Goal: Use online tool/utility: Utilize a website feature to perform a specific function

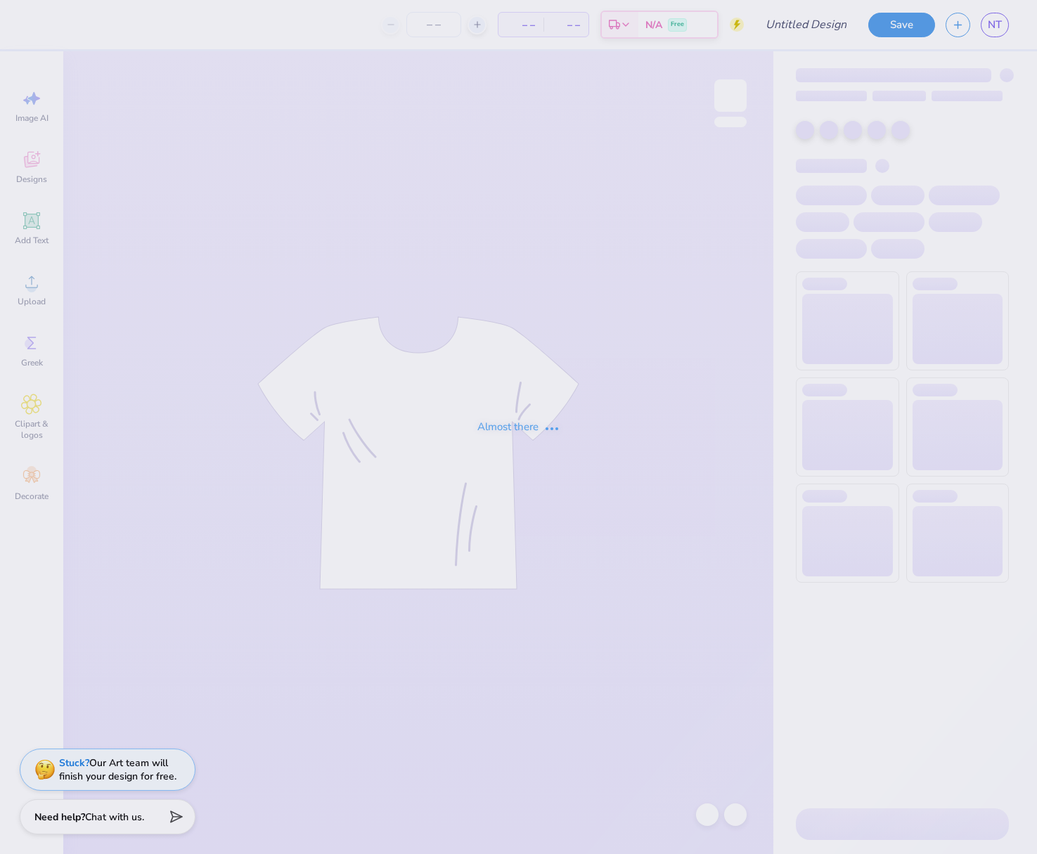
type input "TES Dad's Day"
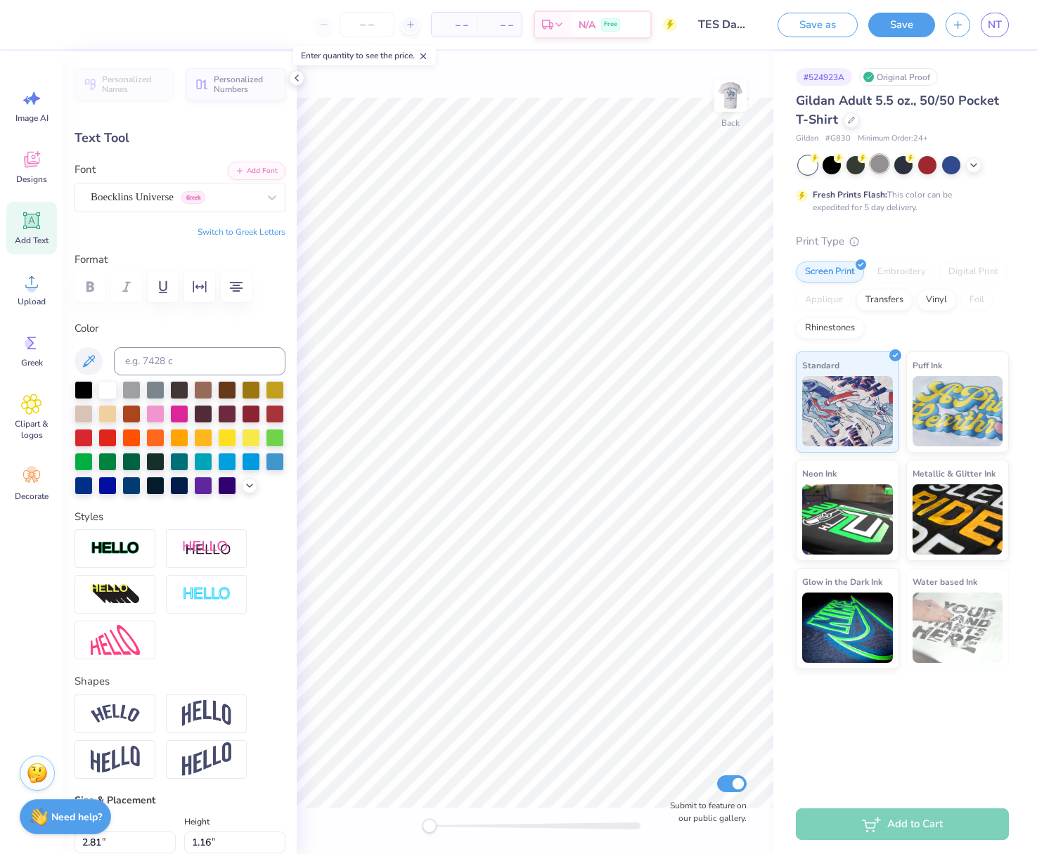
click at [880, 166] on div at bounding box center [879, 164] width 18 height 18
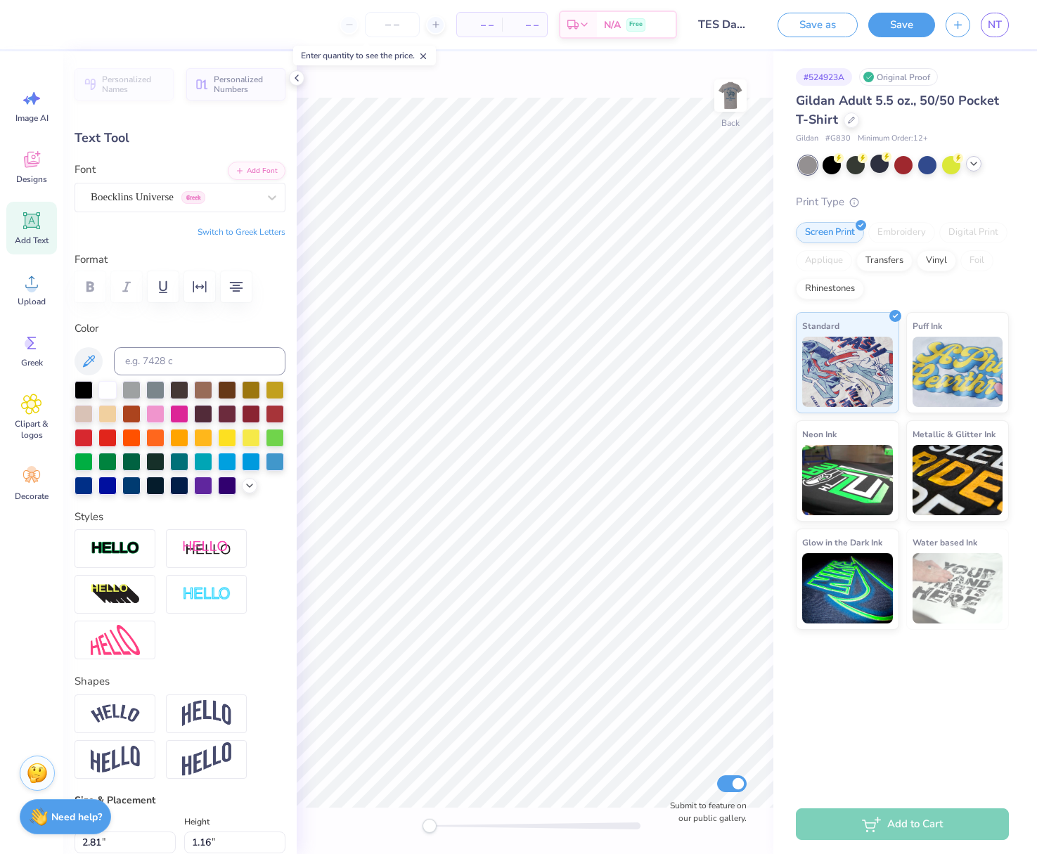
click at [972, 164] on icon at bounding box center [973, 163] width 11 height 11
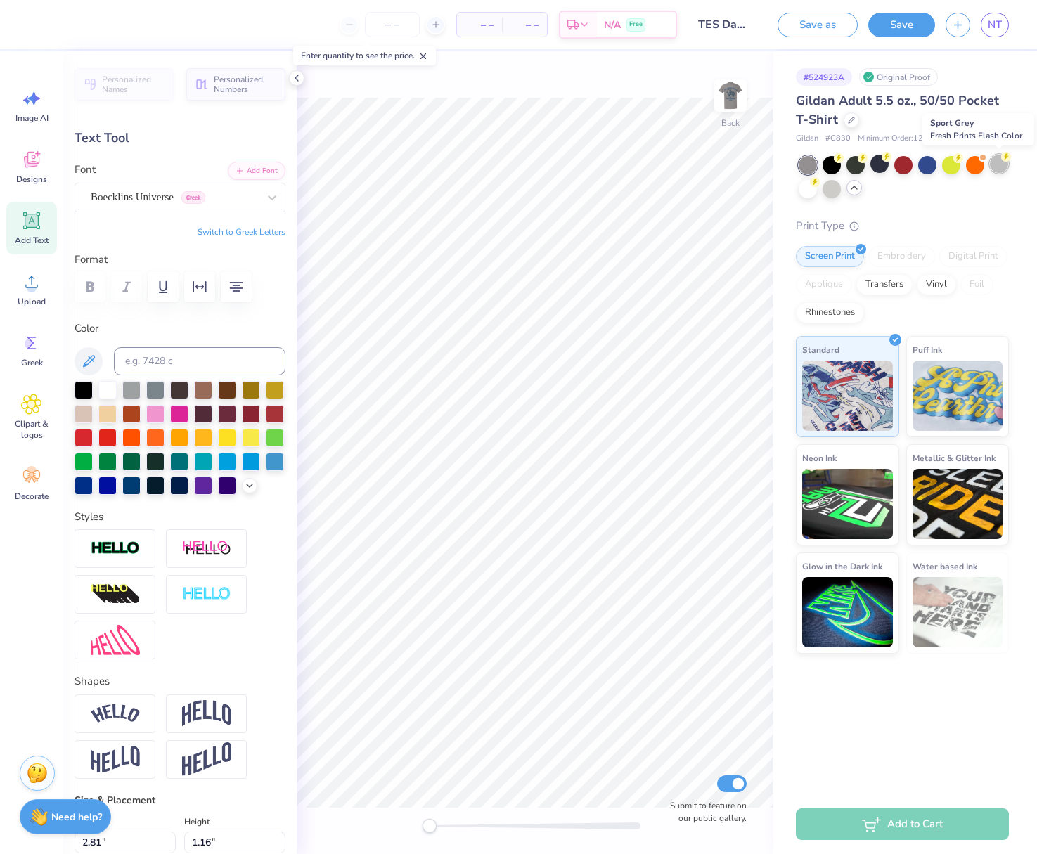
click at [998, 163] on div at bounding box center [999, 164] width 18 height 18
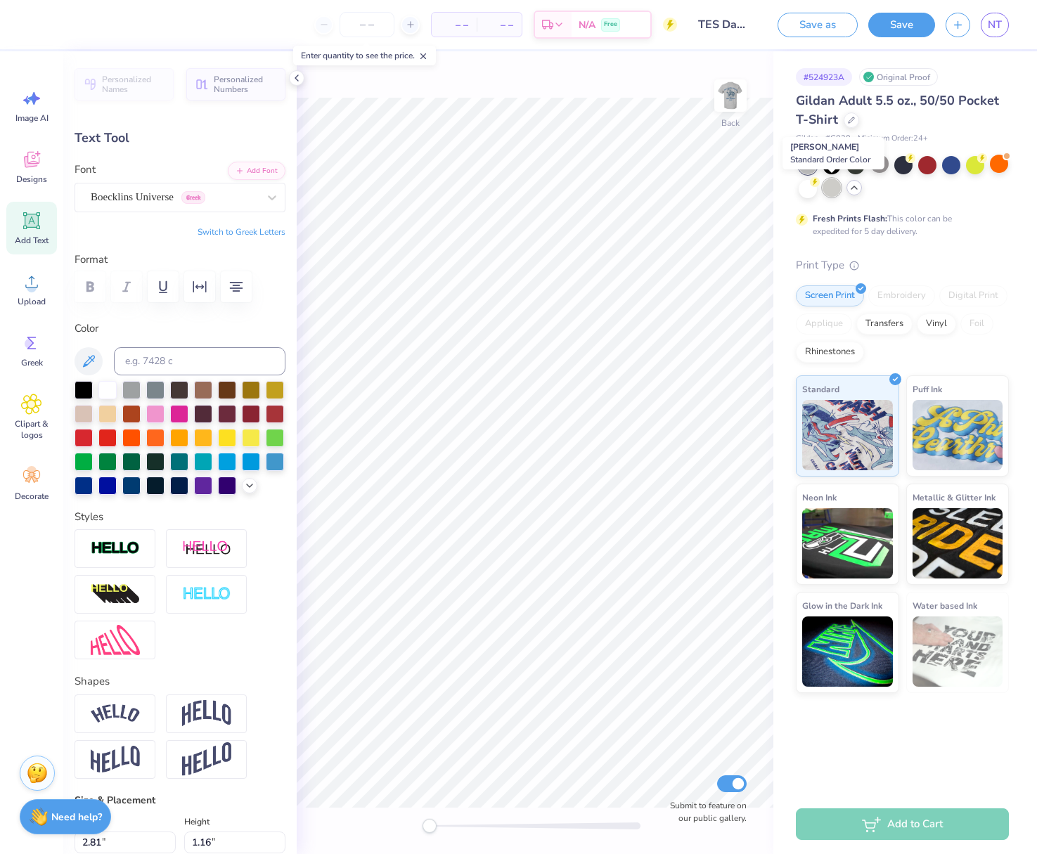
click at [835, 191] on div at bounding box center [831, 188] width 18 height 18
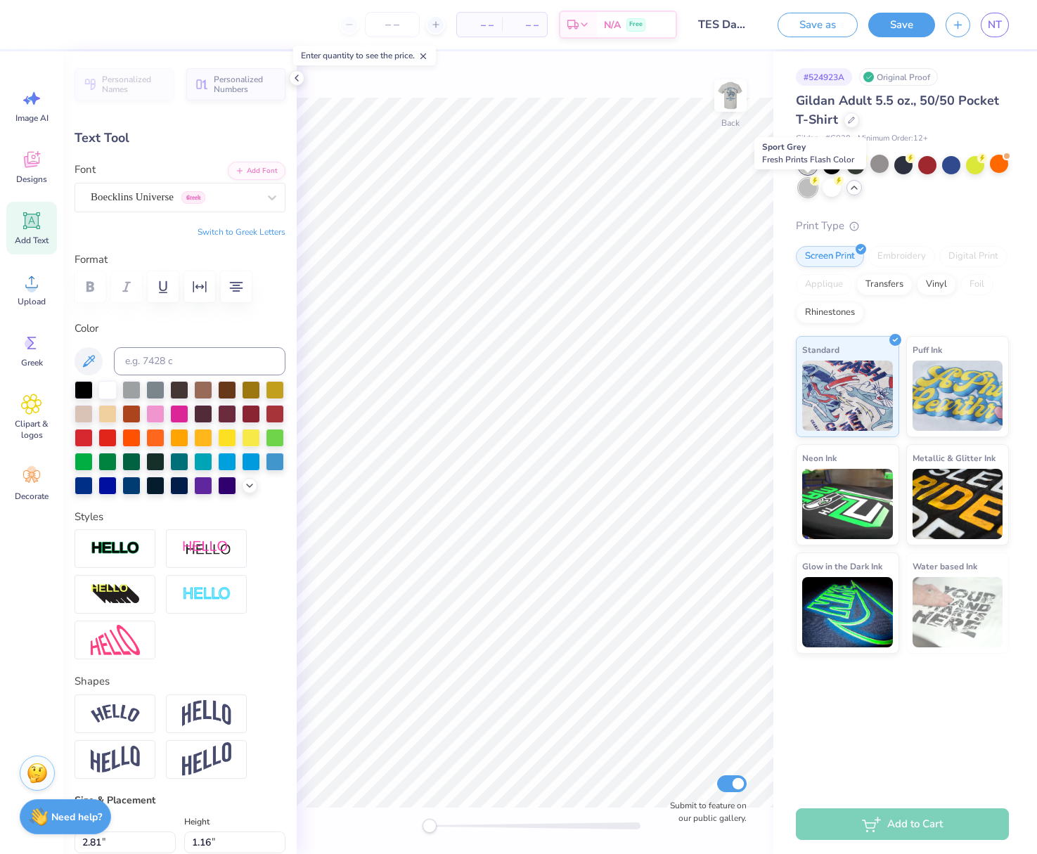
click at [804, 191] on div at bounding box center [807, 188] width 18 height 18
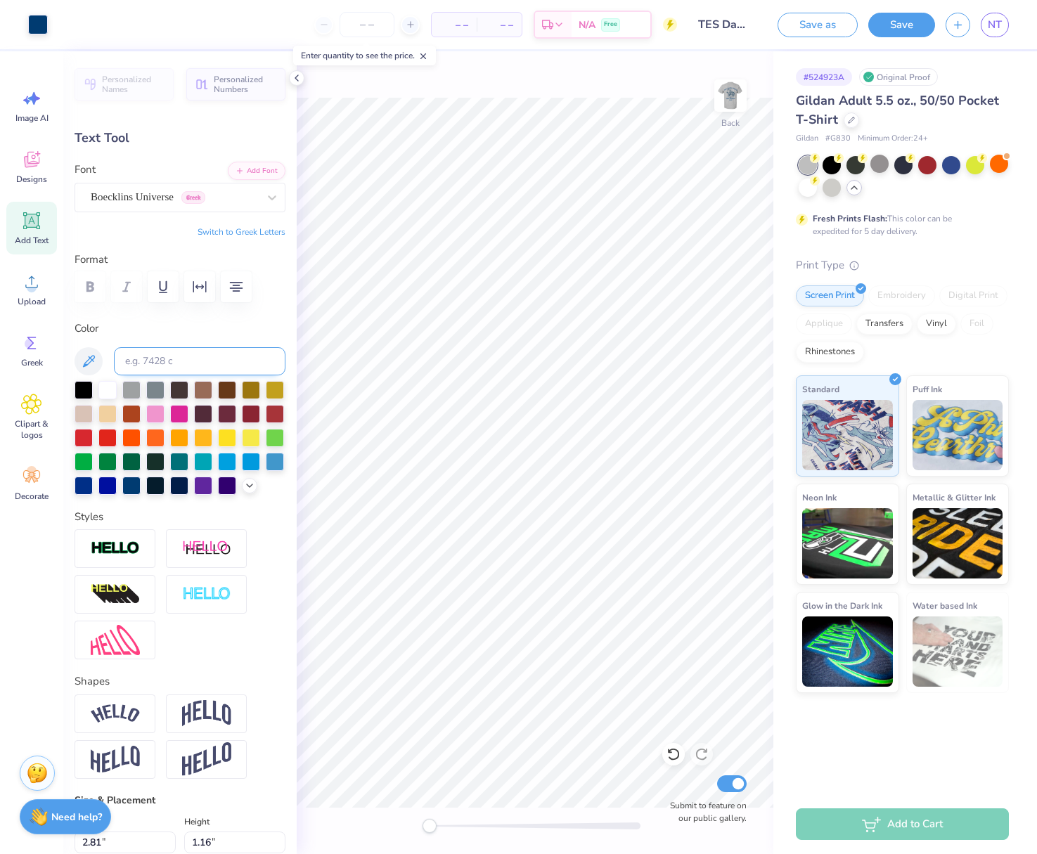
type input "2.91"
type input "1.05"
click at [734, 93] on img at bounding box center [730, 95] width 56 height 56
type input "9.32"
type input "2.52"
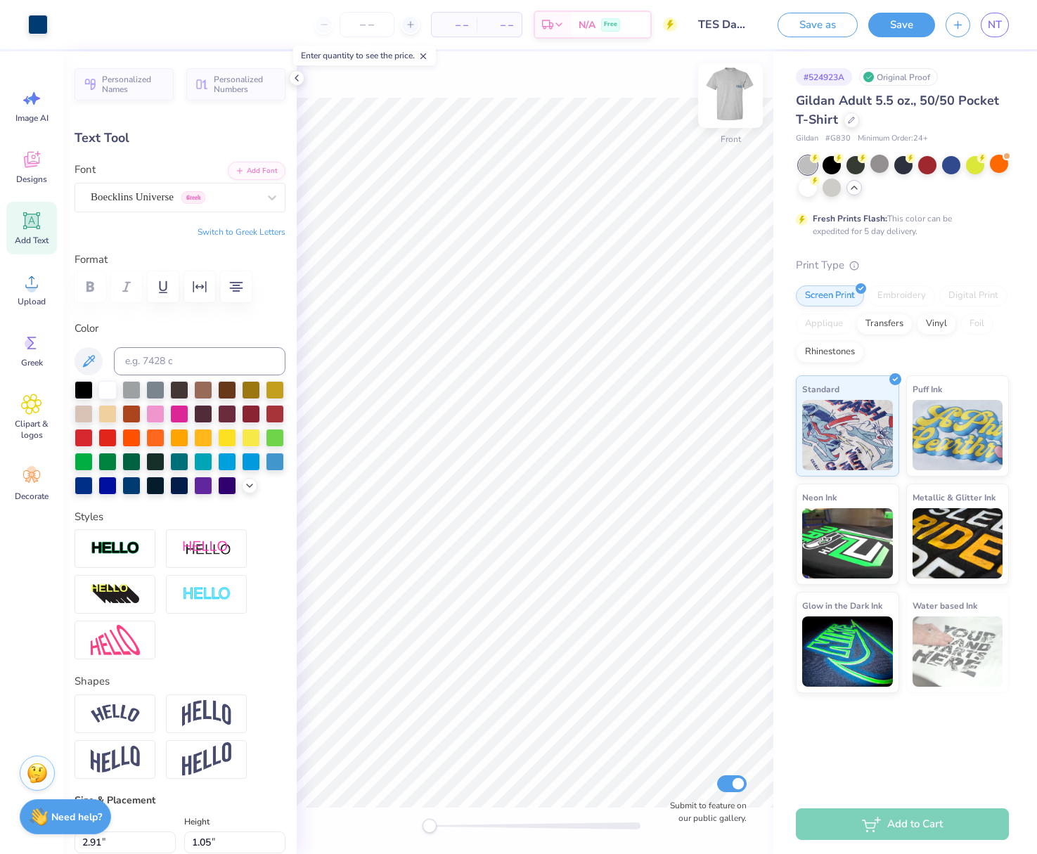
type input "16.23"
type textarea "[PERSON_NAME] 2025"
type input "13.37"
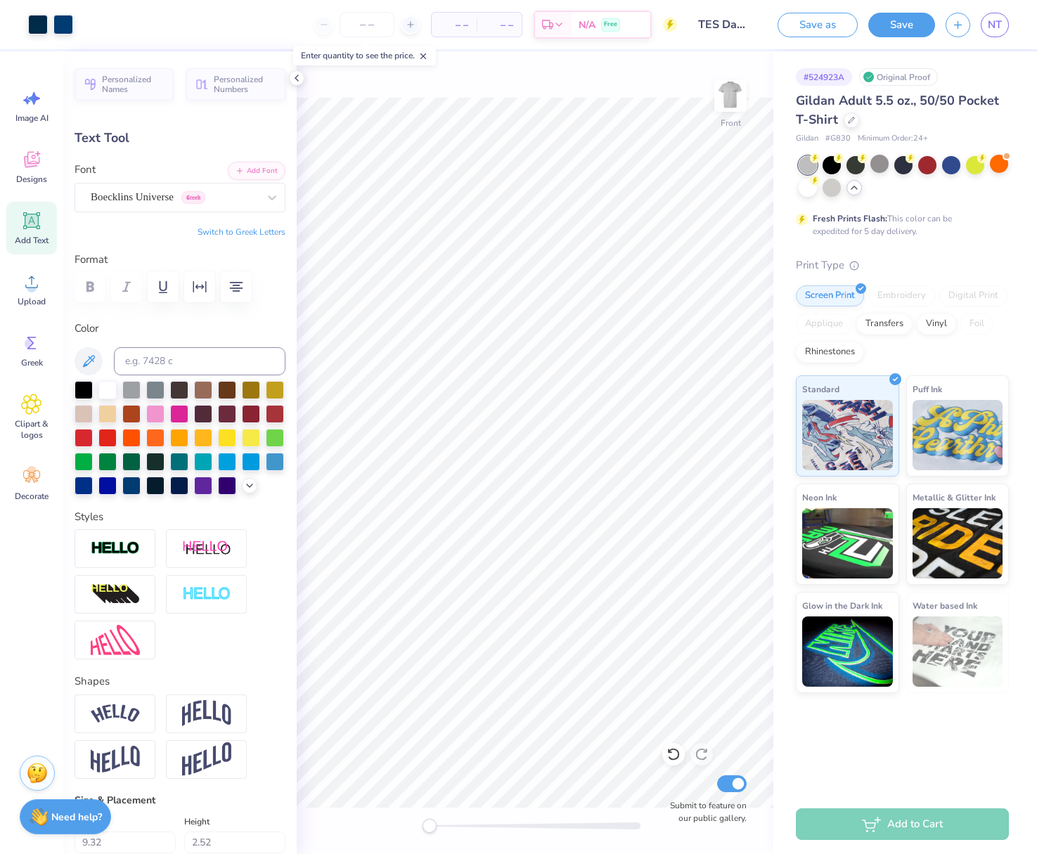
type input "3.81"
type input "4.82"
click at [197, 193] on div "Boecklins Universe Greek" at bounding box center [174, 197] width 170 height 22
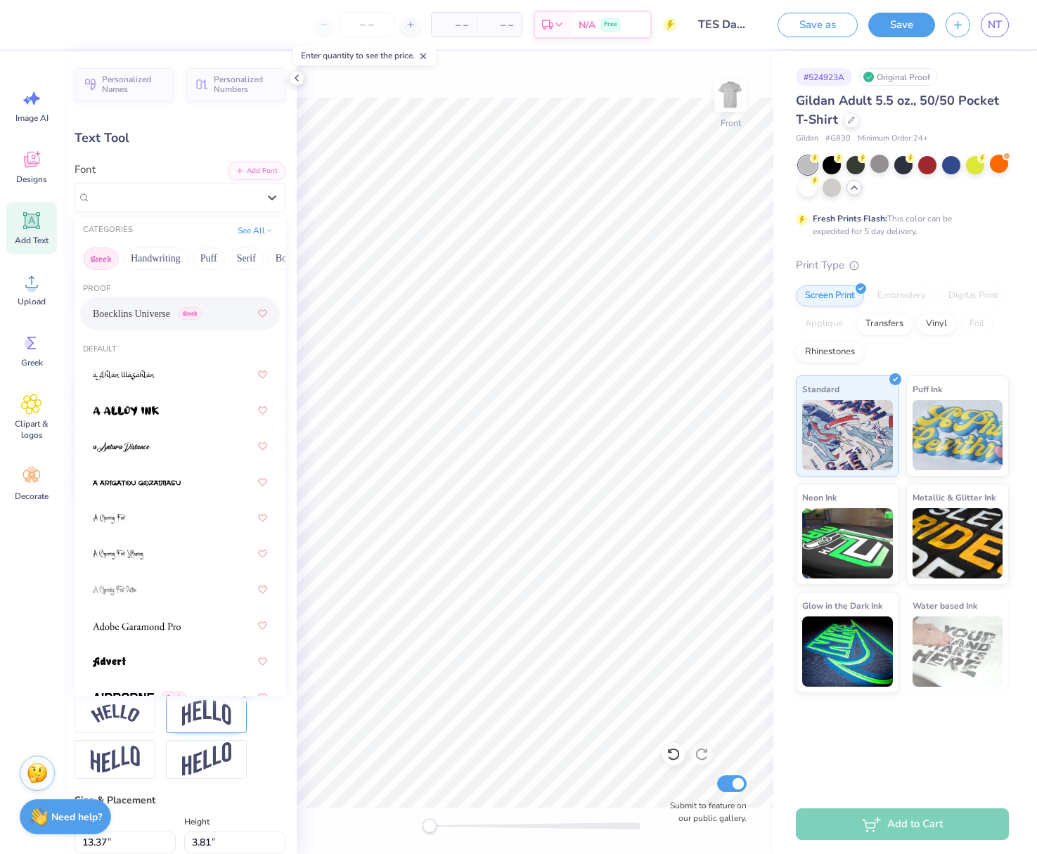
click at [106, 250] on button "Greek" at bounding box center [101, 258] width 36 height 22
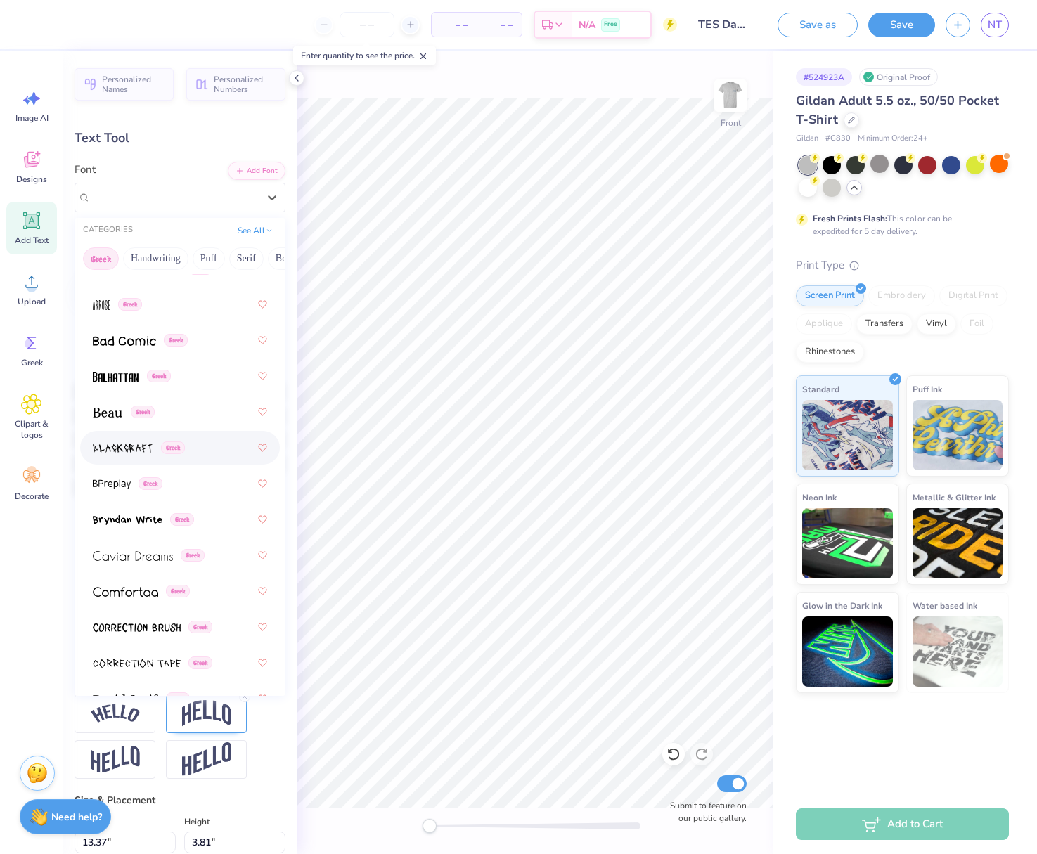
scroll to position [214, 0]
click at [139, 586] on span at bounding box center [125, 590] width 65 height 15
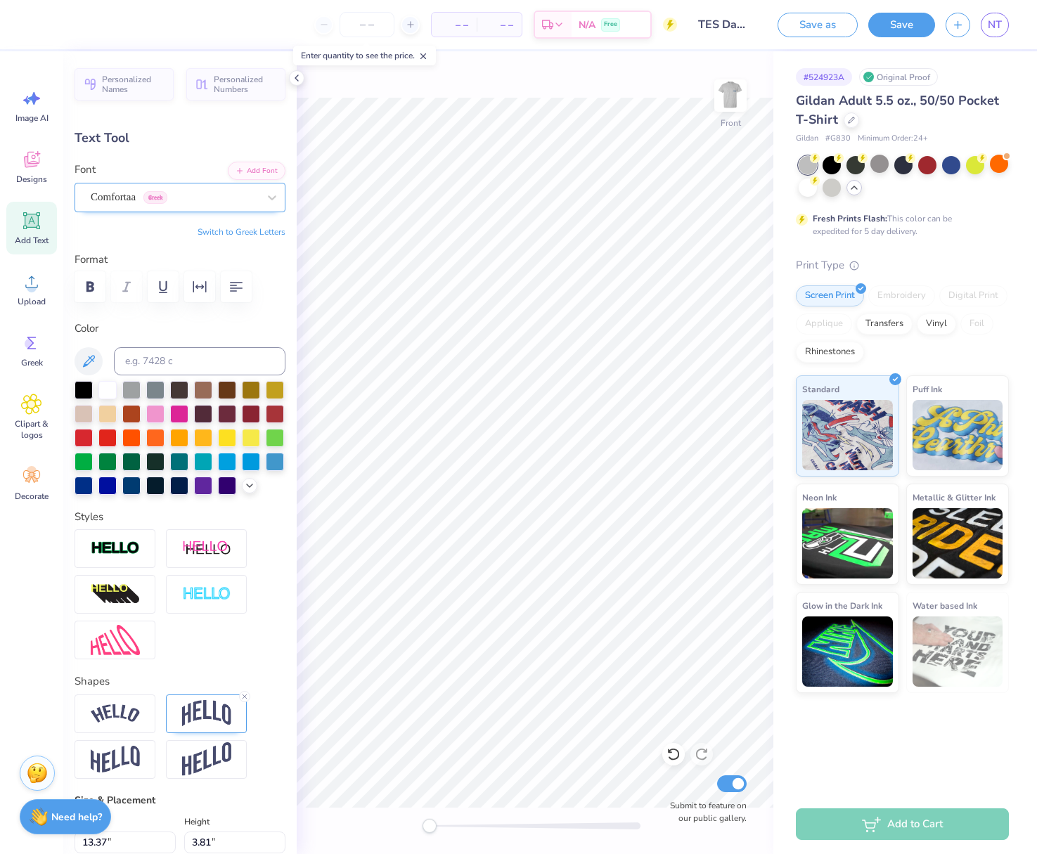
click at [186, 202] on div "Comfortaa Greek" at bounding box center [174, 197] width 170 height 22
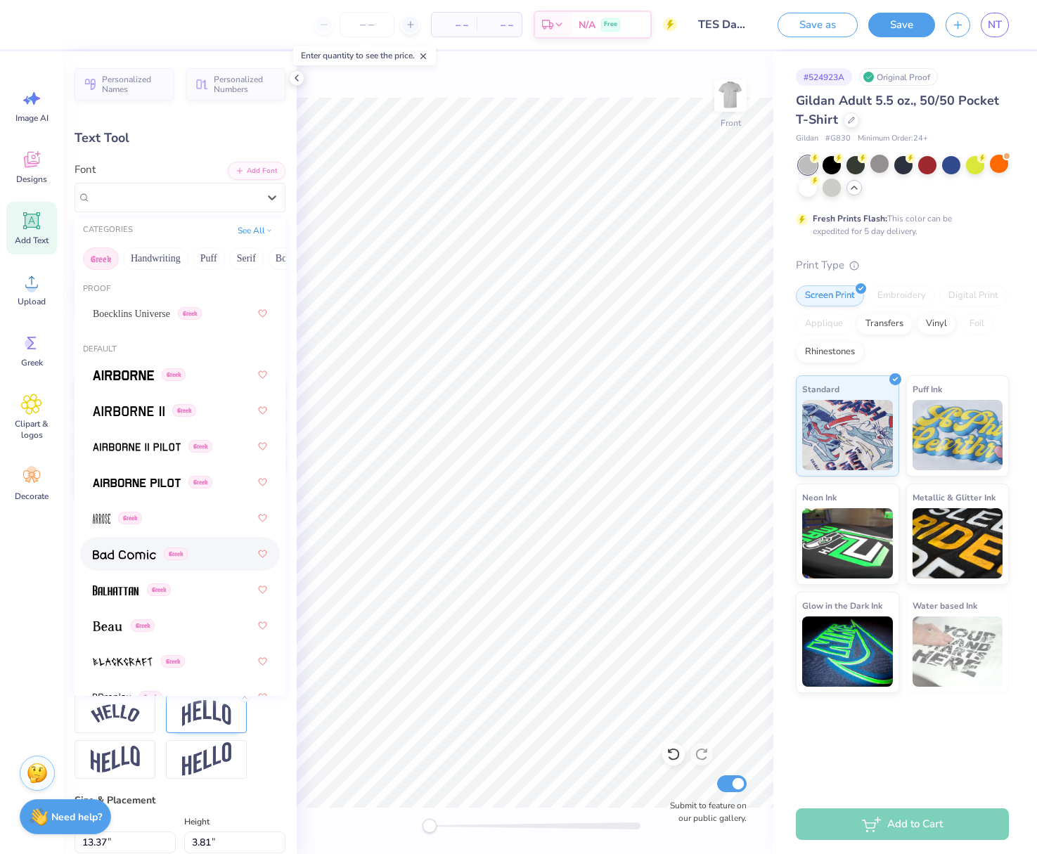
click at [125, 555] on img at bounding box center [124, 555] width 63 height 10
click at [193, 195] on div "Bad Comic Greek" at bounding box center [174, 197] width 170 height 22
click at [121, 452] on img at bounding box center [137, 447] width 88 height 10
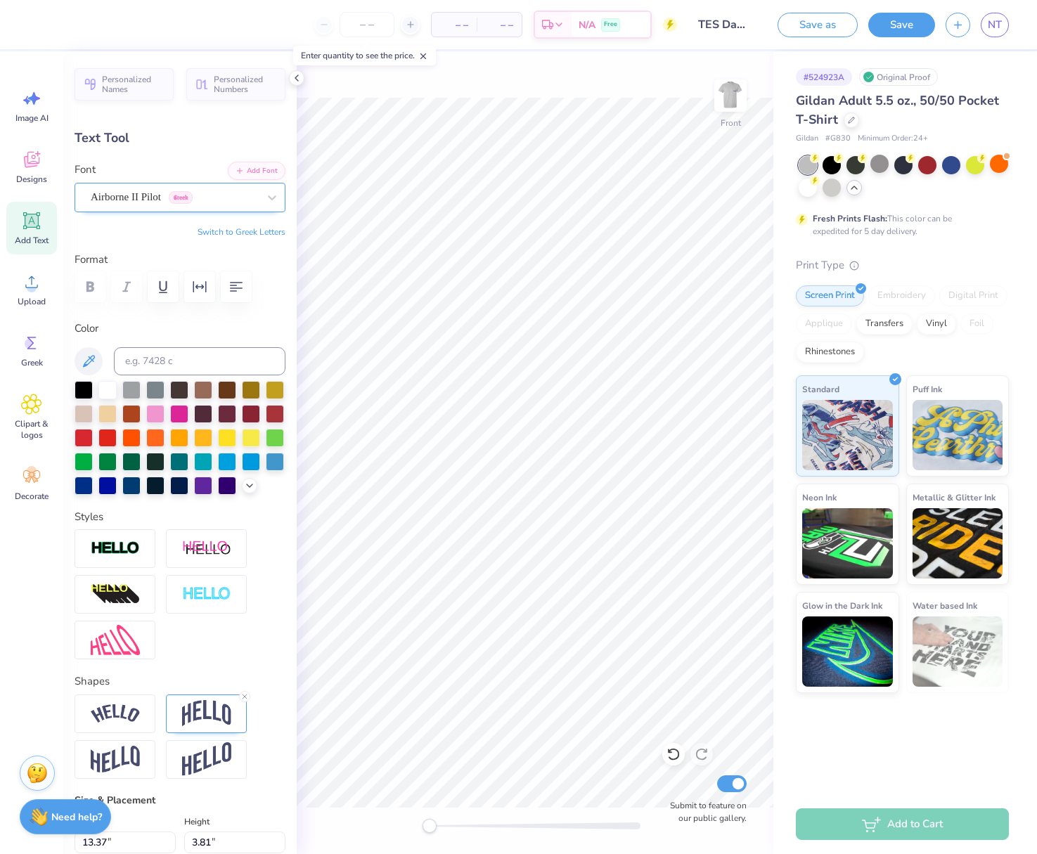
click at [166, 193] on div "Airborne II Pilot Greek" at bounding box center [174, 197] width 170 height 22
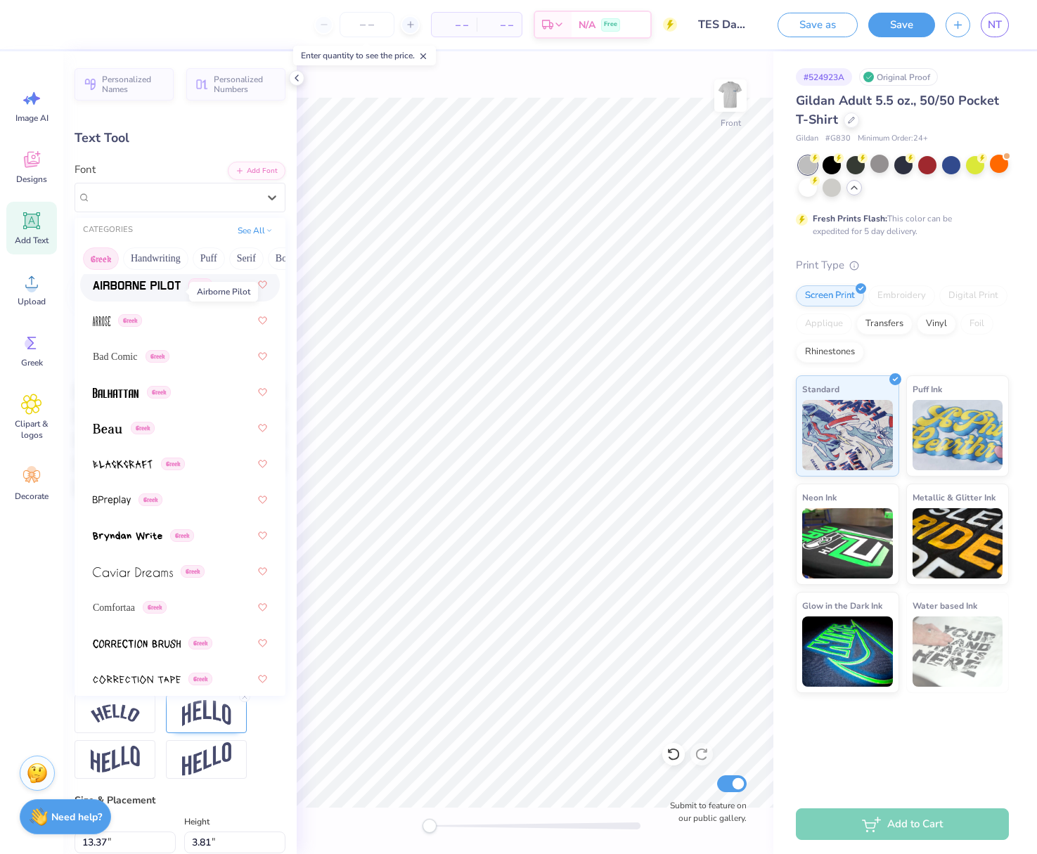
scroll to position [198, 0]
click at [130, 540] on img at bounding box center [128, 536] width 70 height 10
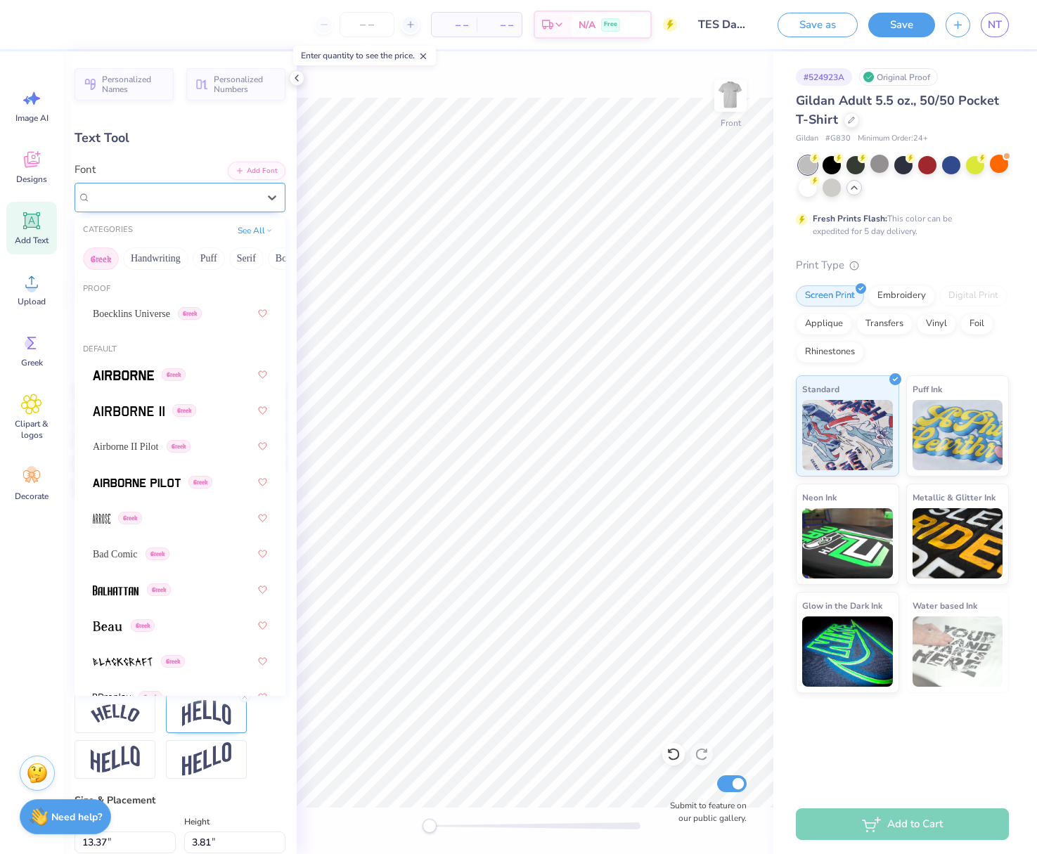
click at [162, 193] on div "Bryndan Write Greek" at bounding box center [174, 197] width 170 height 22
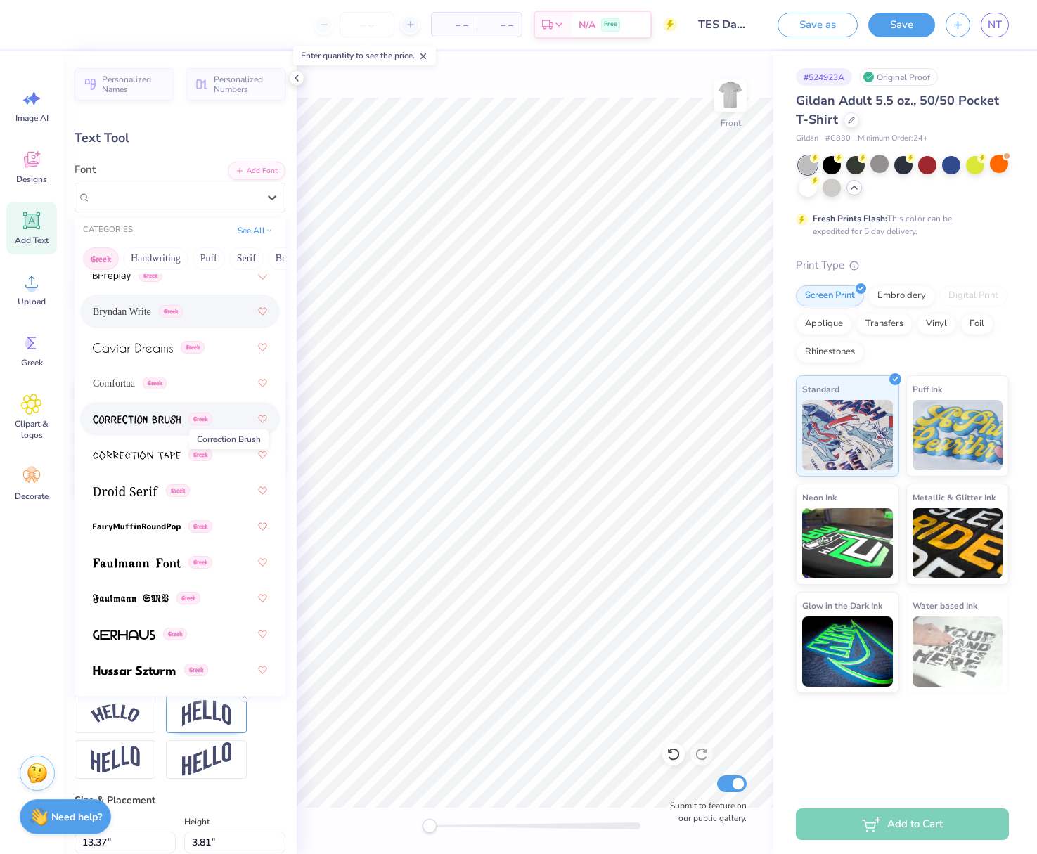
scroll to position [424, 0]
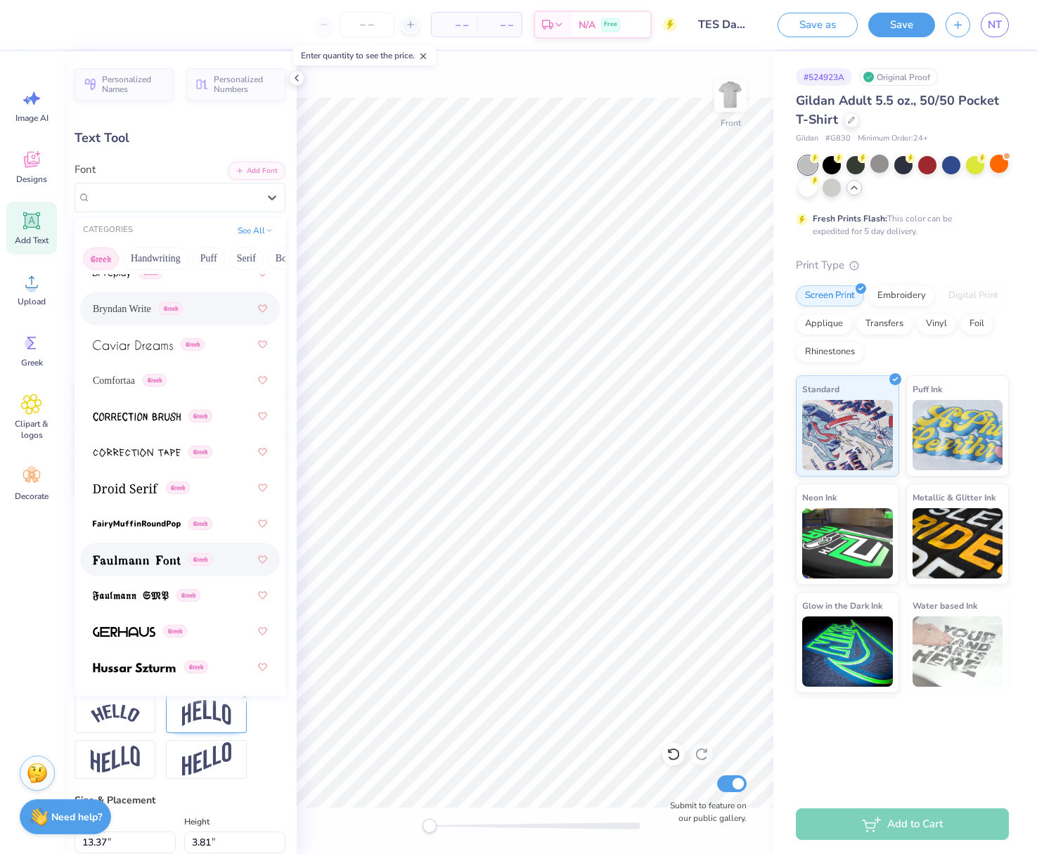
click at [137, 569] on div "Greek" at bounding box center [180, 559] width 174 height 25
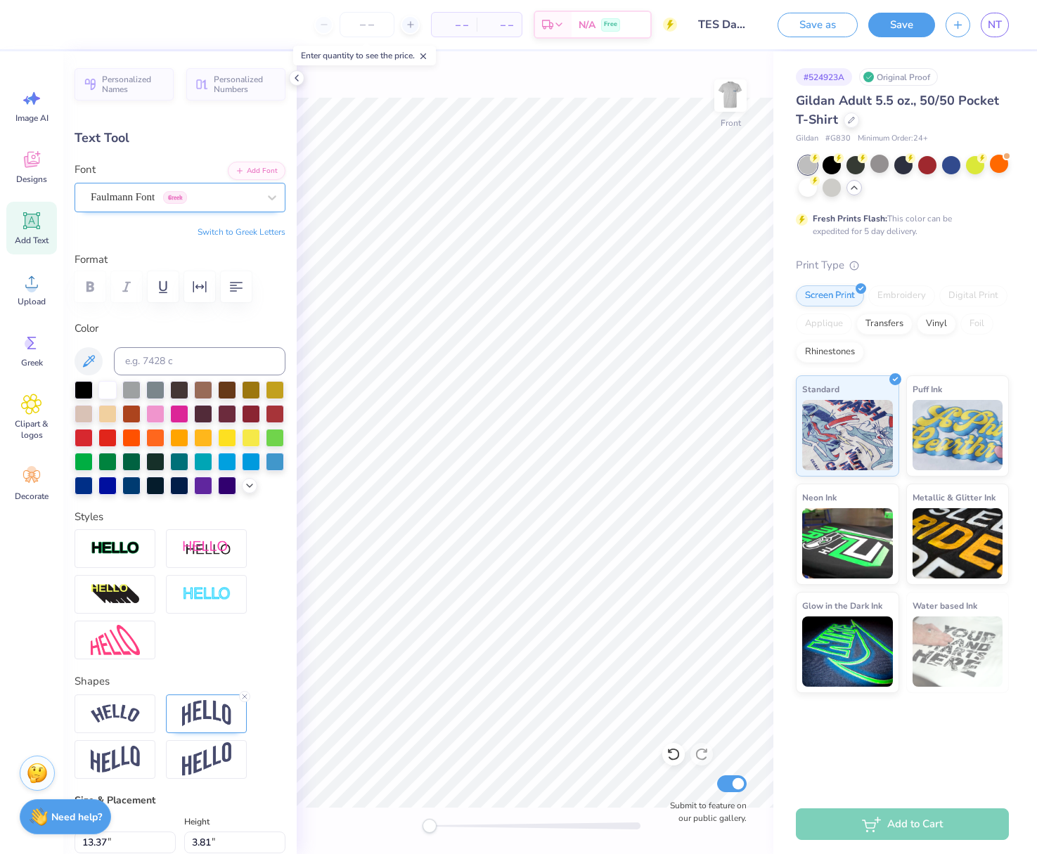
click at [160, 202] on div "Faulmann Font Greek" at bounding box center [174, 197] width 170 height 22
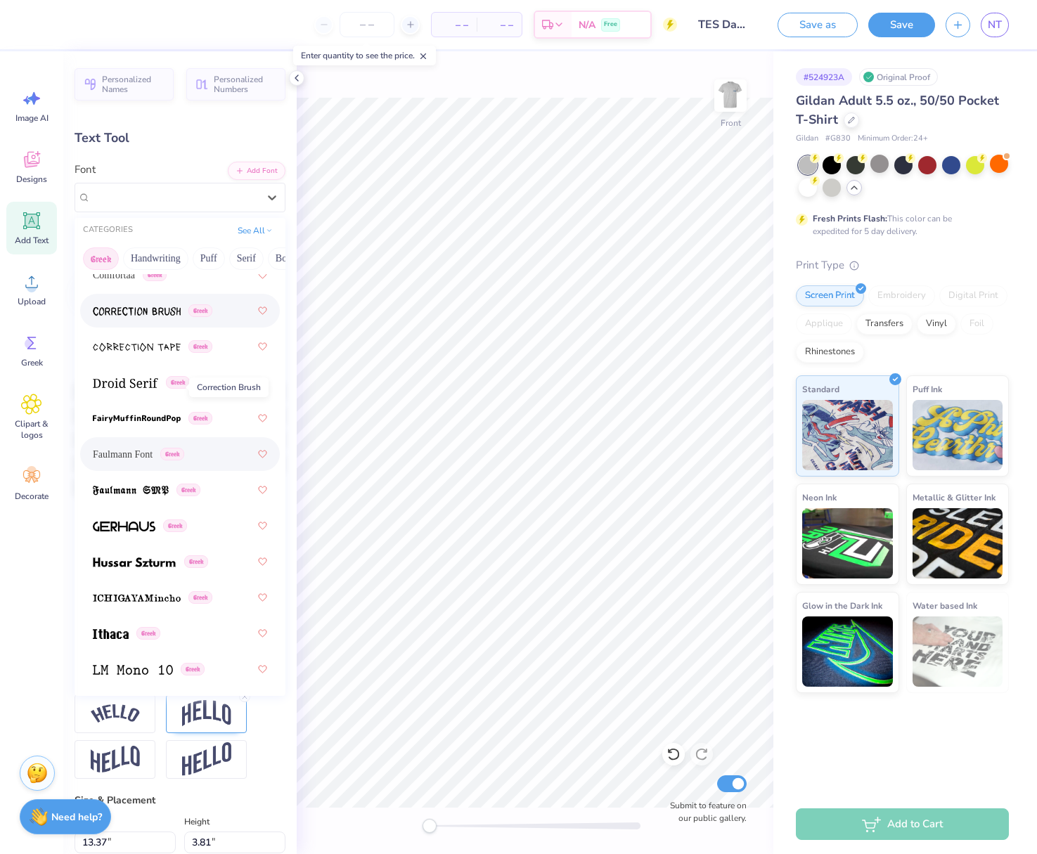
scroll to position [531, 0]
click at [117, 536] on div "Greek" at bounding box center [180, 524] width 174 height 25
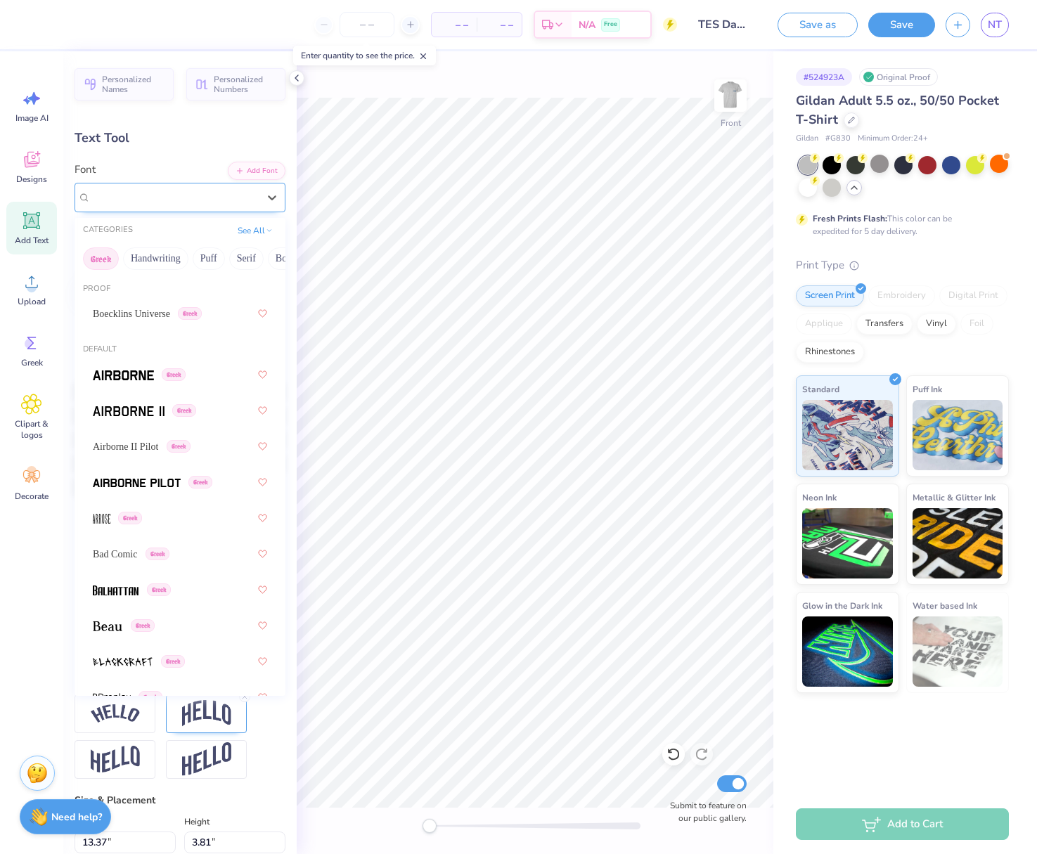
click at [176, 202] on div "Gerhaus Greek" at bounding box center [174, 197] width 170 height 22
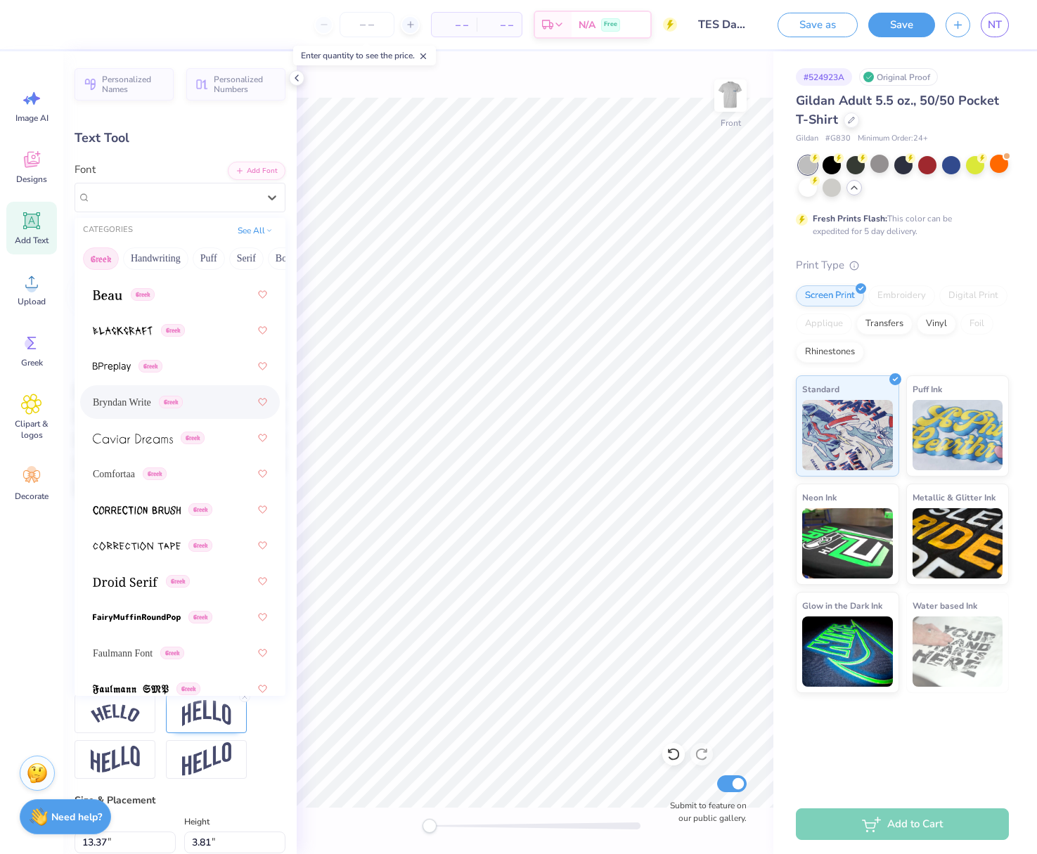
scroll to position [370, 0]
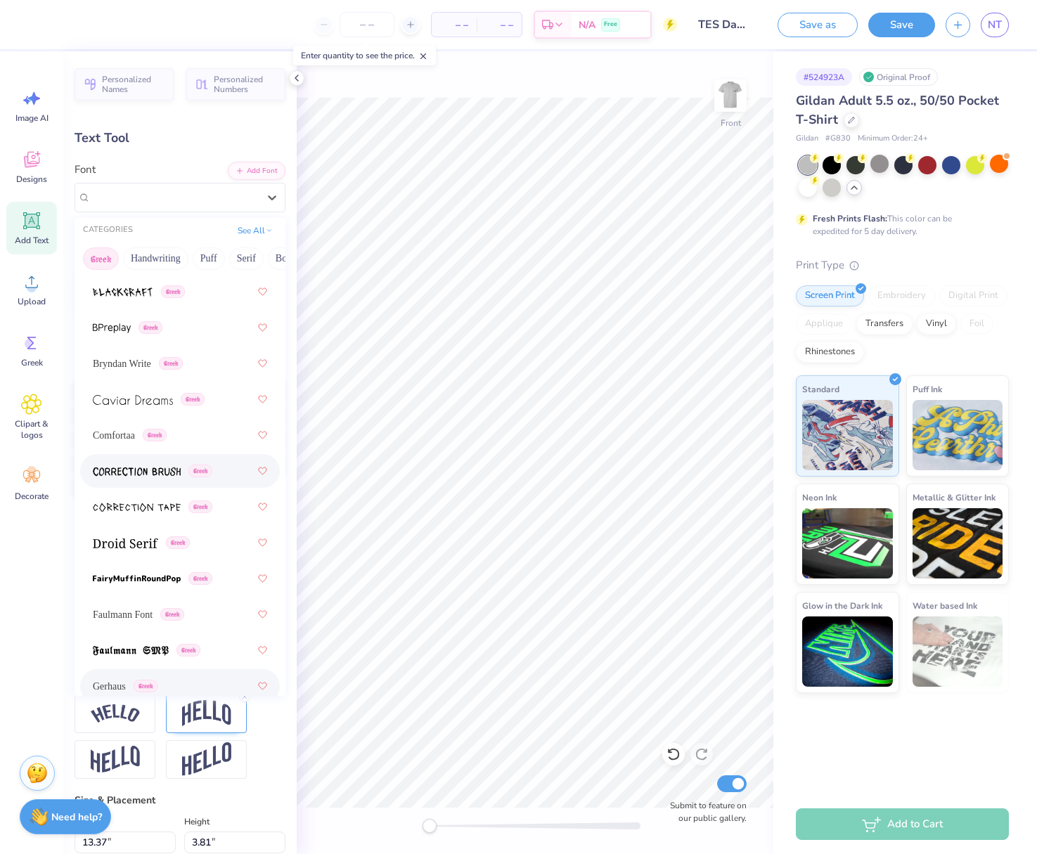
click at [138, 464] on span at bounding box center [137, 471] width 88 height 15
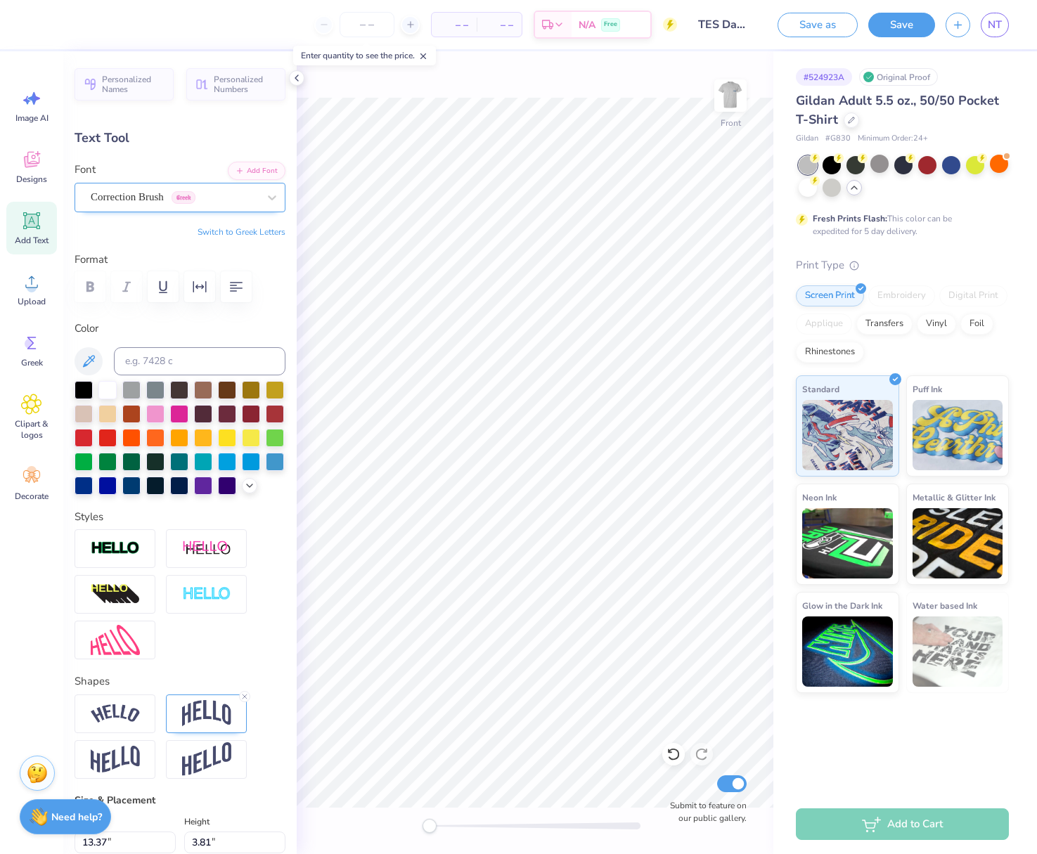
click at [160, 198] on div "Correction Brush Greek" at bounding box center [174, 197] width 170 height 22
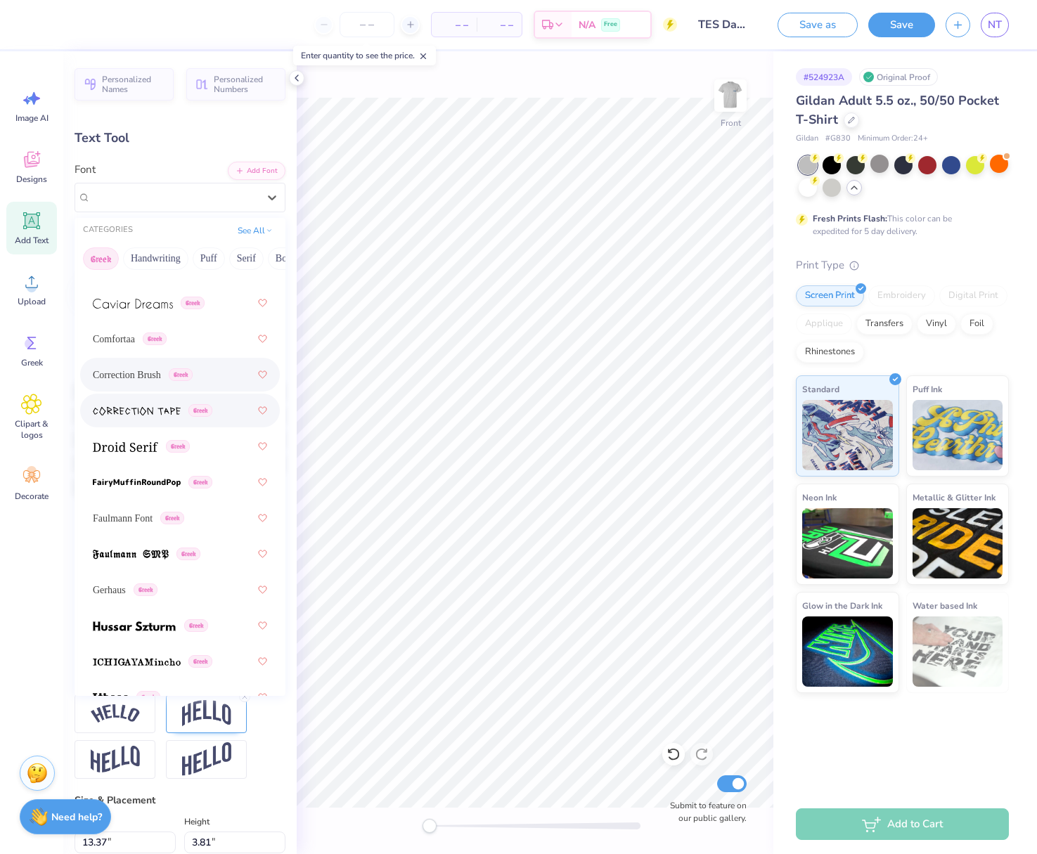
scroll to position [470, 0]
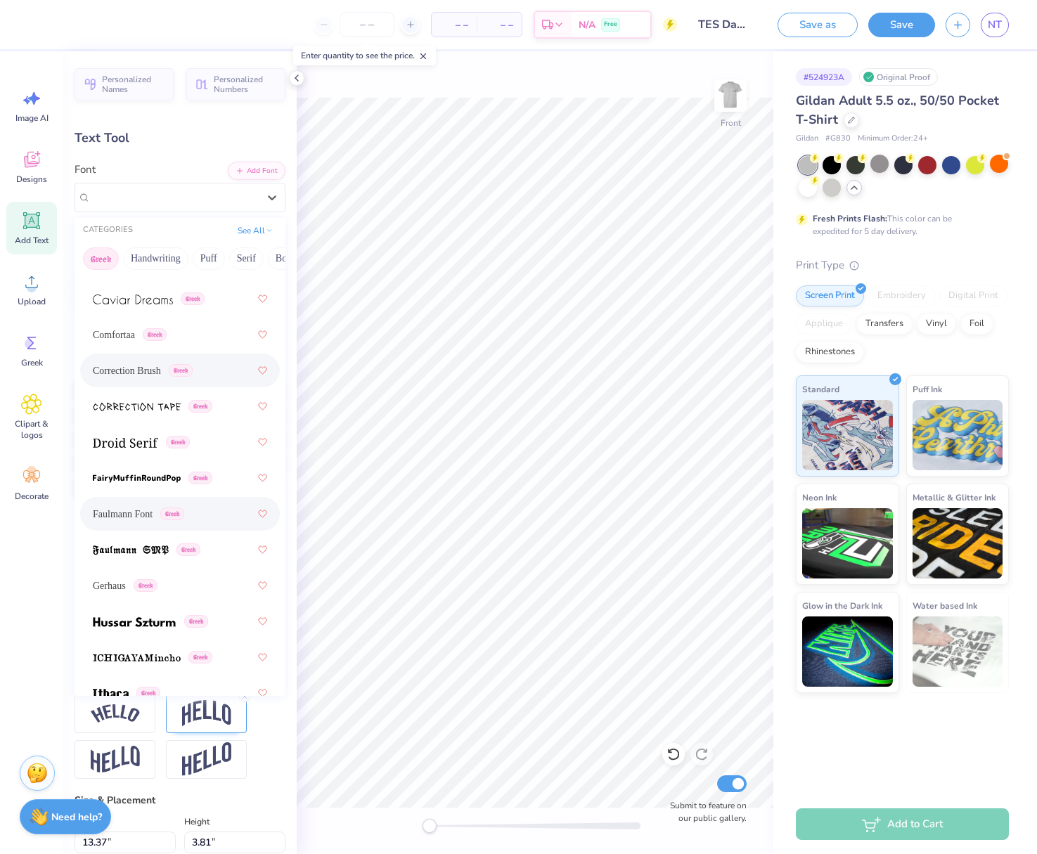
click at [130, 521] on span "Faulmann Font" at bounding box center [123, 514] width 60 height 15
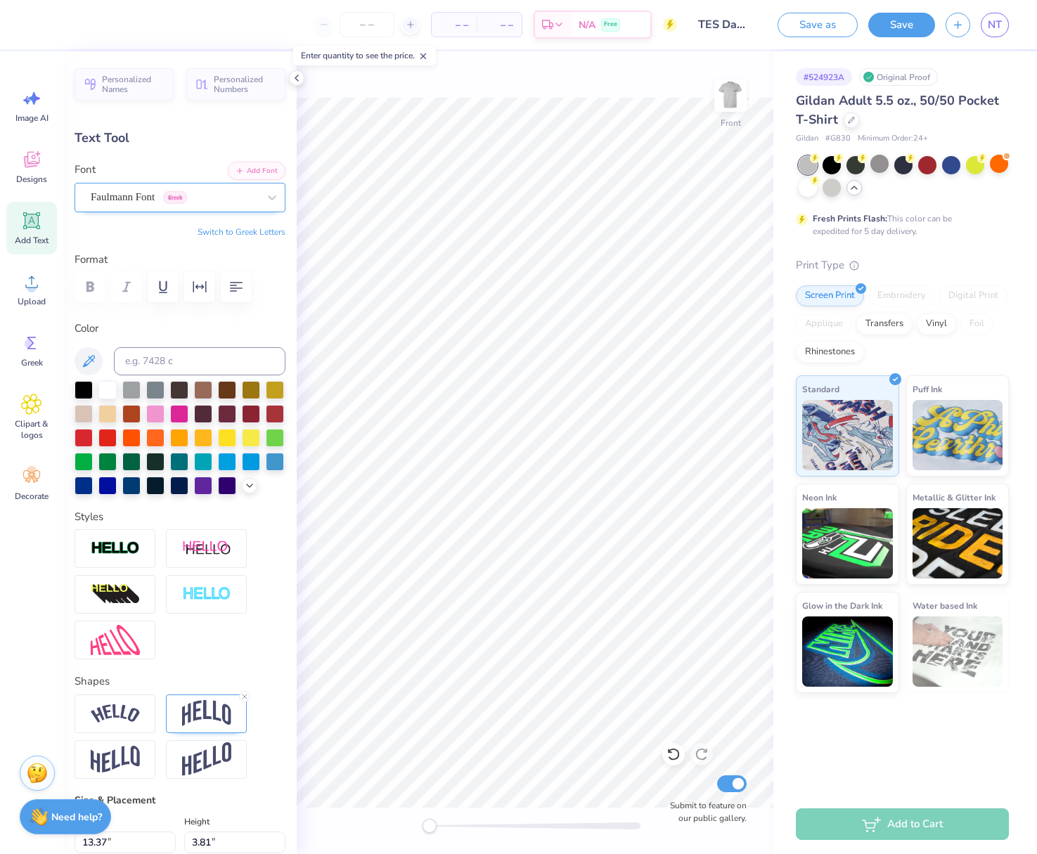
click at [141, 193] on div "Faulmann Font Greek" at bounding box center [174, 197] width 170 height 22
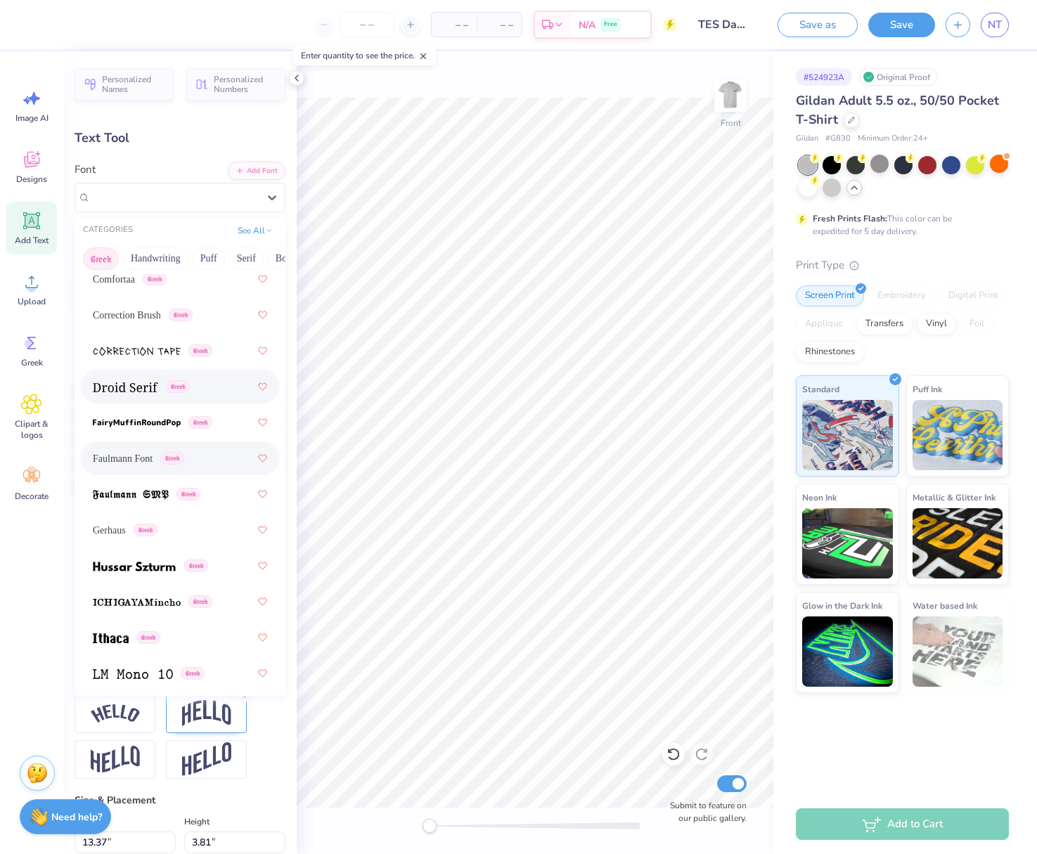
scroll to position [526, 0]
click at [128, 569] on img at bounding box center [134, 567] width 83 height 10
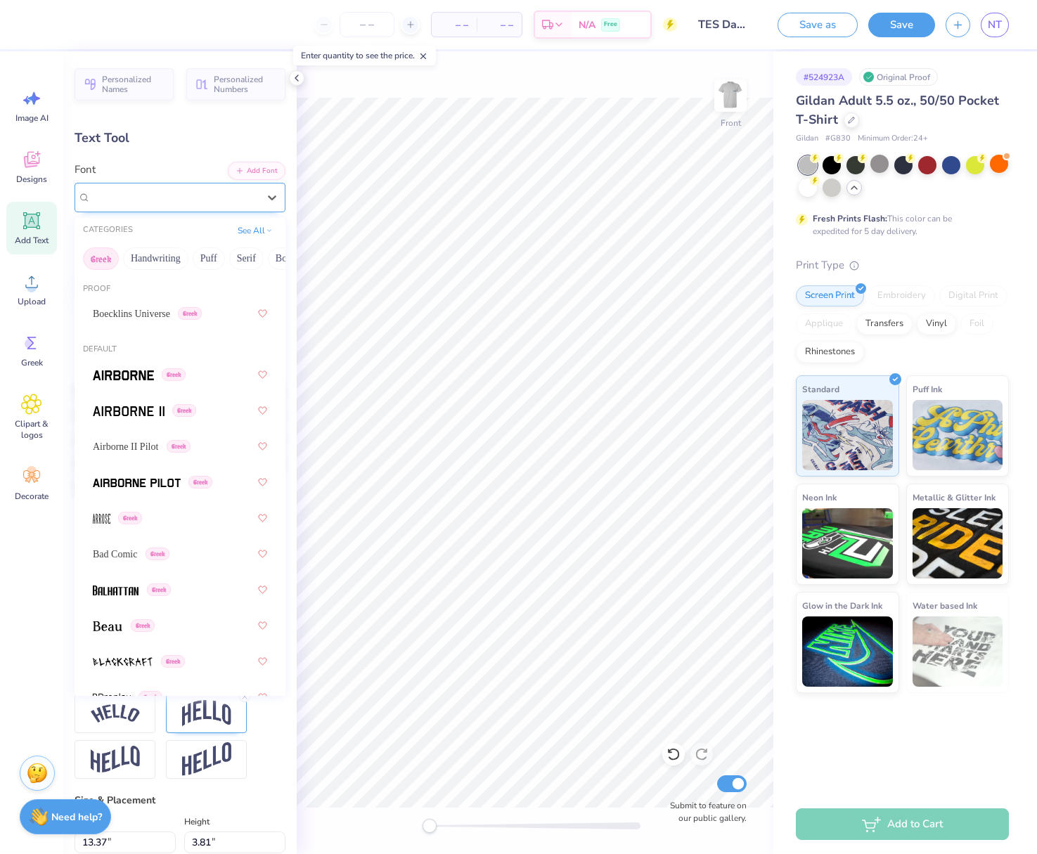
click at [146, 198] on div "Hussar Szturm Greek" at bounding box center [174, 197] width 170 height 22
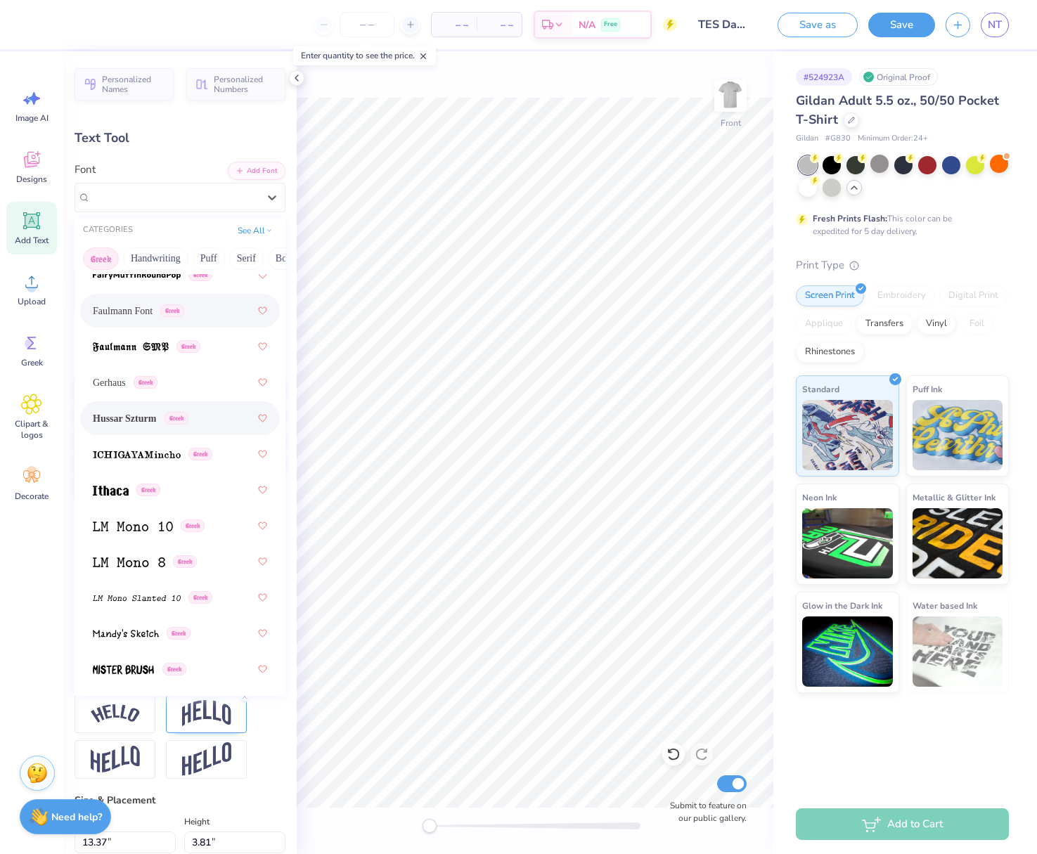
scroll to position [672, 0]
click at [102, 461] on img at bounding box center [137, 456] width 88 height 10
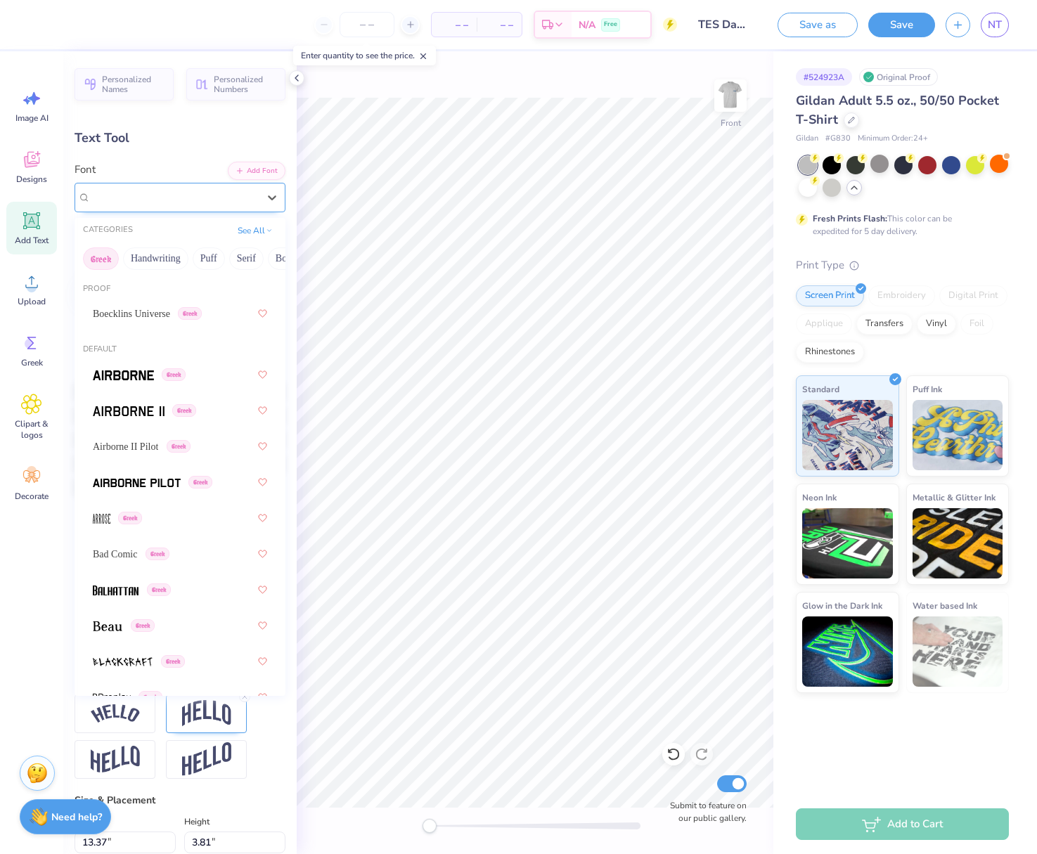
click at [183, 193] on div "ICHIGAYAMincho Greek" at bounding box center [174, 197] width 170 height 22
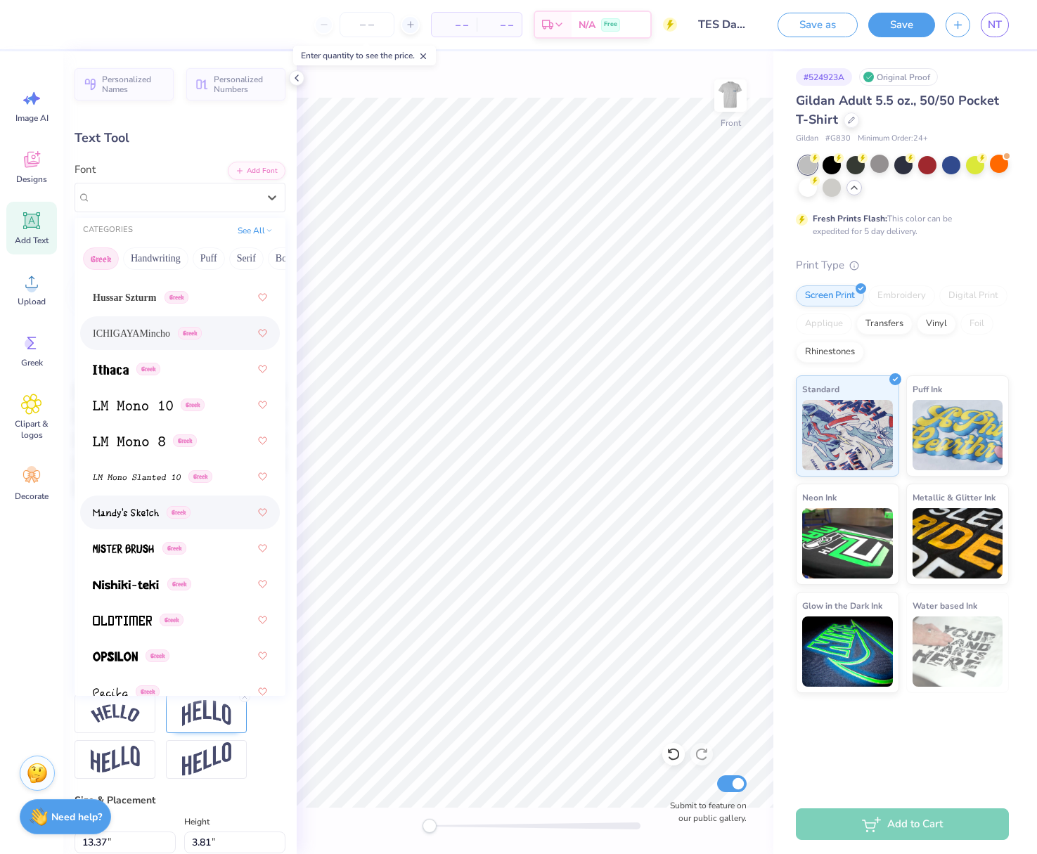
scroll to position [786, 0]
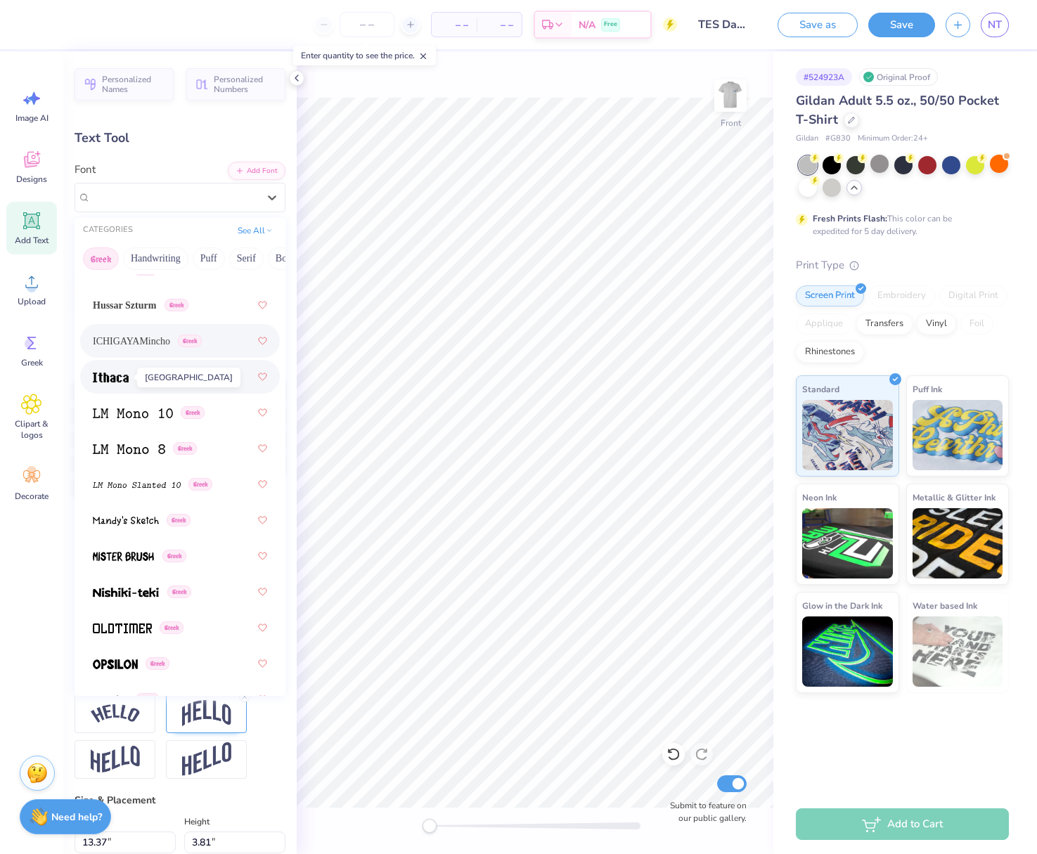
click at [116, 379] on img at bounding box center [111, 377] width 36 height 10
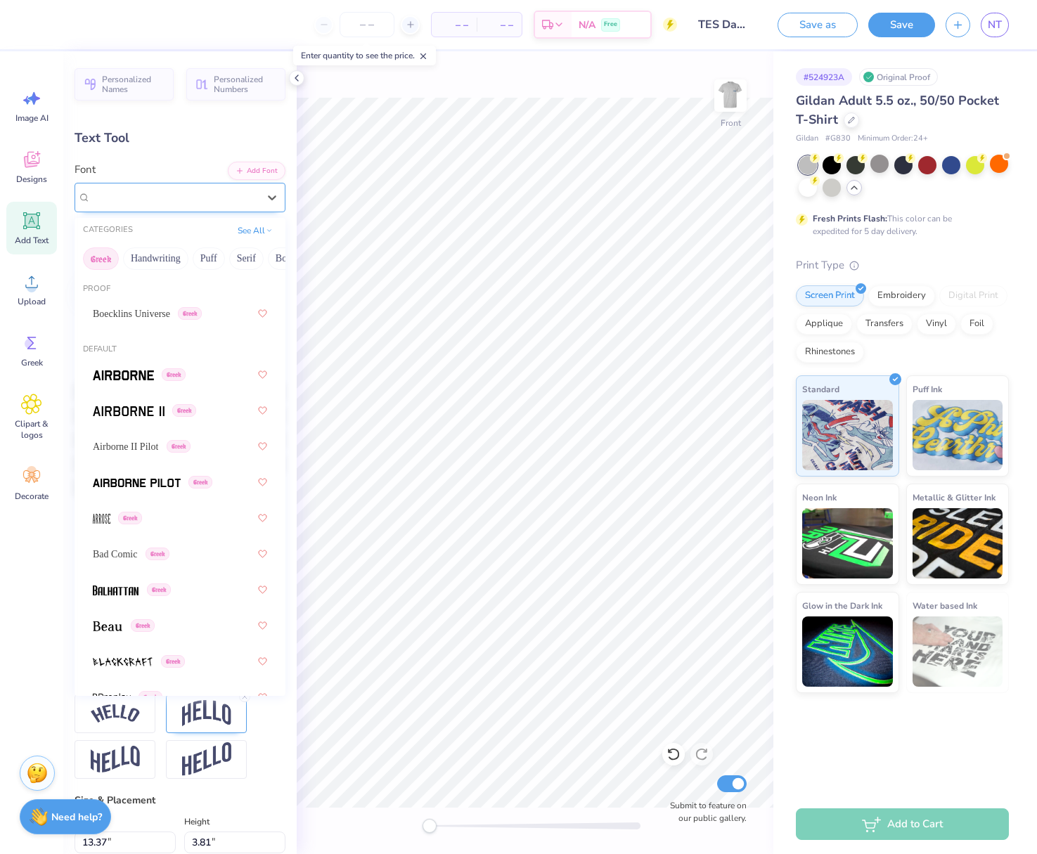
click at [141, 186] on div "Ithaca Greek" at bounding box center [174, 197] width 170 height 22
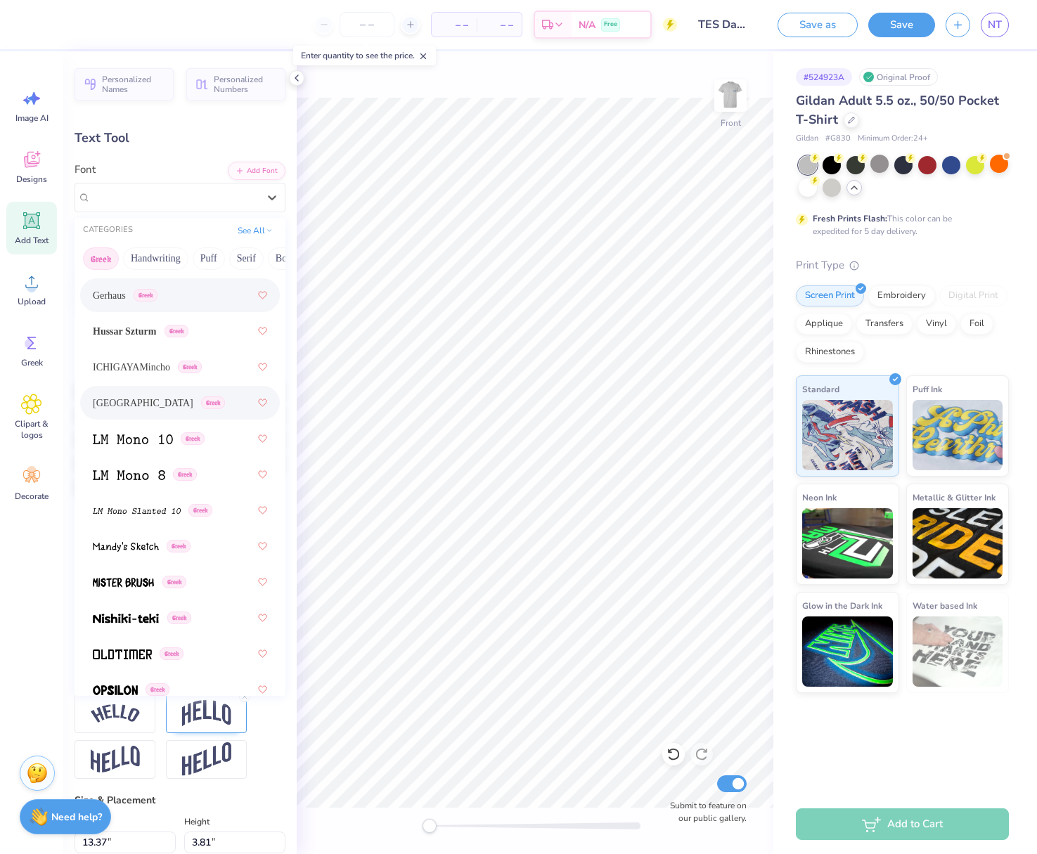
scroll to position [762, 0]
click at [126, 441] on img at bounding box center [133, 438] width 80 height 10
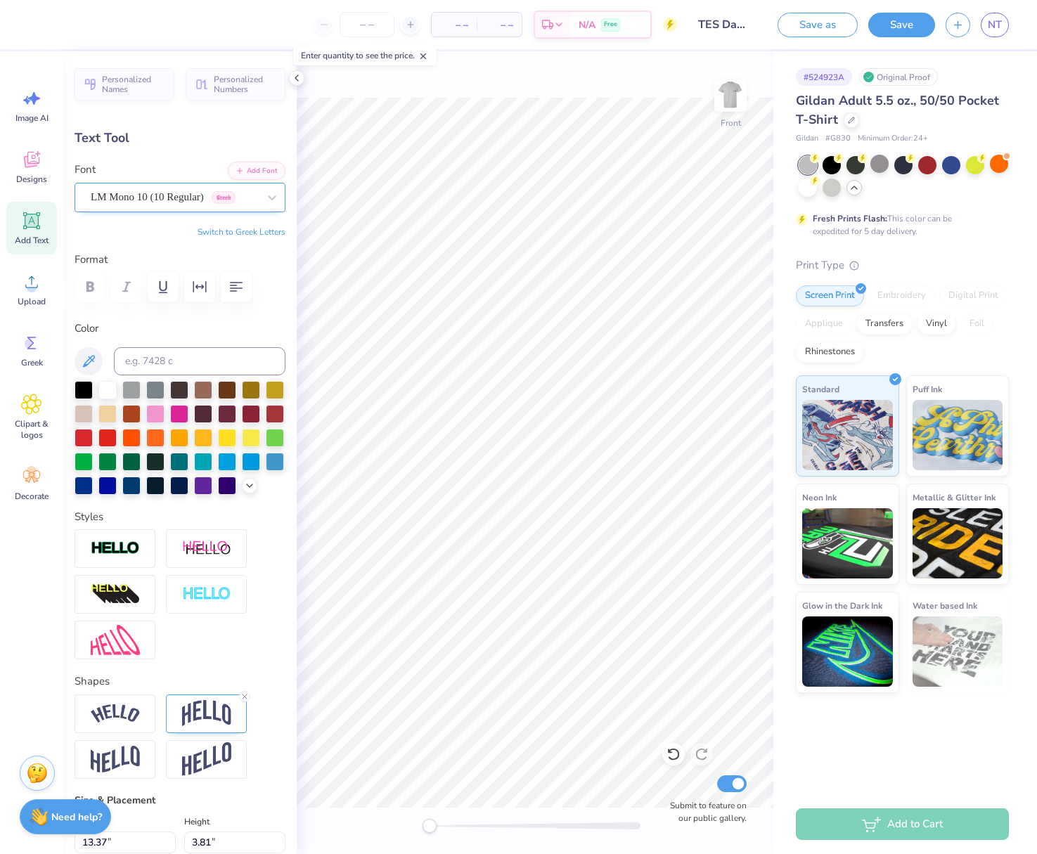
click at [165, 193] on div "LM Mono 10 (10 Regular) [DEMOGRAPHIC_DATA]" at bounding box center [174, 197] width 170 height 22
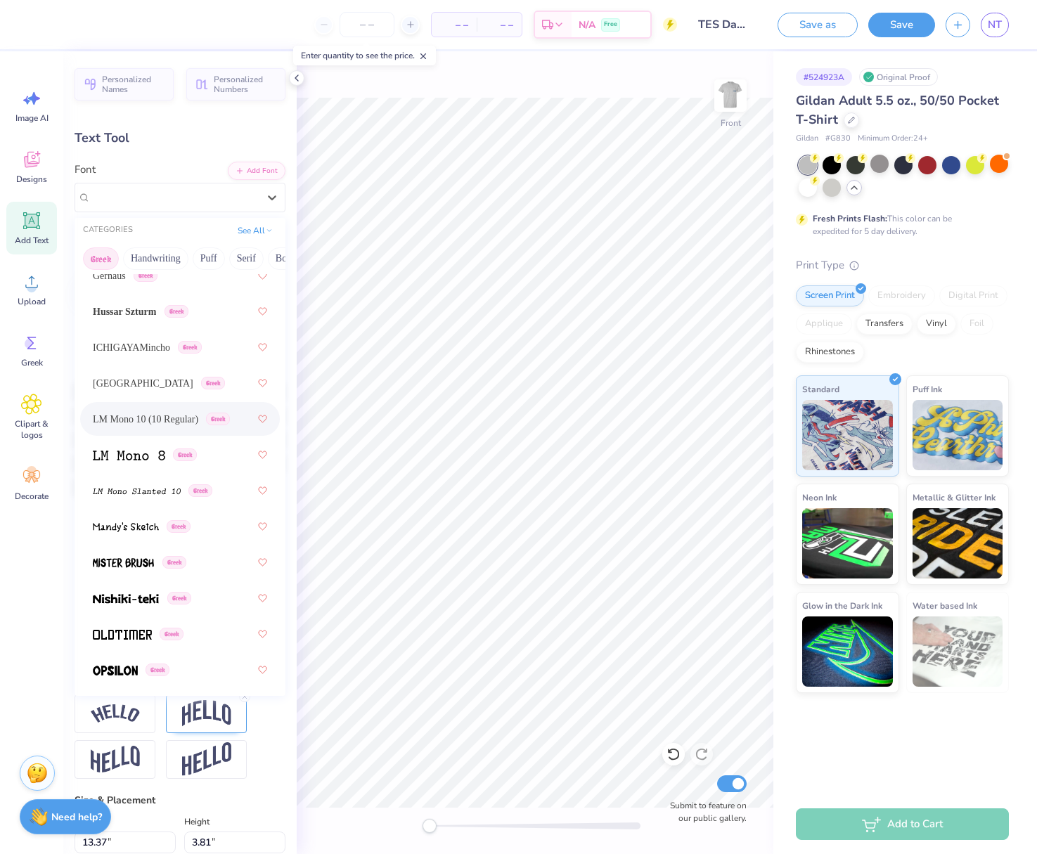
scroll to position [804, 0]
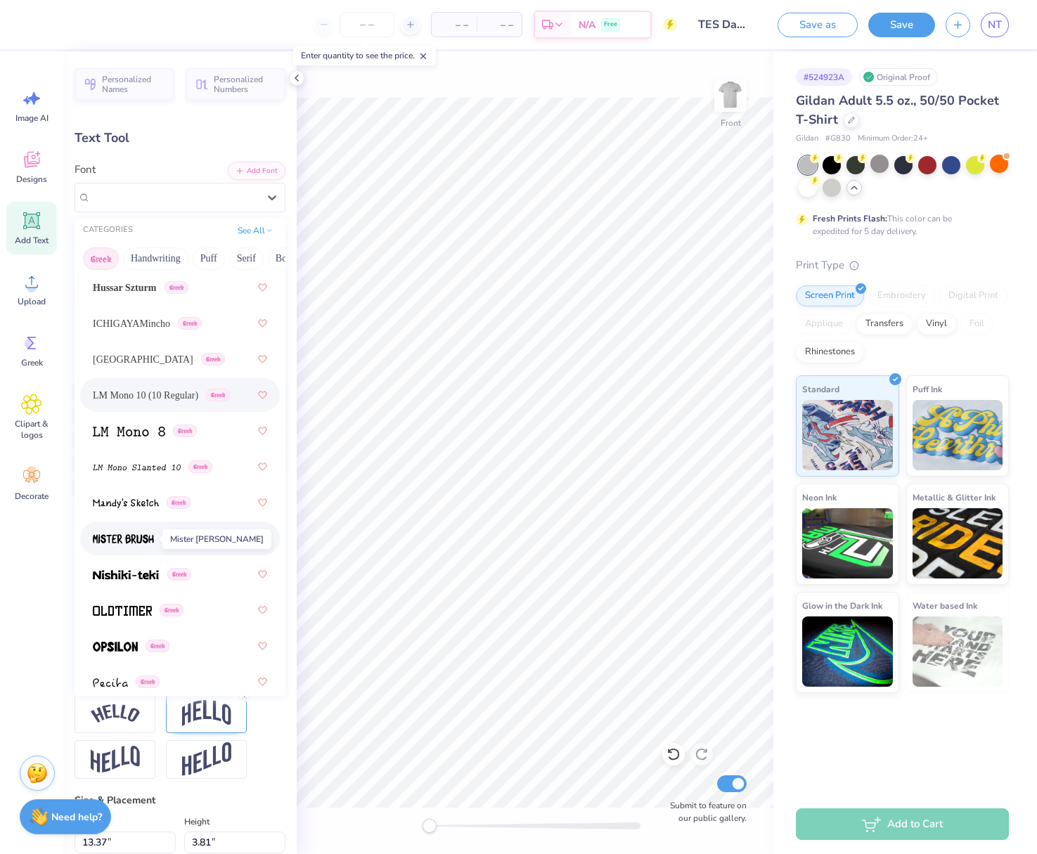
click at [118, 545] on span at bounding box center [123, 538] width 61 height 15
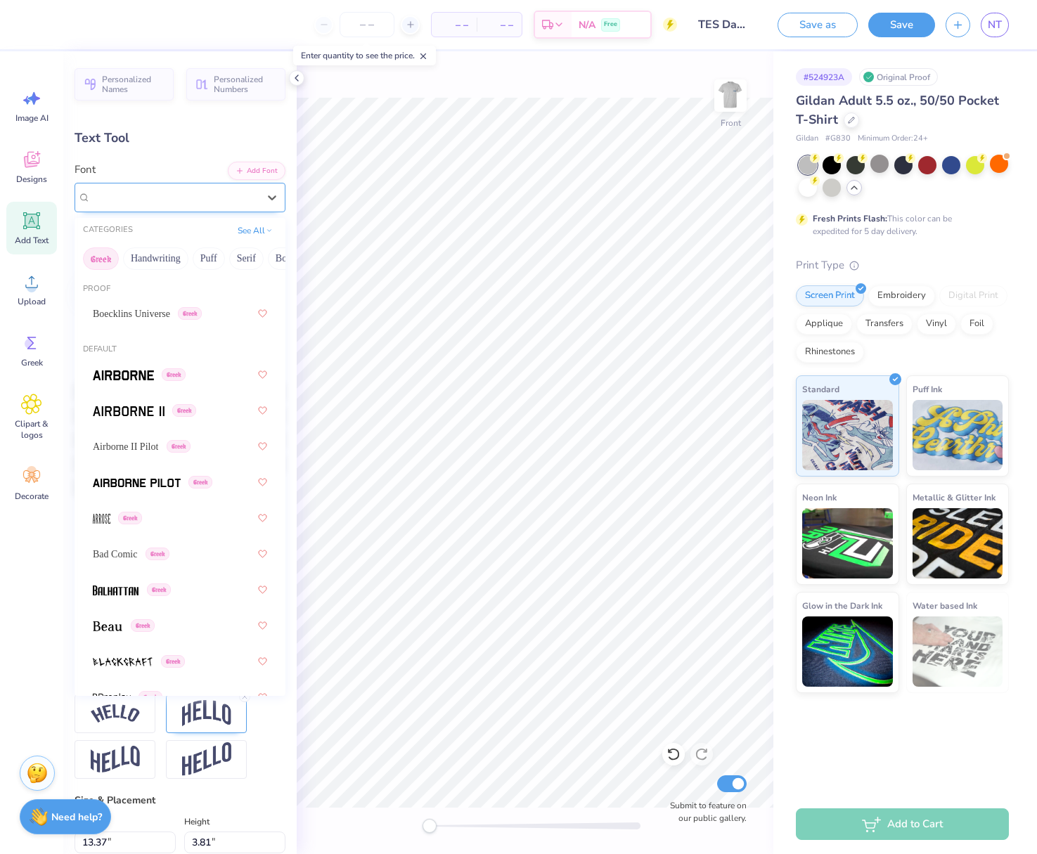
click at [155, 193] on div "Mister Brush Greek" at bounding box center [174, 197] width 170 height 22
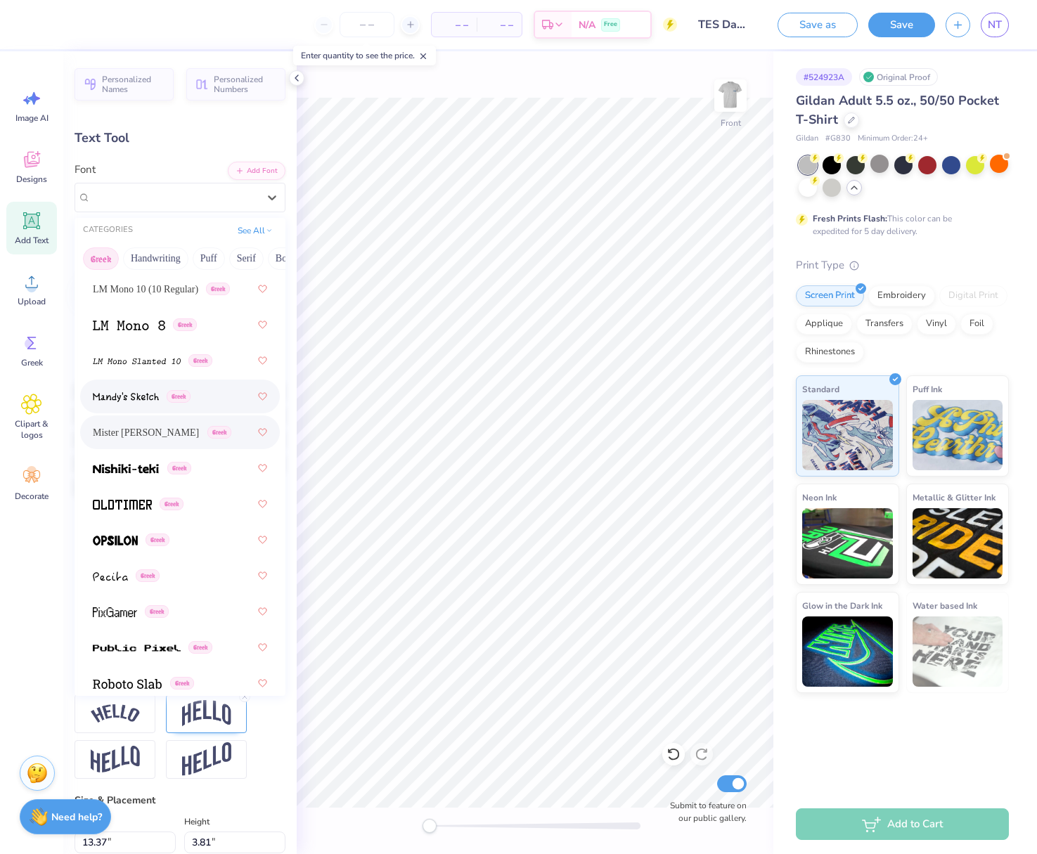
scroll to position [914, 0]
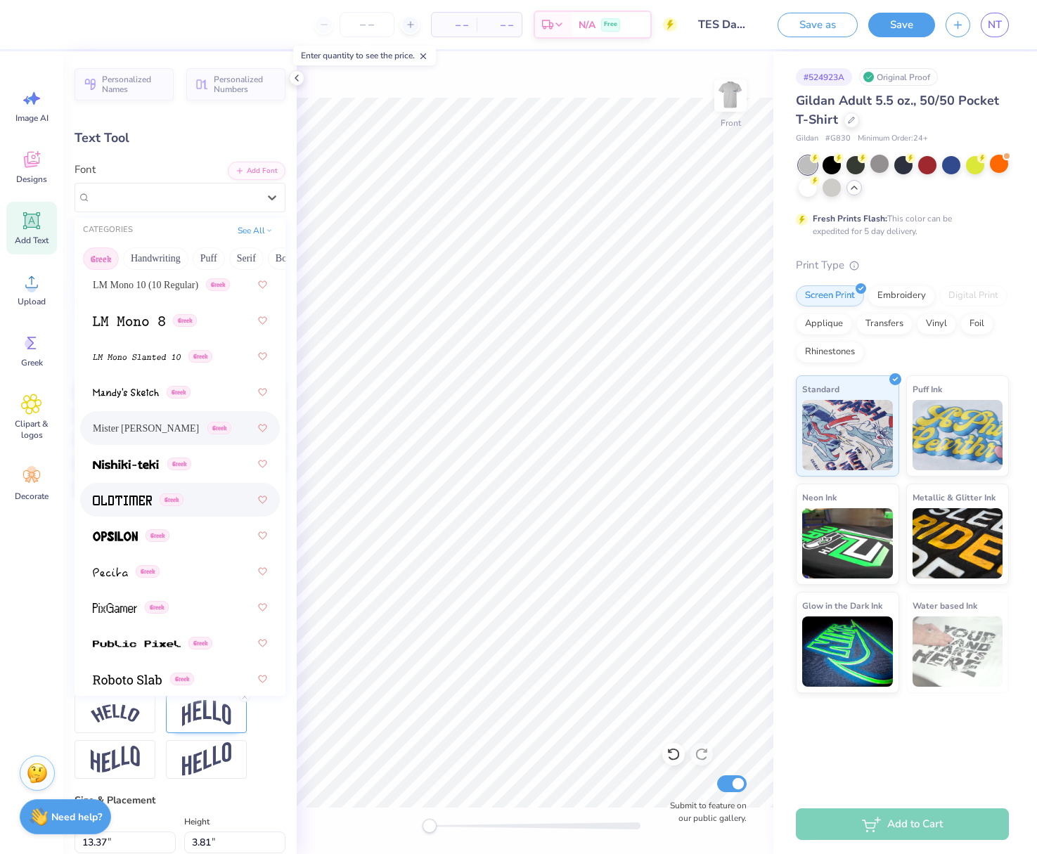
click at [124, 508] on div "Greek" at bounding box center [180, 499] width 174 height 25
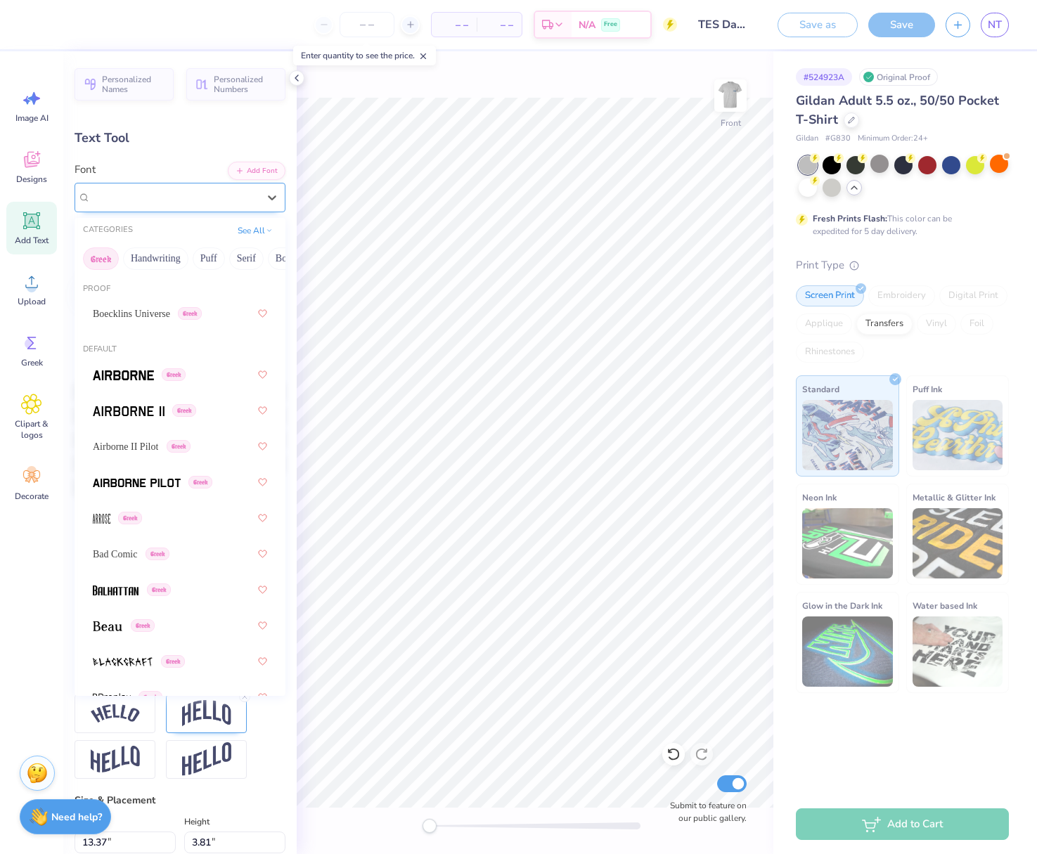
click at [165, 190] on div "Oldtimer Greek" at bounding box center [174, 197] width 170 height 22
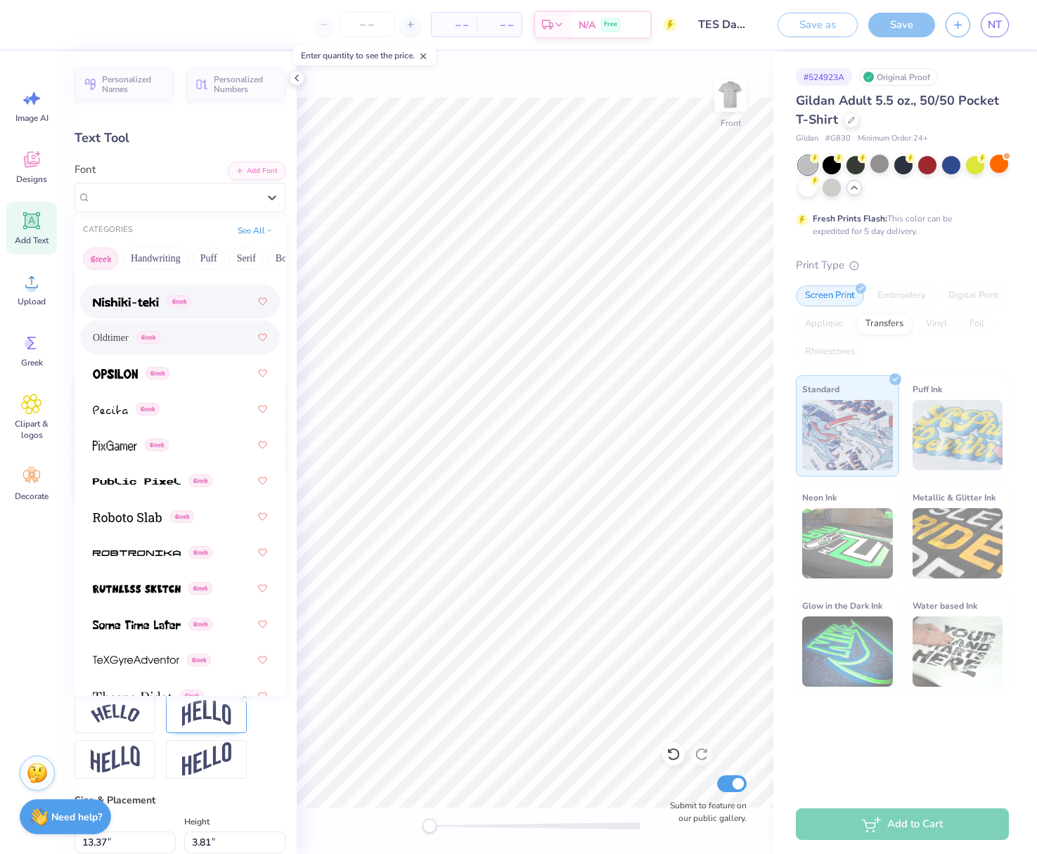
scroll to position [1084, 0]
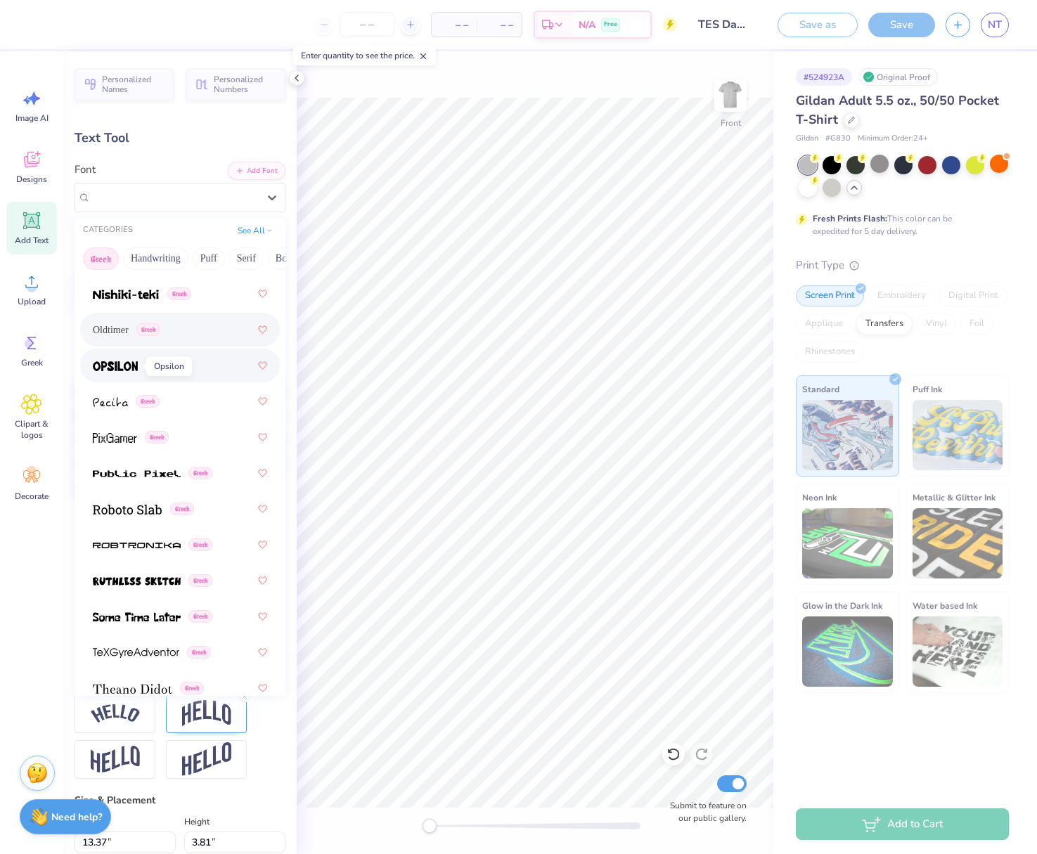
click at [122, 369] on img at bounding box center [115, 366] width 45 height 10
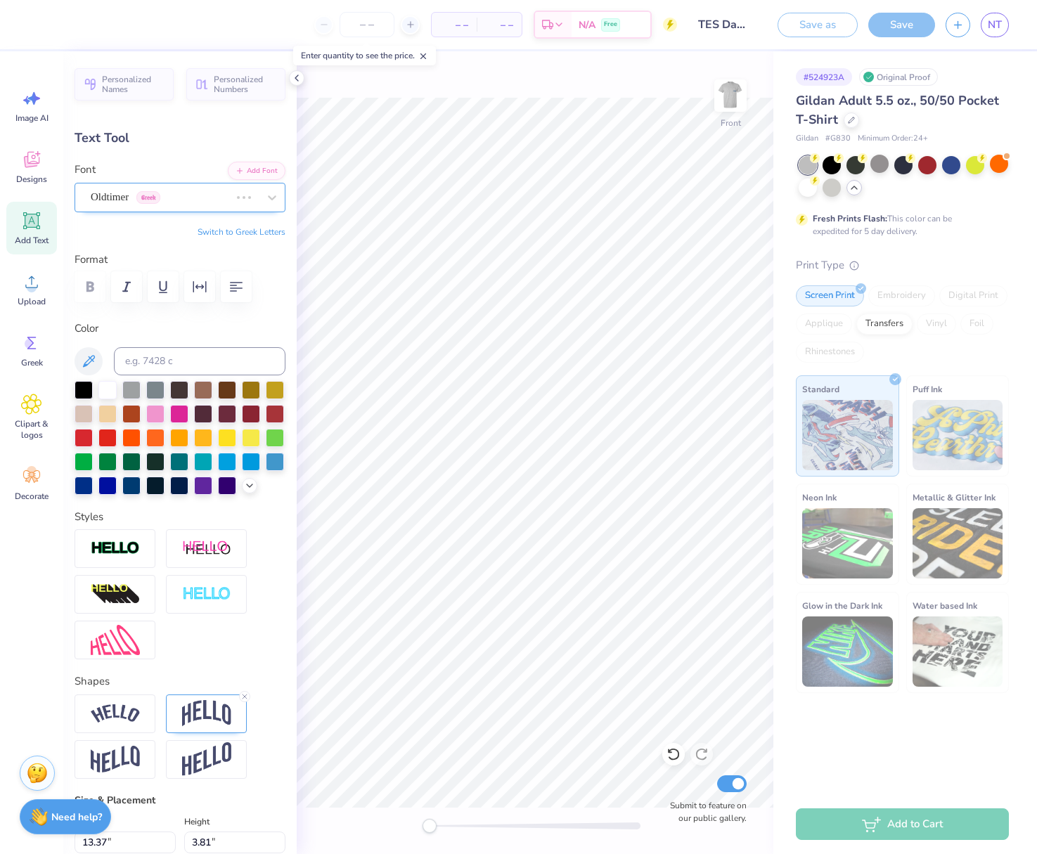
click at [123, 185] on div "Oldtimer Greek" at bounding box center [179, 198] width 211 height 30
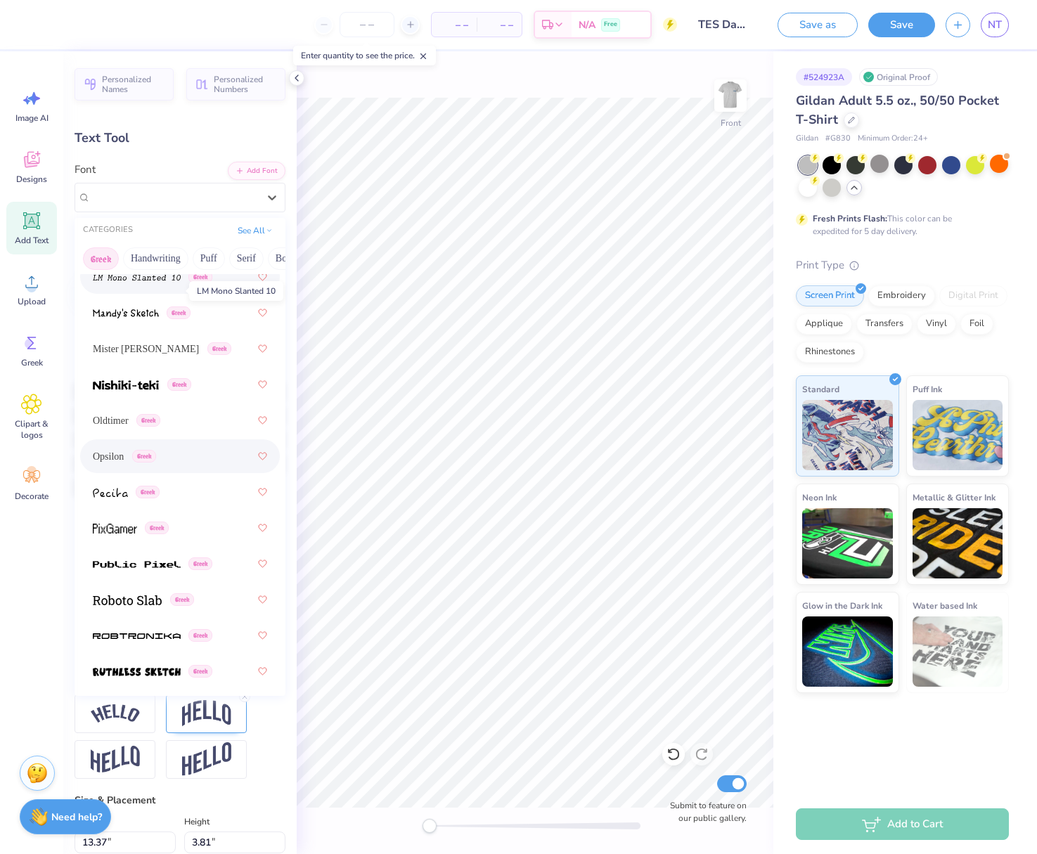
scroll to position [994, 0]
click at [114, 465] on div "Opsilon Greek" at bounding box center [180, 455] width 174 height 25
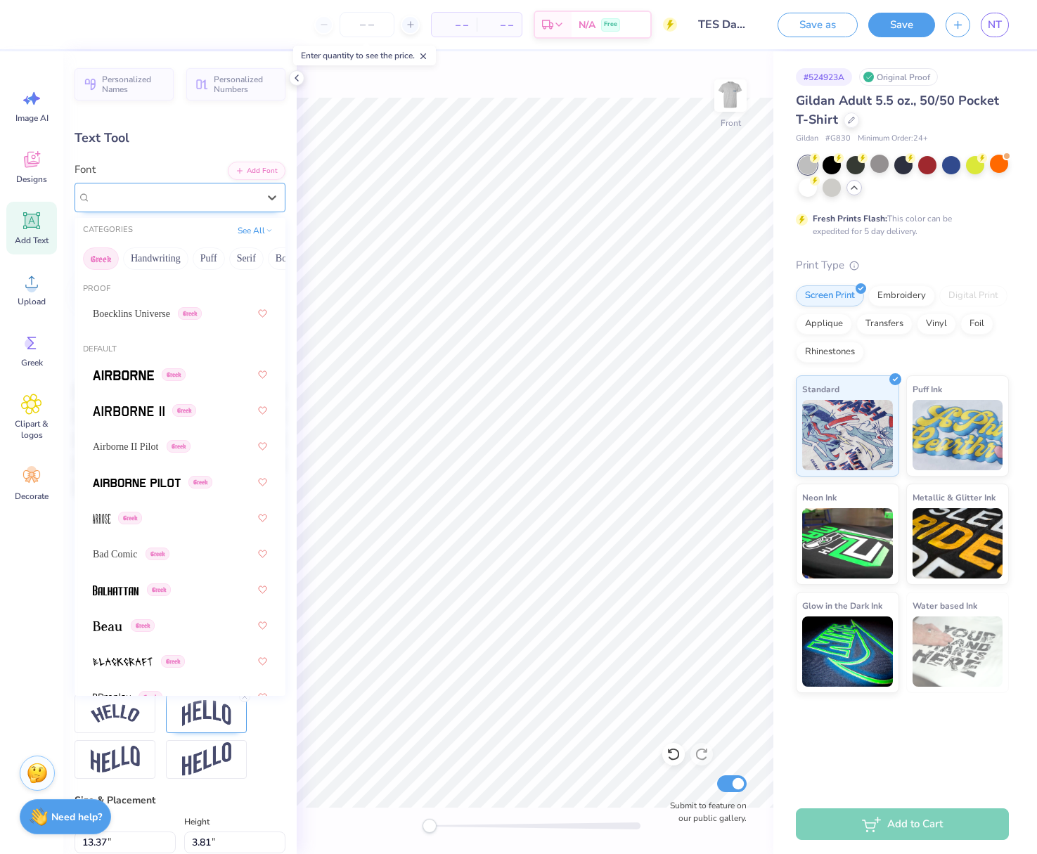
click at [126, 199] on div "Opsilon Greek" at bounding box center [174, 197] width 170 height 22
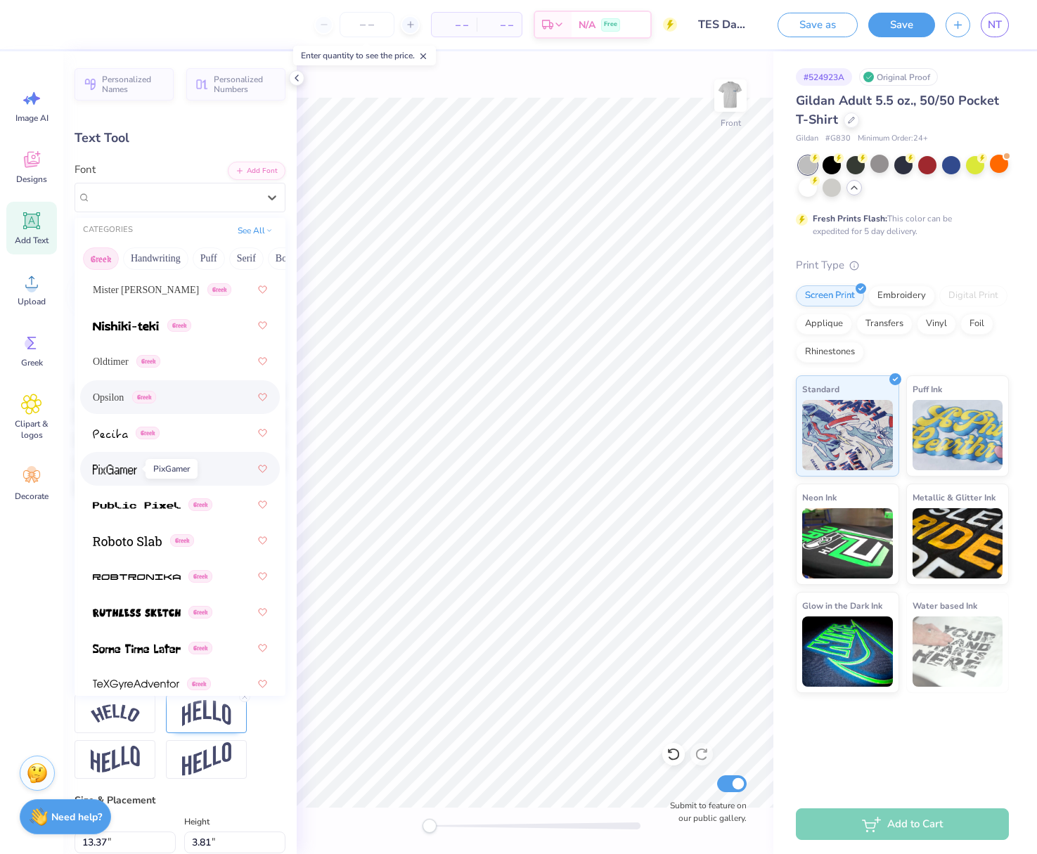
scroll to position [1053, 0]
click at [124, 611] on img at bounding box center [137, 612] width 88 height 10
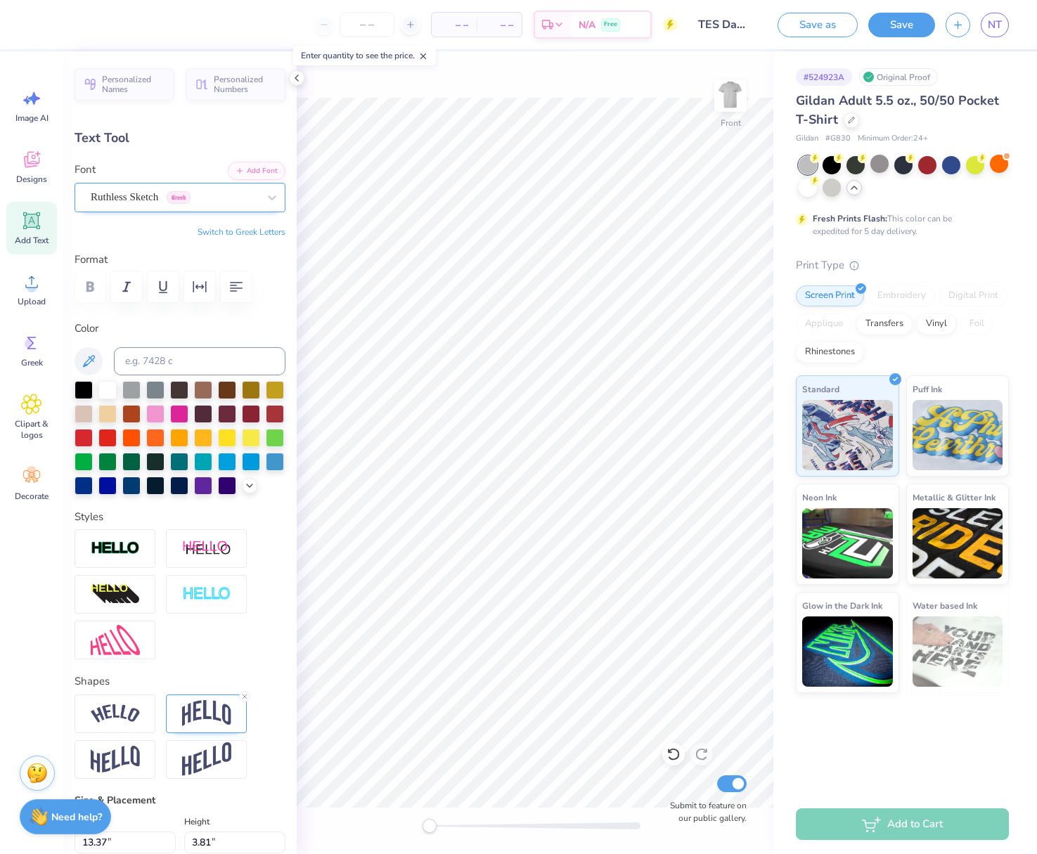
click at [150, 197] on div "Ruthless Sketch Greek" at bounding box center [174, 197] width 170 height 22
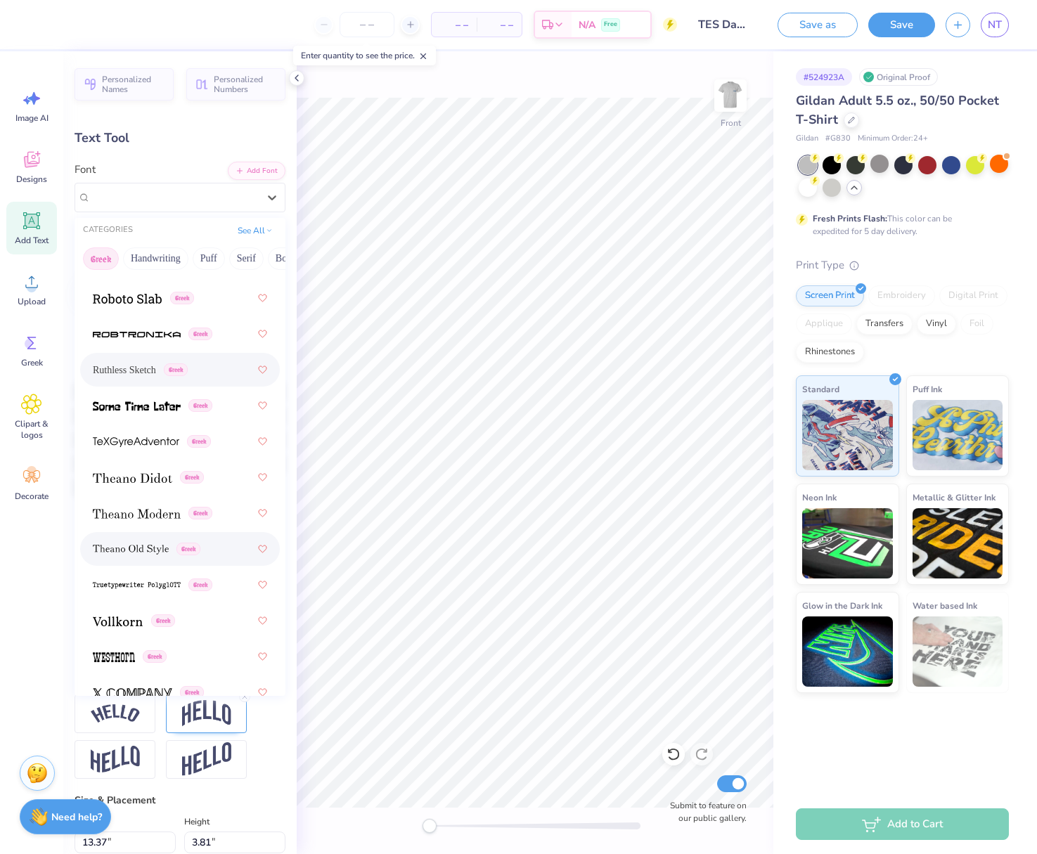
scroll to position [1296, 0]
click at [133, 416] on div "Greek" at bounding box center [180, 404] width 174 height 25
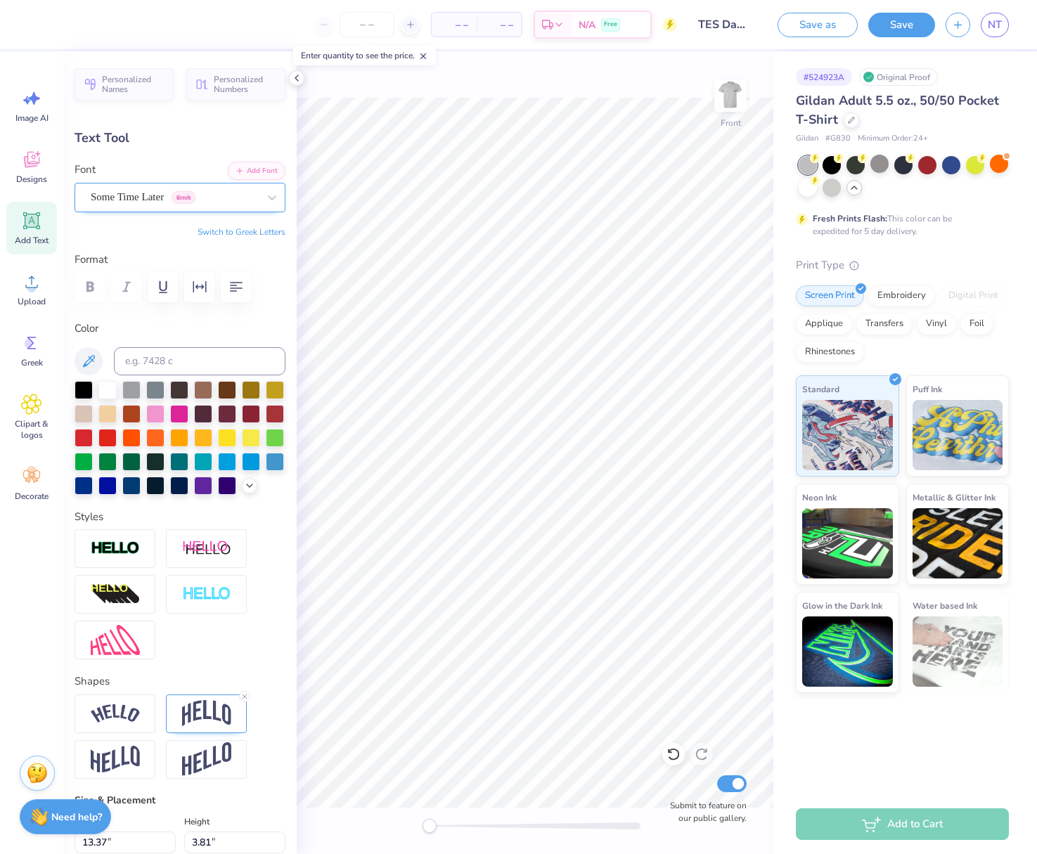
click at [139, 201] on div "Some Time Later Greek" at bounding box center [174, 197] width 170 height 22
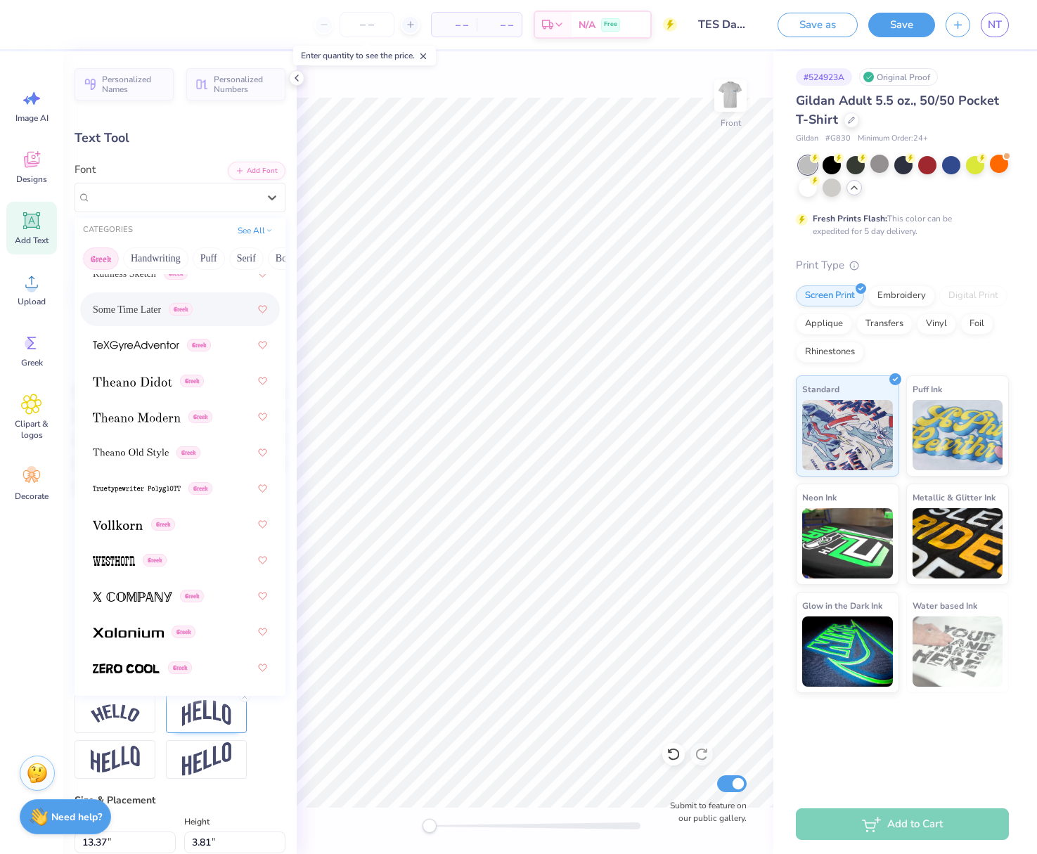
scroll to position [1391, 0]
click at [115, 557] on span at bounding box center [114, 561] width 42 height 15
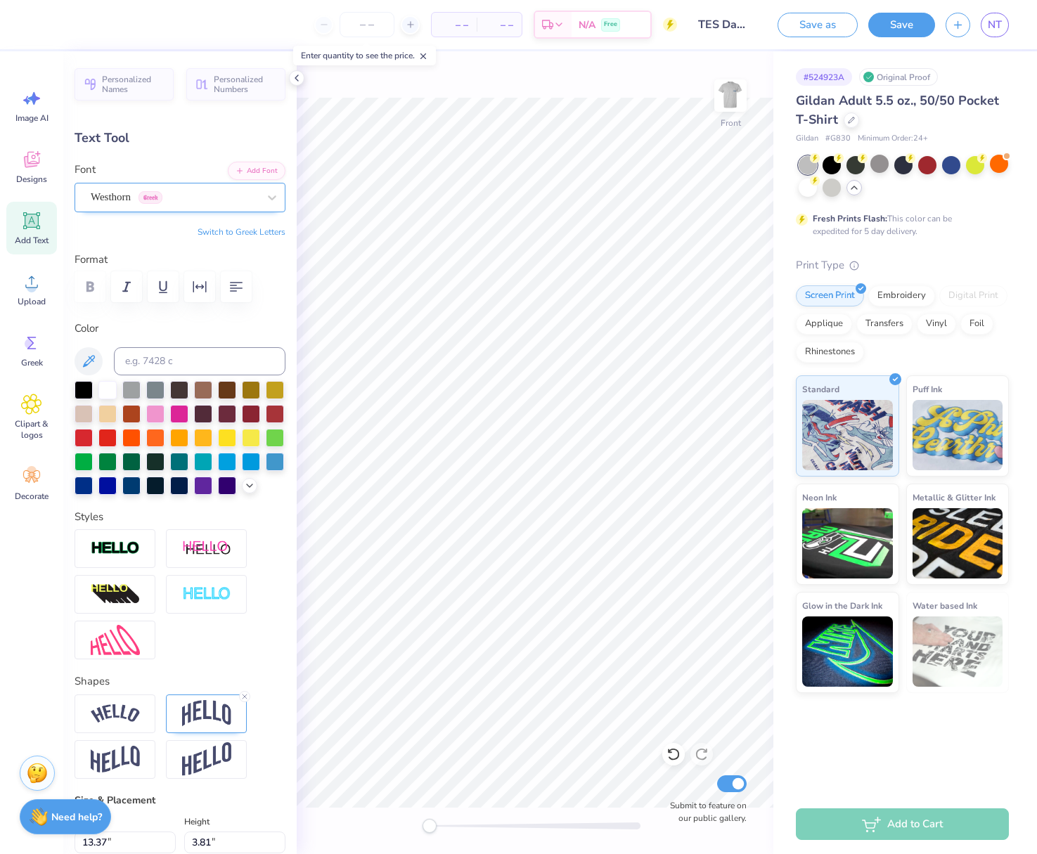
click at [162, 192] on div "Westhorn Greek" at bounding box center [174, 197] width 170 height 22
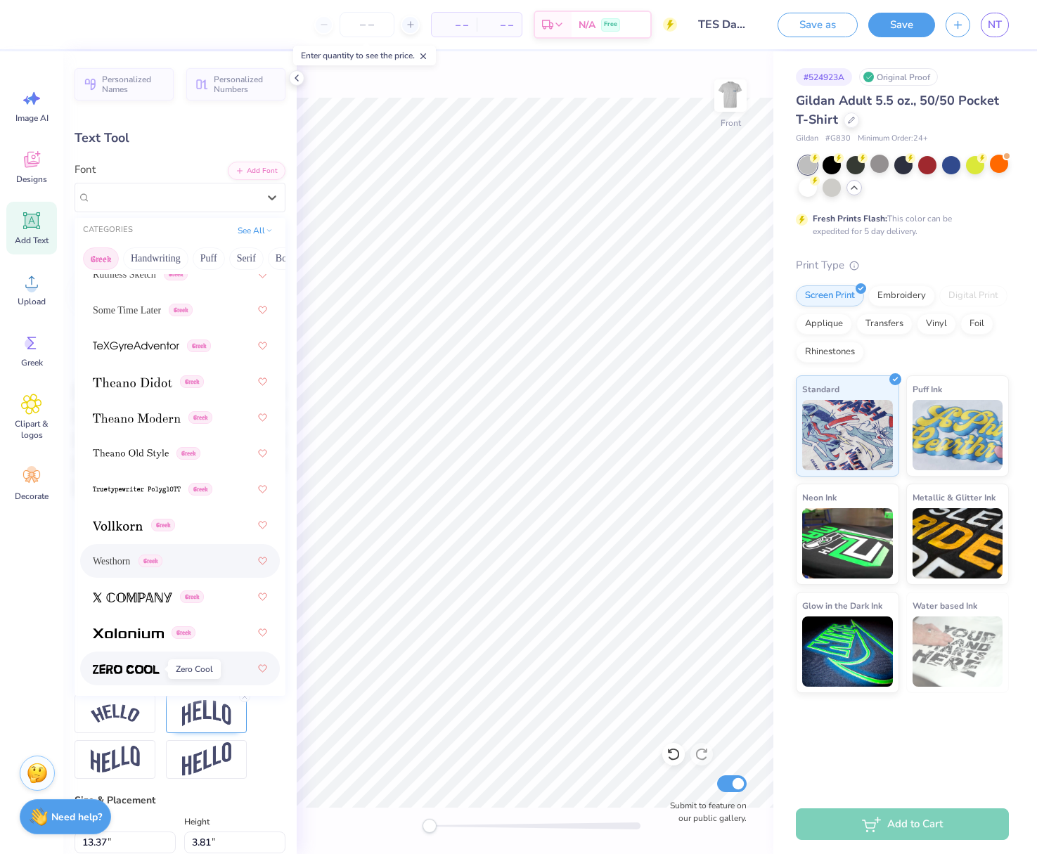
click at [120, 670] on img at bounding box center [126, 669] width 67 height 10
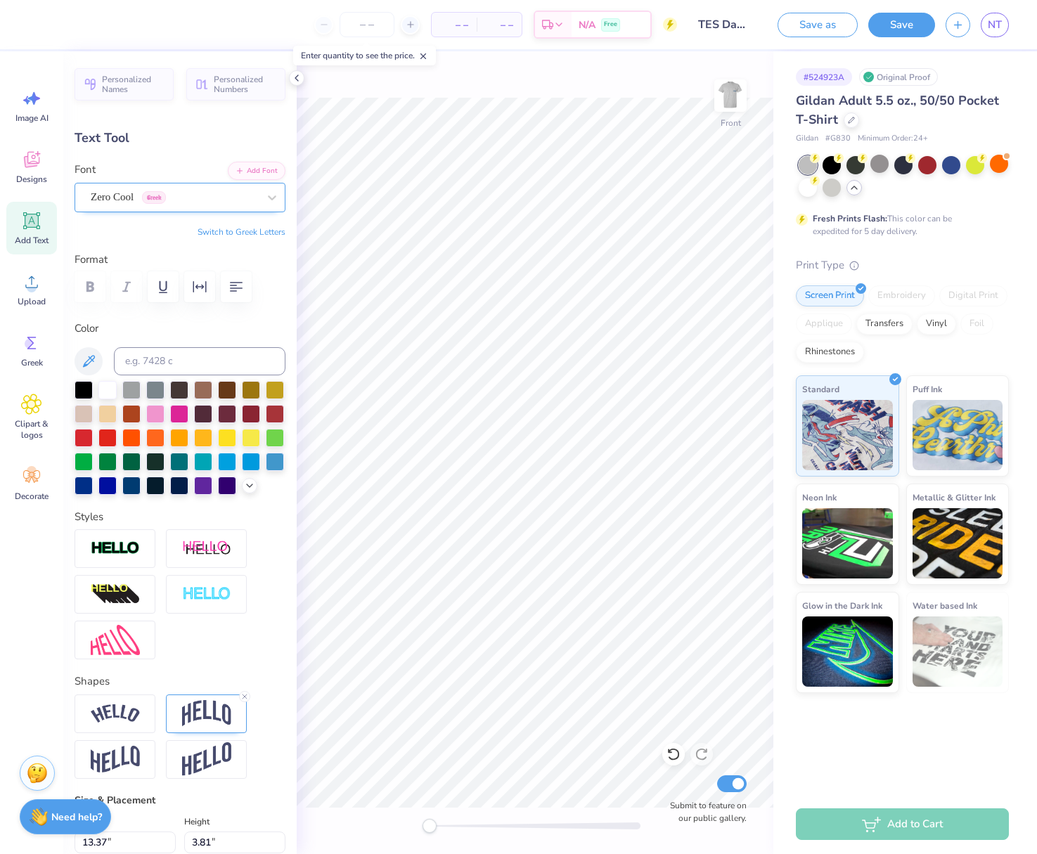
click at [186, 196] on div "Zero Cool Greek" at bounding box center [174, 197] width 170 height 22
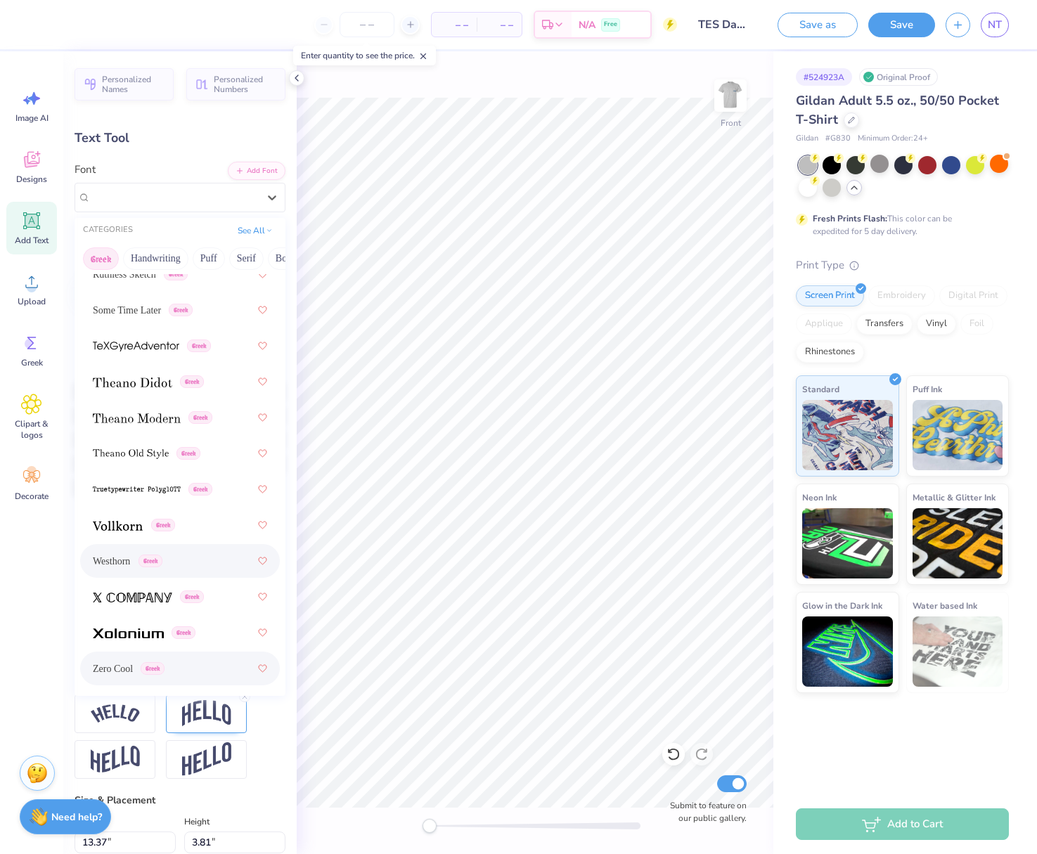
click at [119, 559] on span "Westhorn" at bounding box center [111, 561] width 37 height 15
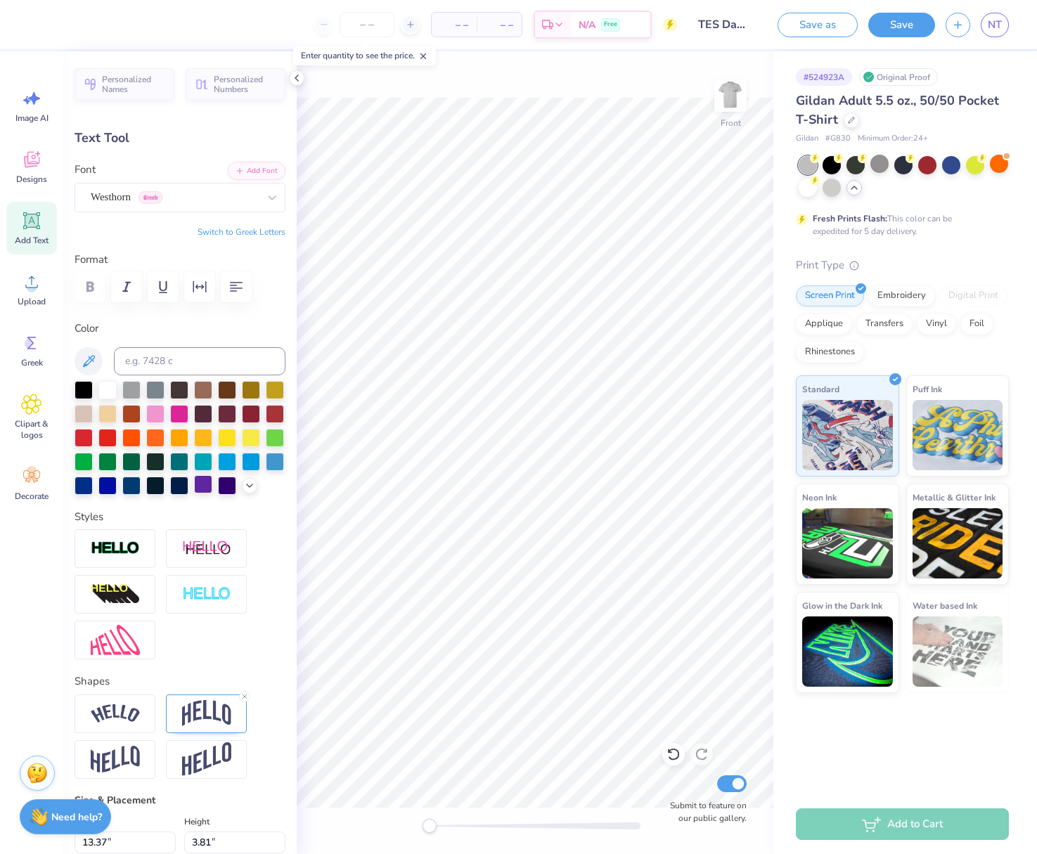
type input "10.13"
type input "3.34"
type input "4.76"
type input "11.33"
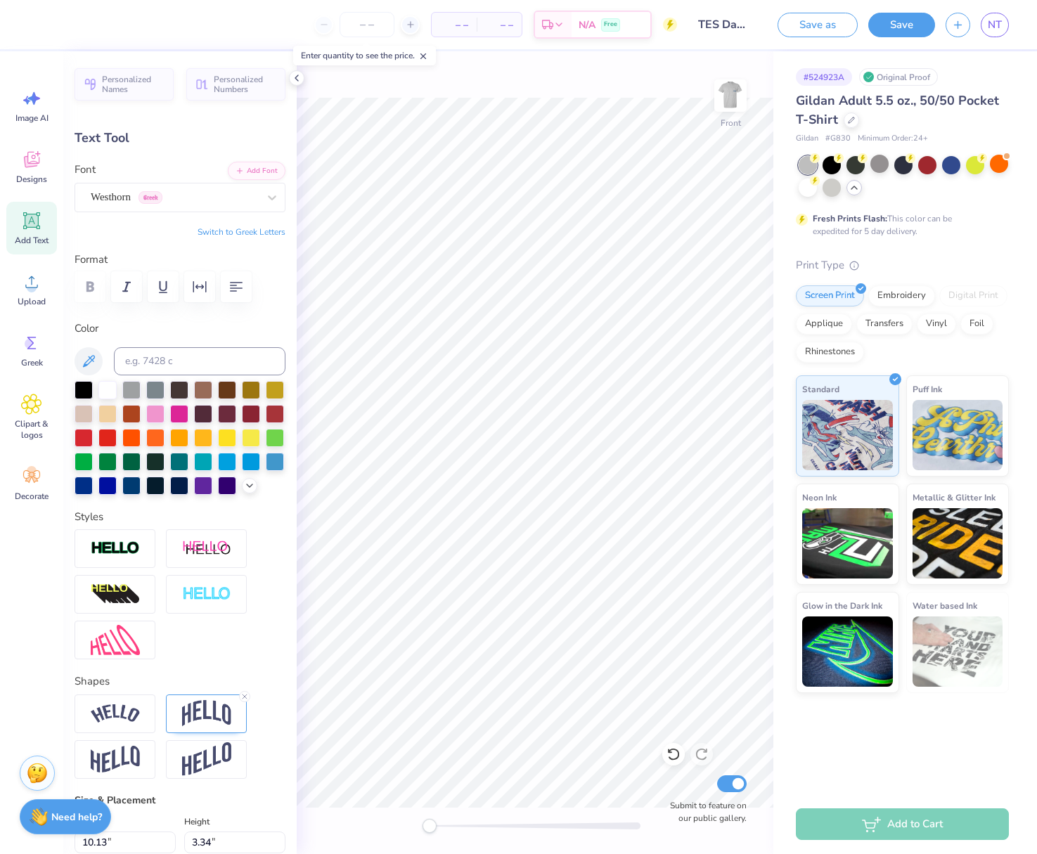
type input "3.73"
type input "4.36"
type input "7.86"
type input "2.52"
type input "16.23"
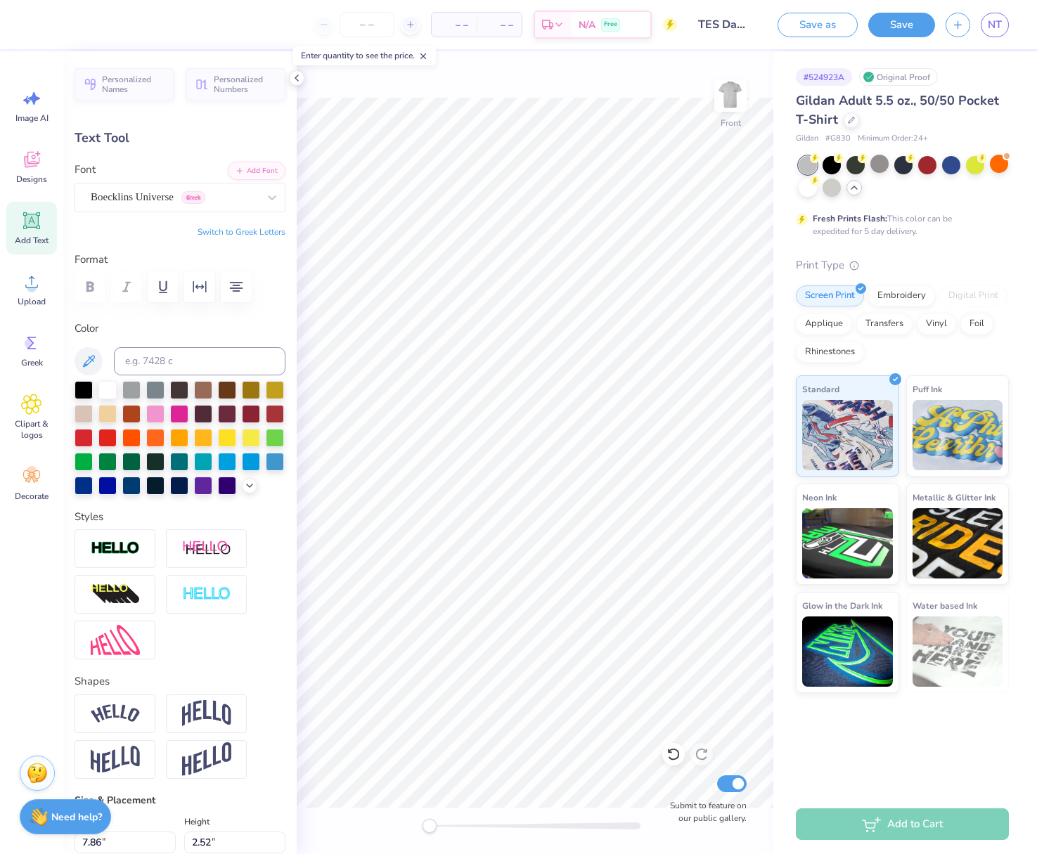
scroll to position [1, 1]
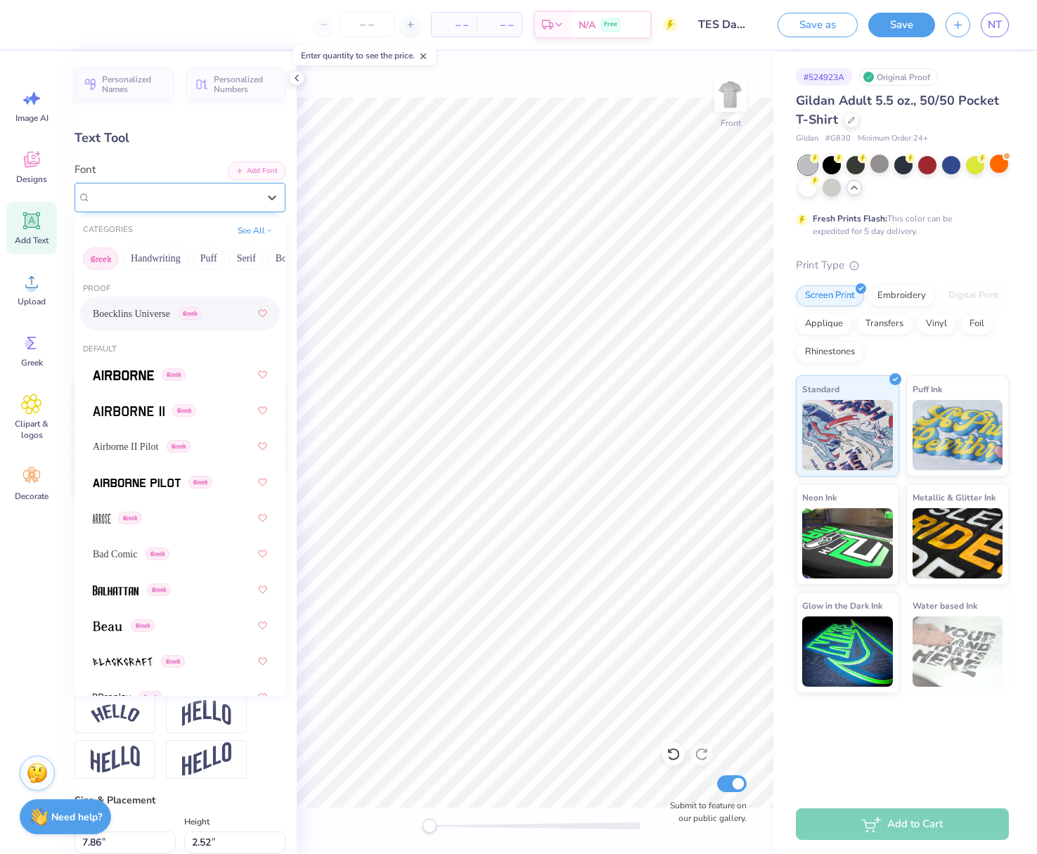
click at [155, 189] on div "Boecklins Universe Greek" at bounding box center [174, 197] width 170 height 22
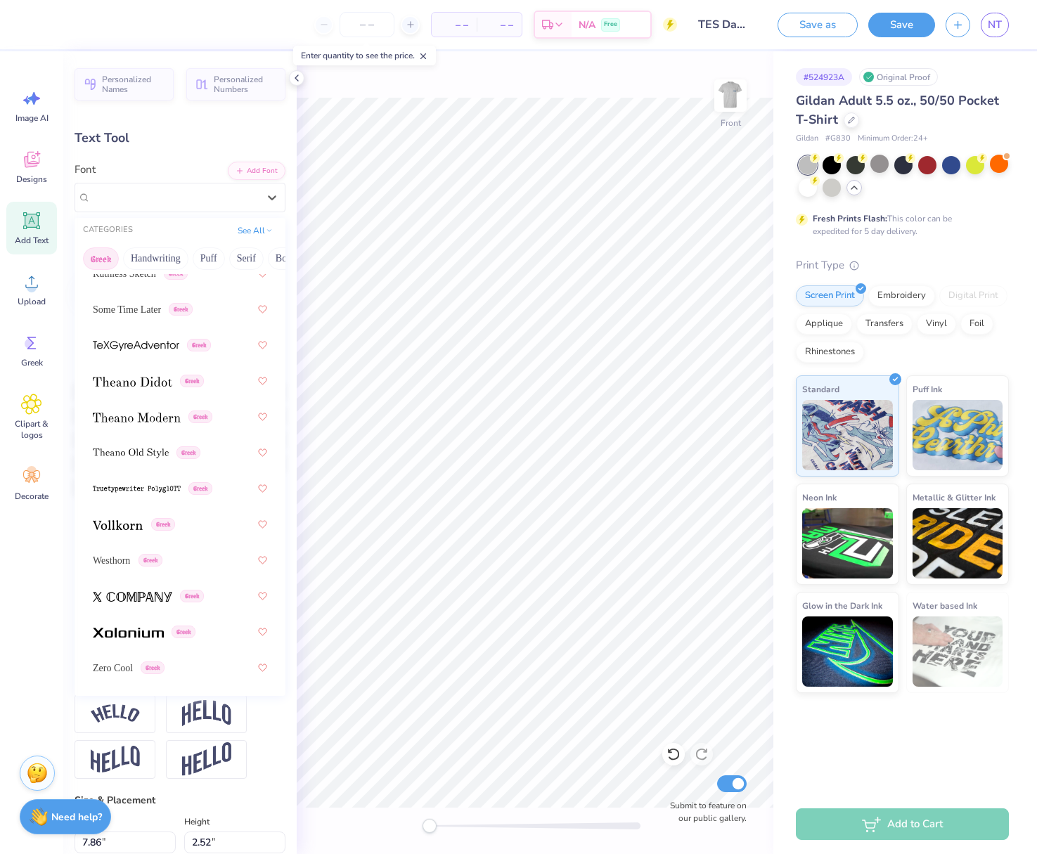
scroll to position [1391, 0]
click at [112, 568] on span "Westhorn" at bounding box center [111, 561] width 37 height 15
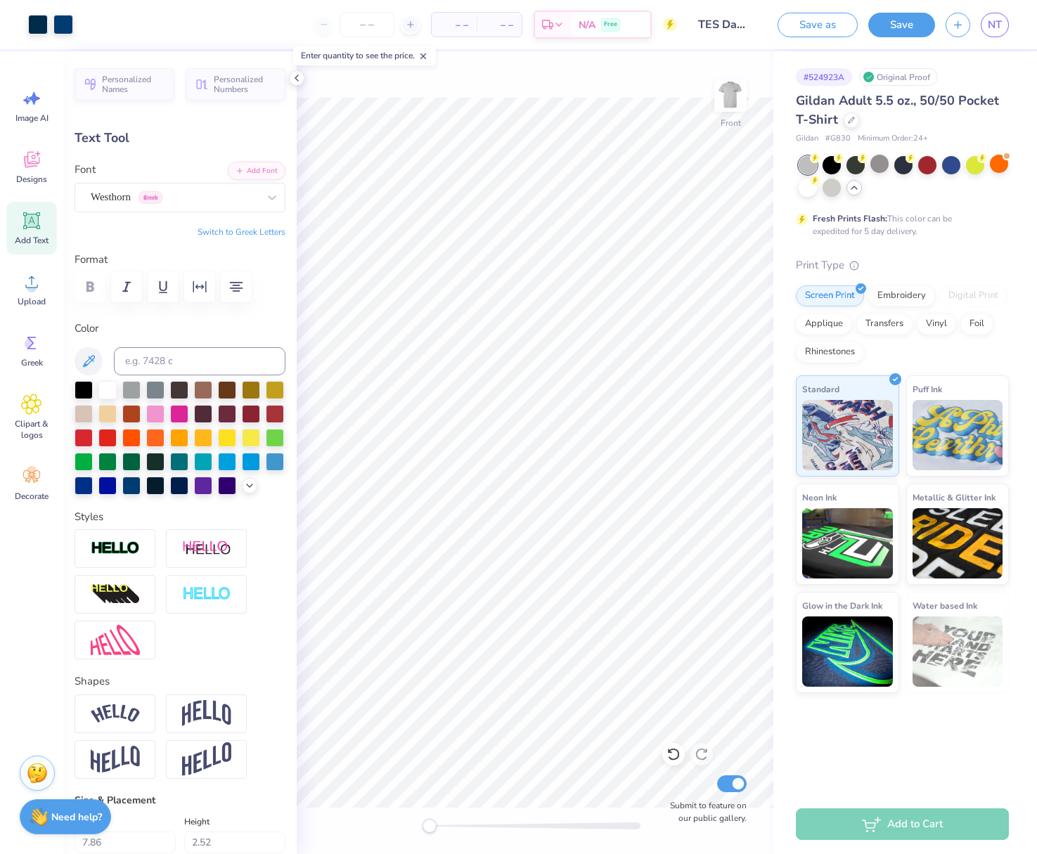
type input "5.80"
type input "2.64"
type input "16.17"
type textarea "[PERSON_NAME] 2025"
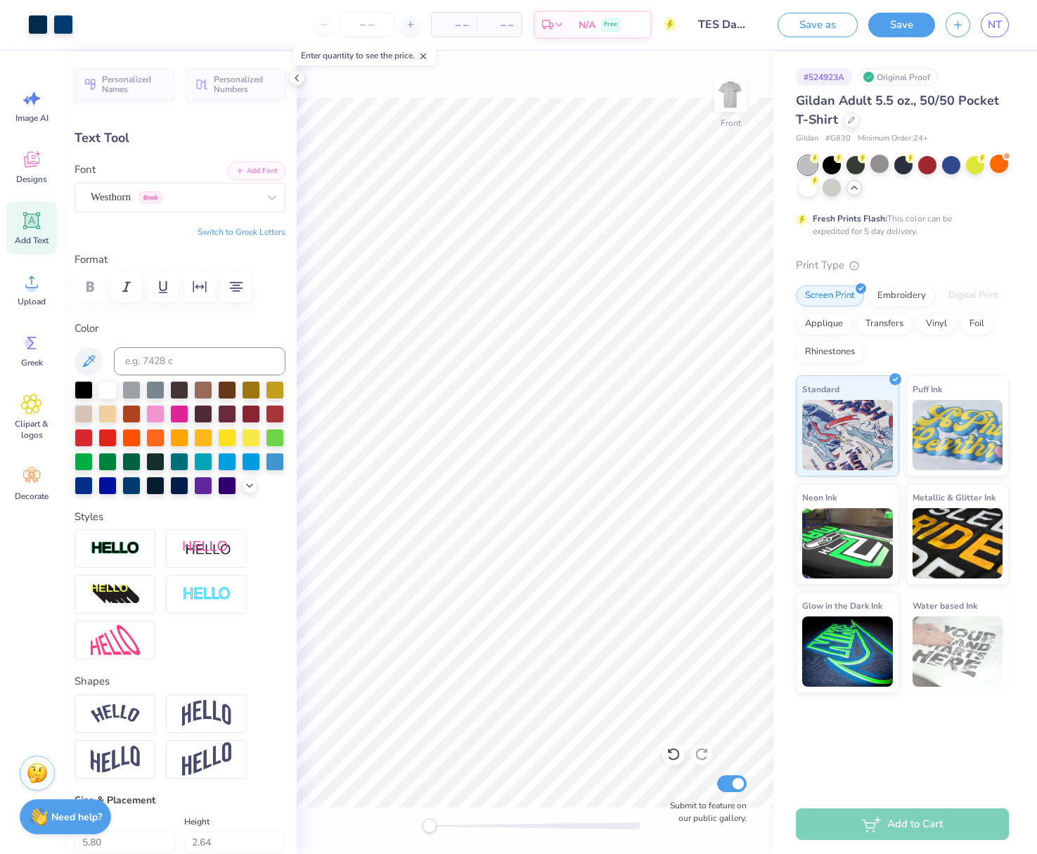
type input "5.97"
type input "16.35"
click at [736, 106] on img at bounding box center [730, 95] width 56 height 56
type input "2.91"
type input "1.05"
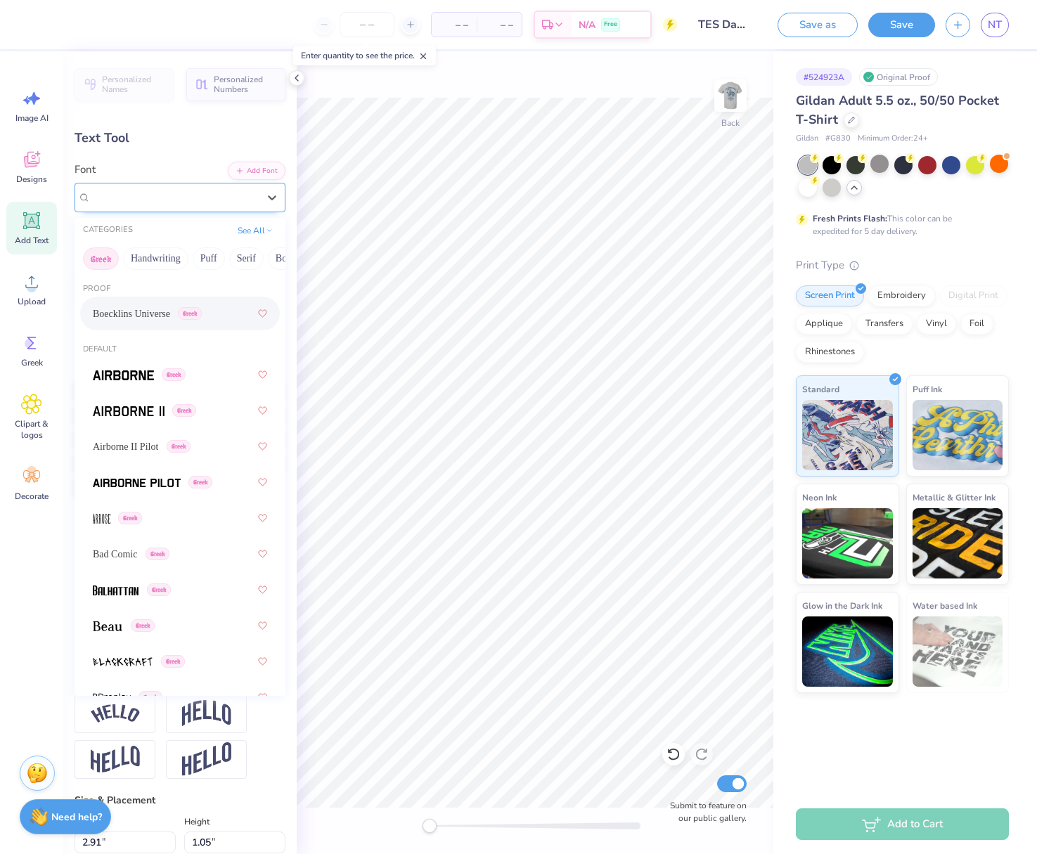
click at [145, 195] on div "Boecklins Universe Greek" at bounding box center [174, 197] width 170 height 22
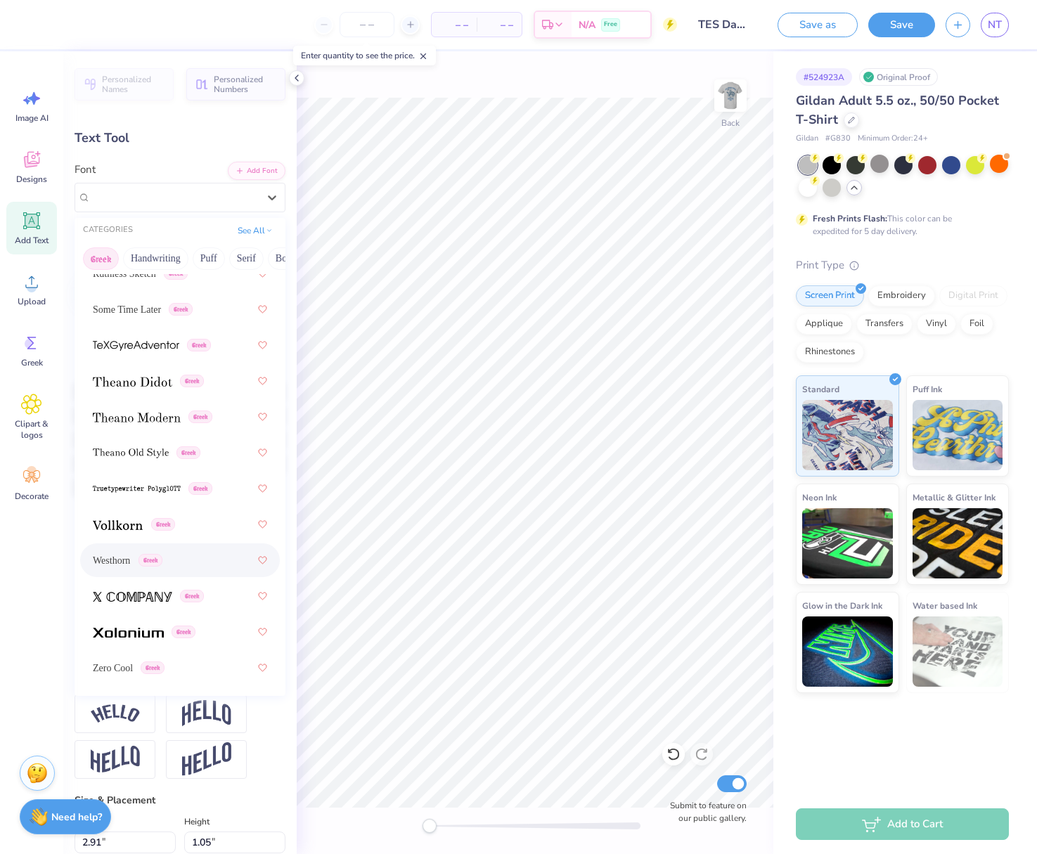
scroll to position [1391, 0]
click at [112, 552] on div "Westhorn Greek" at bounding box center [180, 560] width 174 height 25
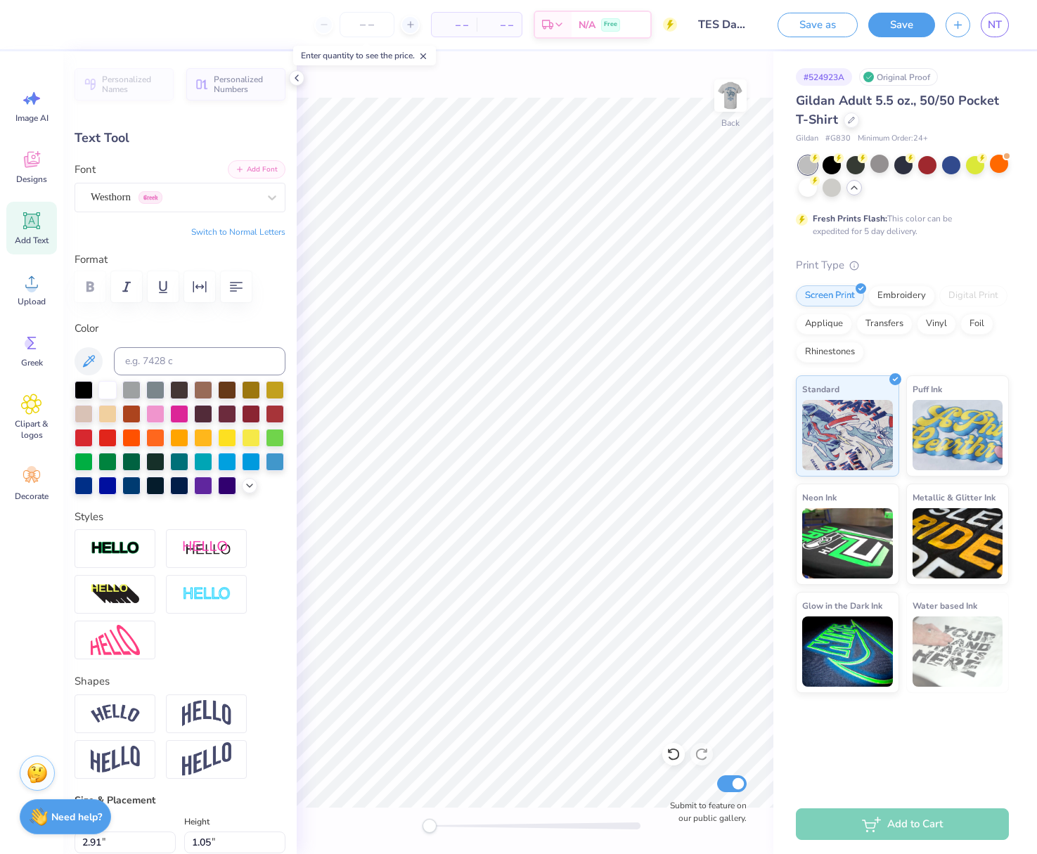
type input "1.54"
type input "1.19"
type input "2.24"
type input "1.73"
click at [732, 91] on img at bounding box center [730, 95] width 56 height 56
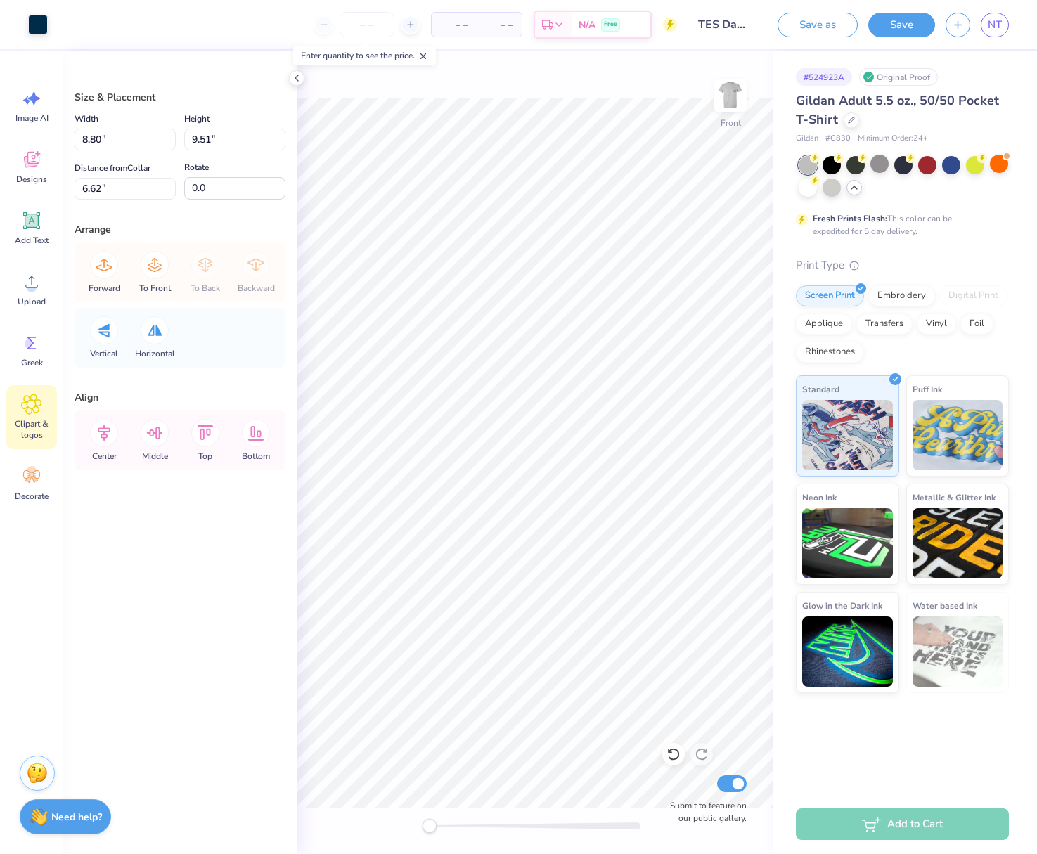
click at [26, 408] on icon at bounding box center [32, 404] width 20 height 20
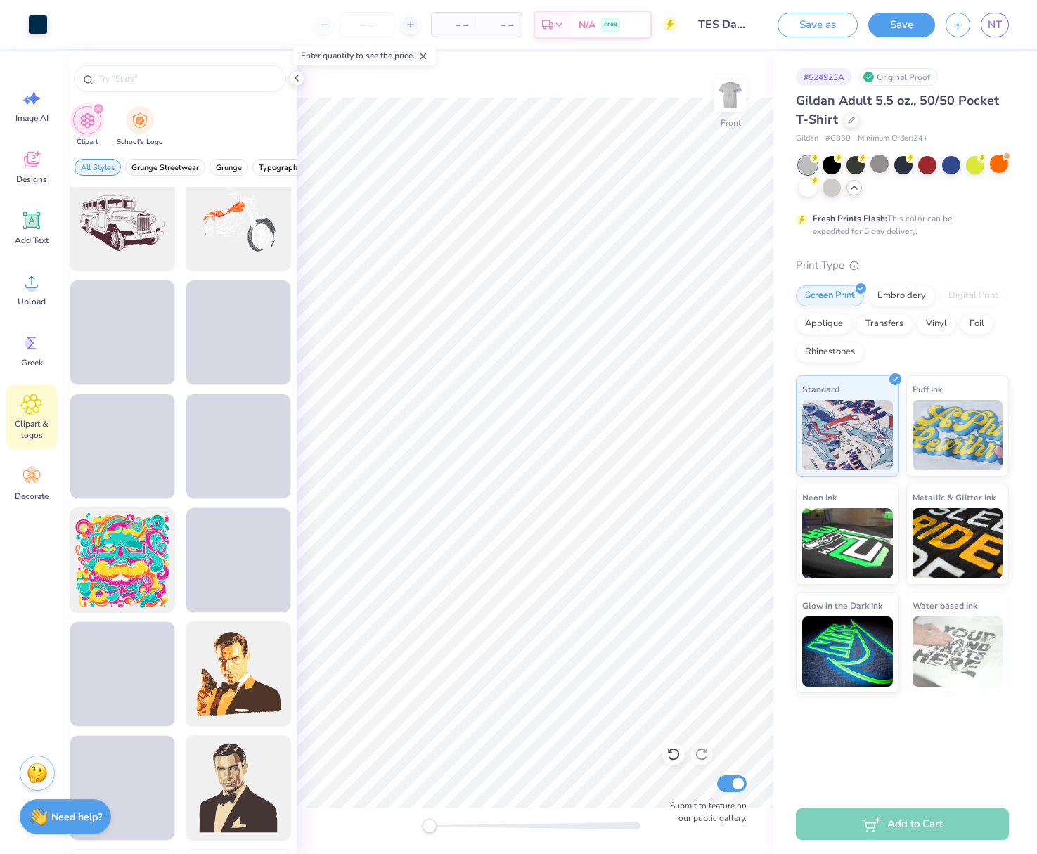
scroll to position [1616, 0]
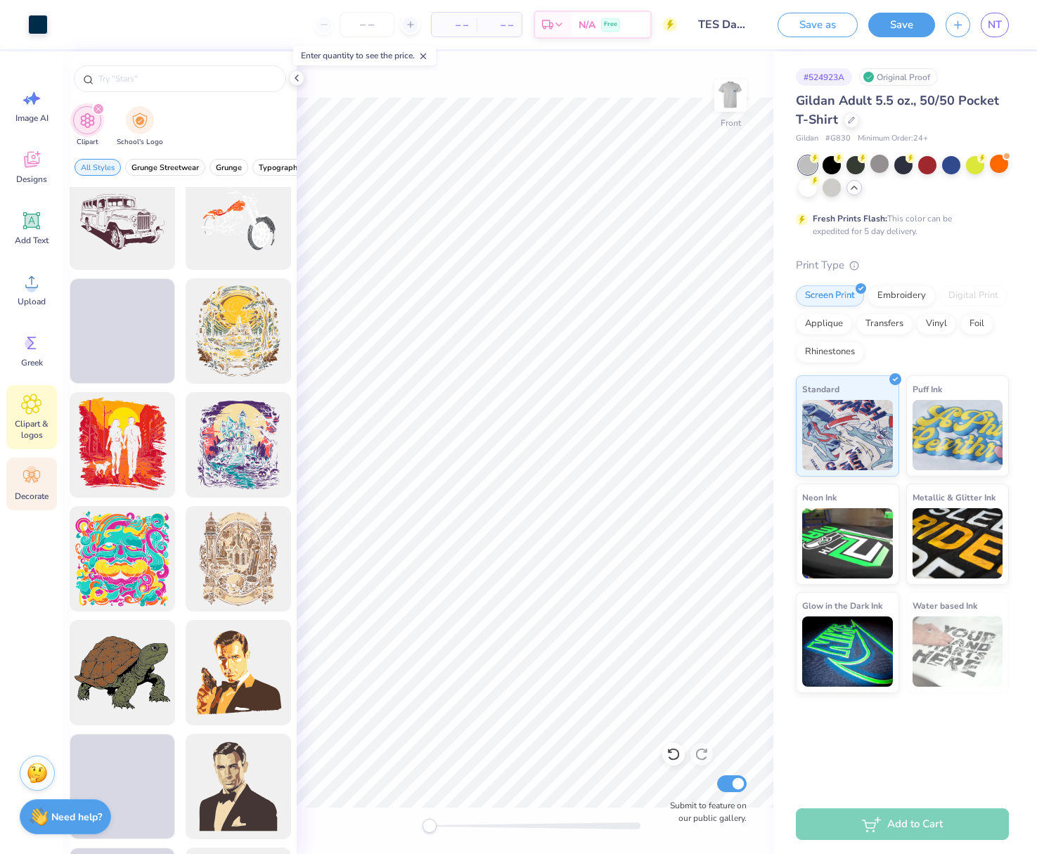
click at [22, 476] on icon at bounding box center [31, 476] width 21 height 21
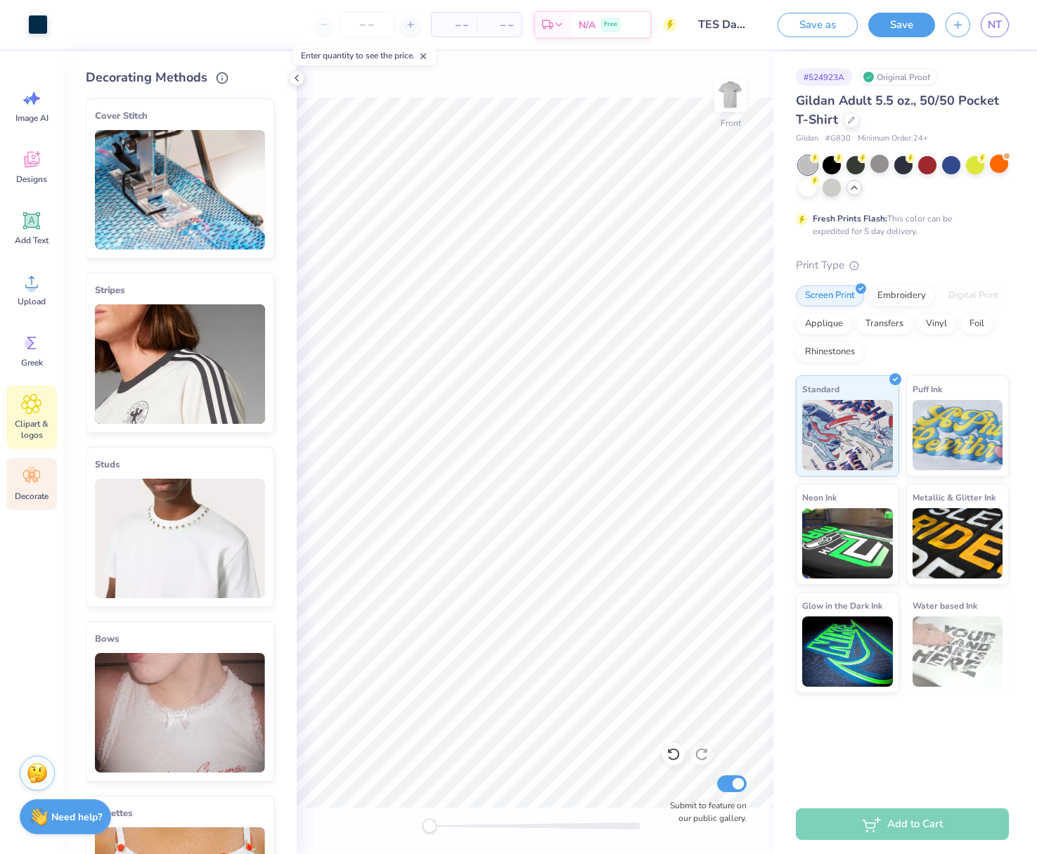
click at [55, 394] on div "Clipart & logos" at bounding box center [31, 417] width 51 height 64
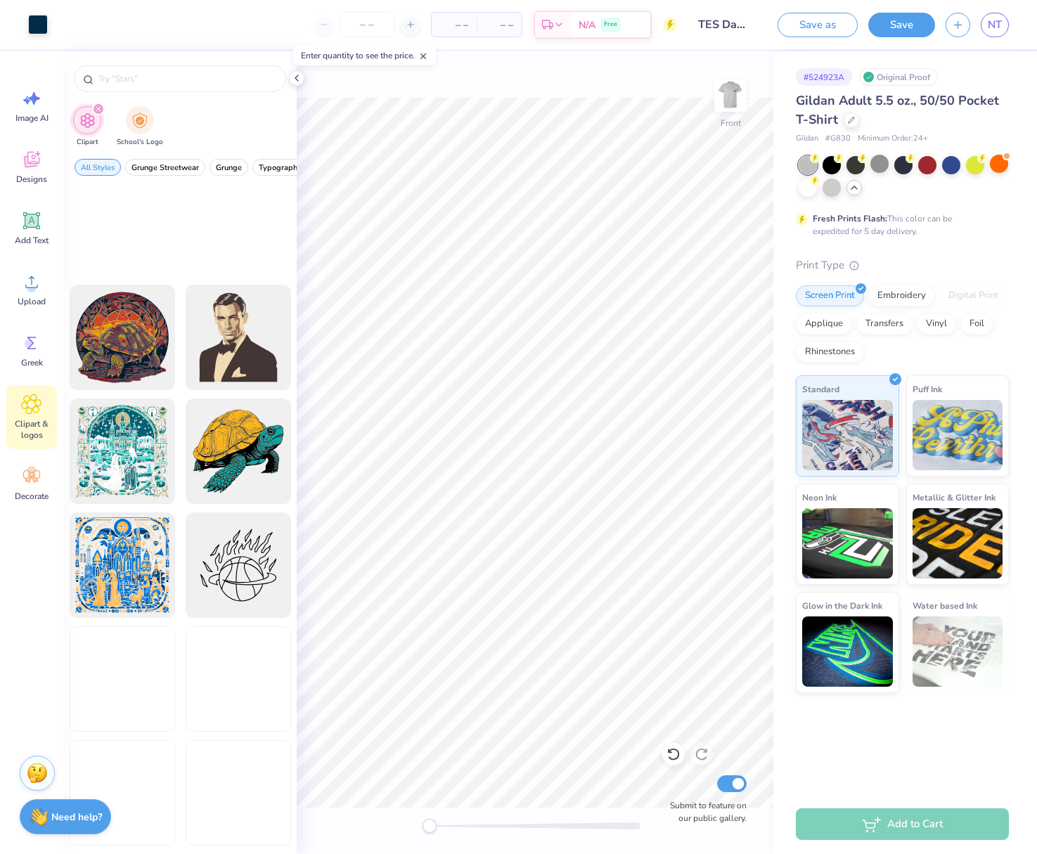
scroll to position [2284, 0]
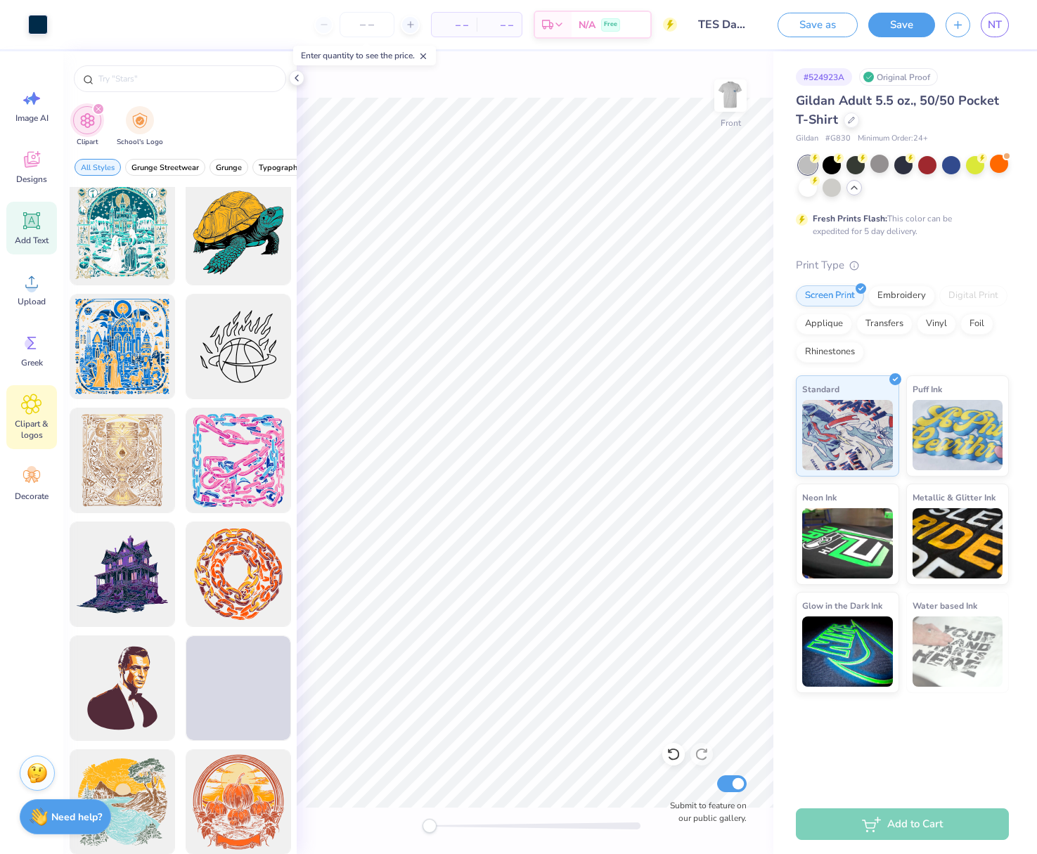
click at [30, 228] on icon at bounding box center [31, 220] width 21 height 21
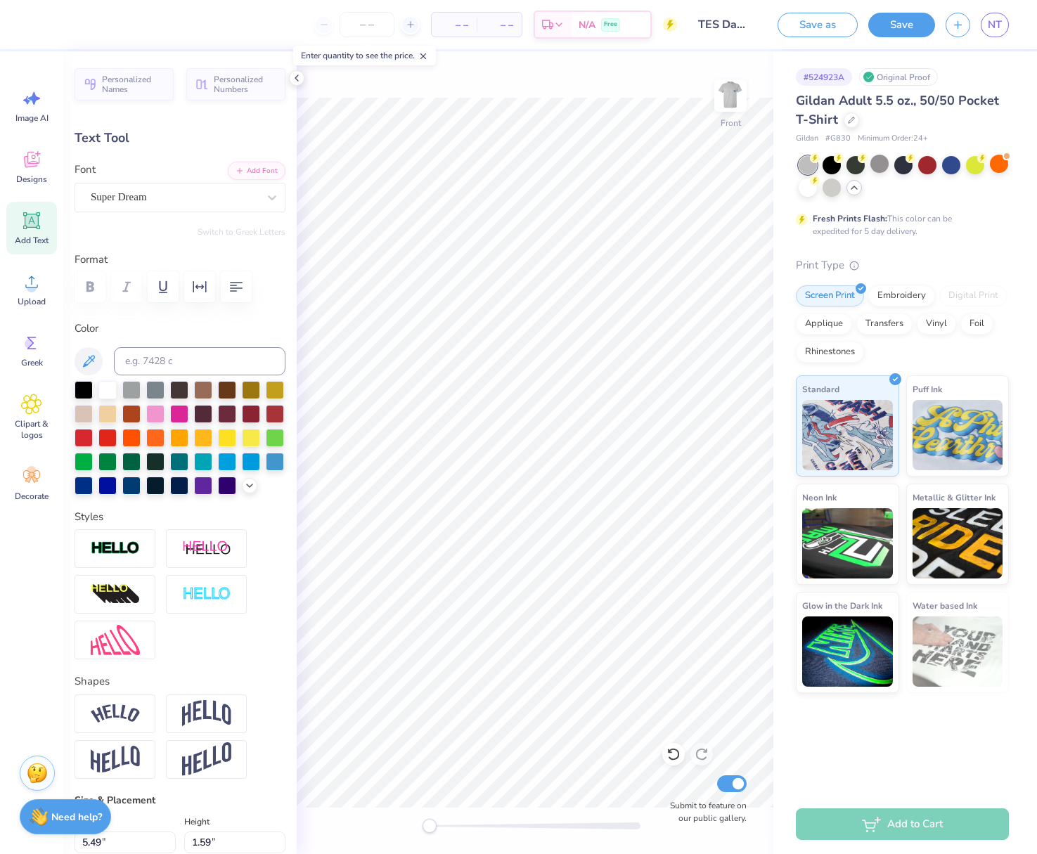
scroll to position [1, 2]
type textarea "Est. 1999"
type input "2.56"
type input "0.43"
type input "7.76"
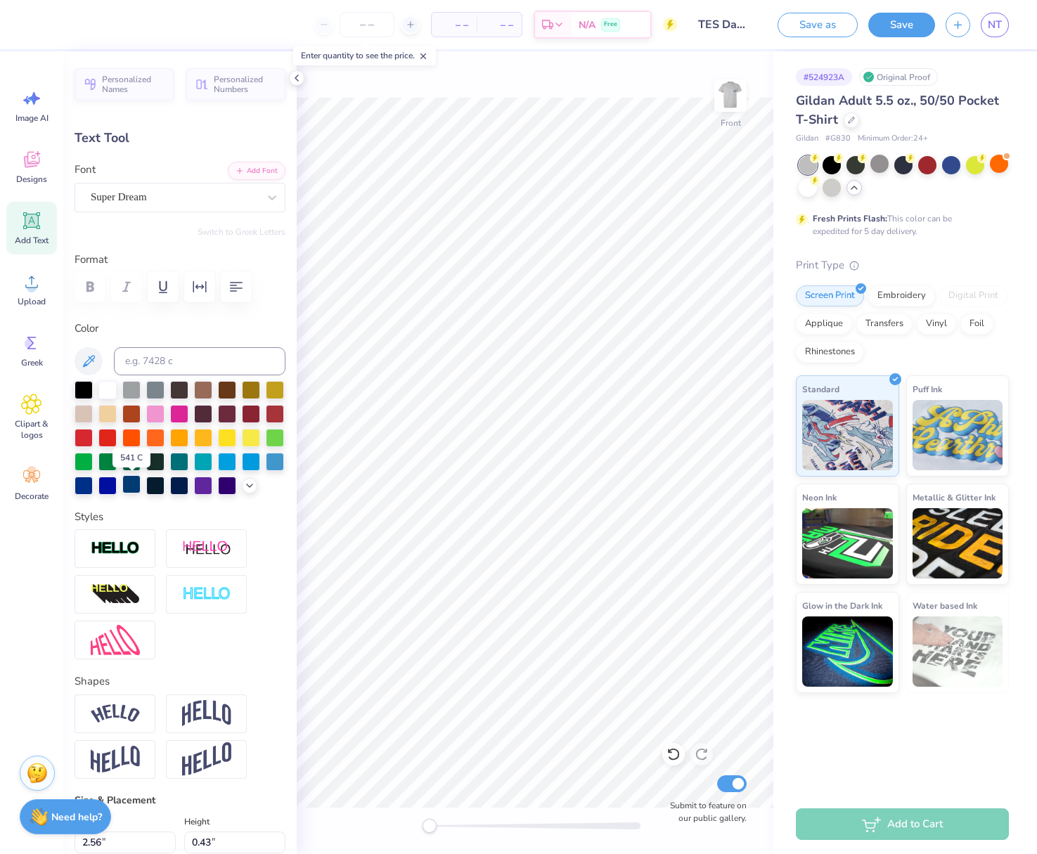
click at [131, 481] on div at bounding box center [131, 484] width 18 height 18
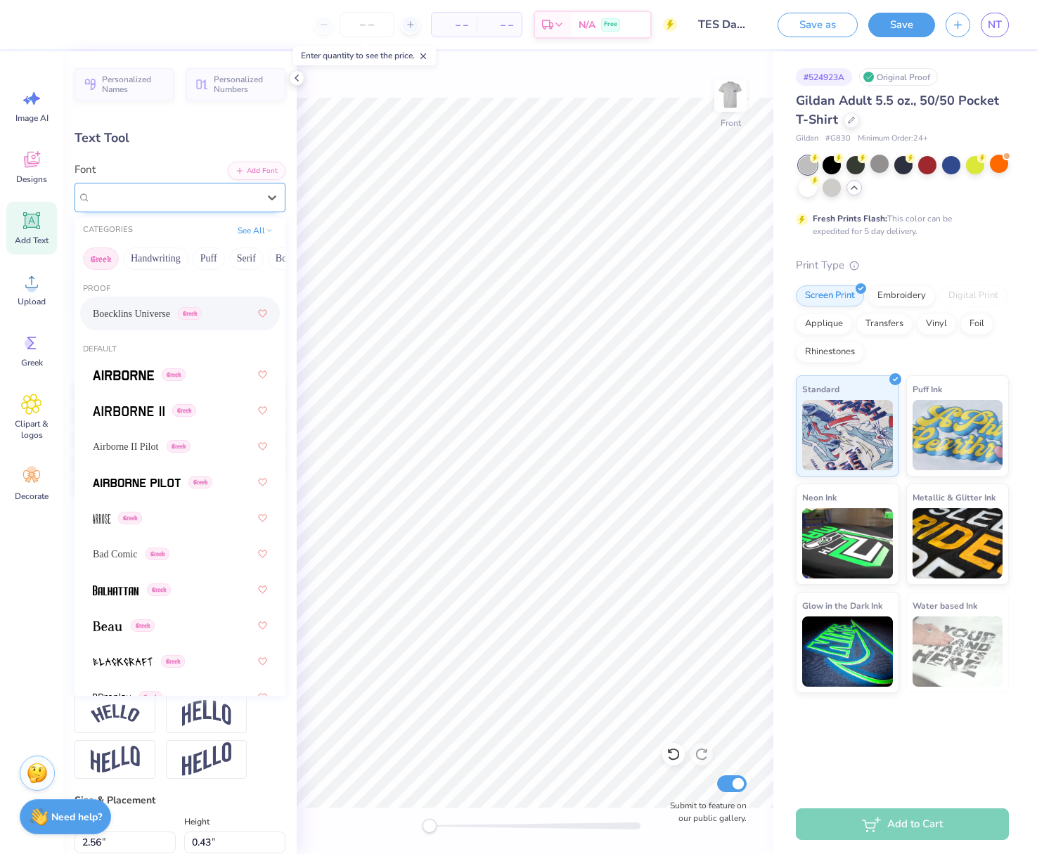
click at [148, 196] on div "Super Dream" at bounding box center [174, 197] width 170 height 22
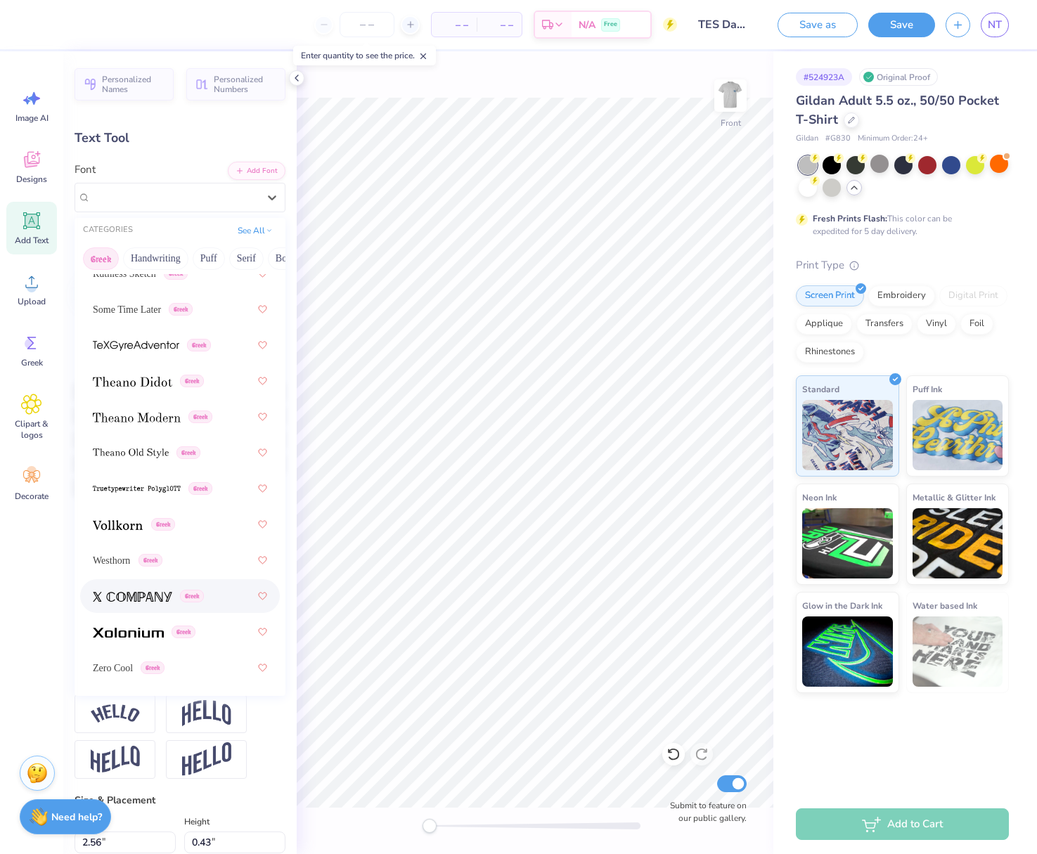
scroll to position [1391, 0]
click at [109, 565] on span "Westhorn" at bounding box center [111, 561] width 37 height 15
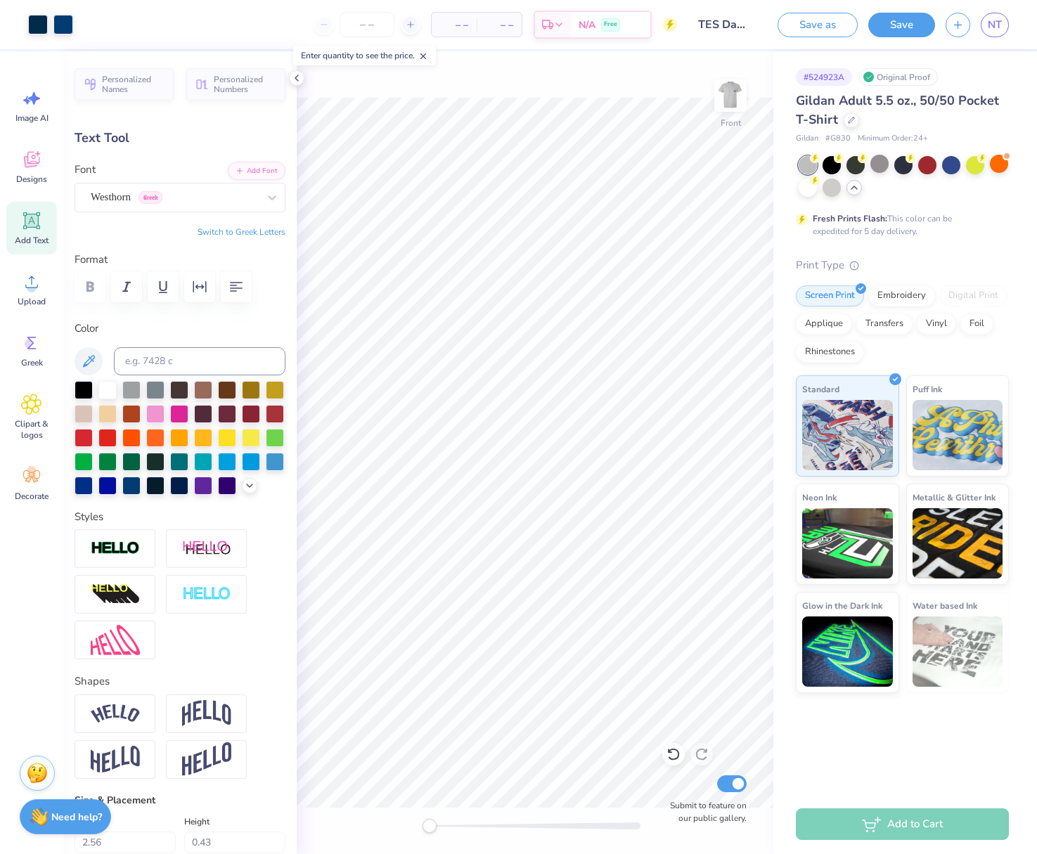
type input "1.76"
type input "0.50"
type input "8.33"
click at [732, 100] on img at bounding box center [730, 95] width 56 height 56
type input "2.24"
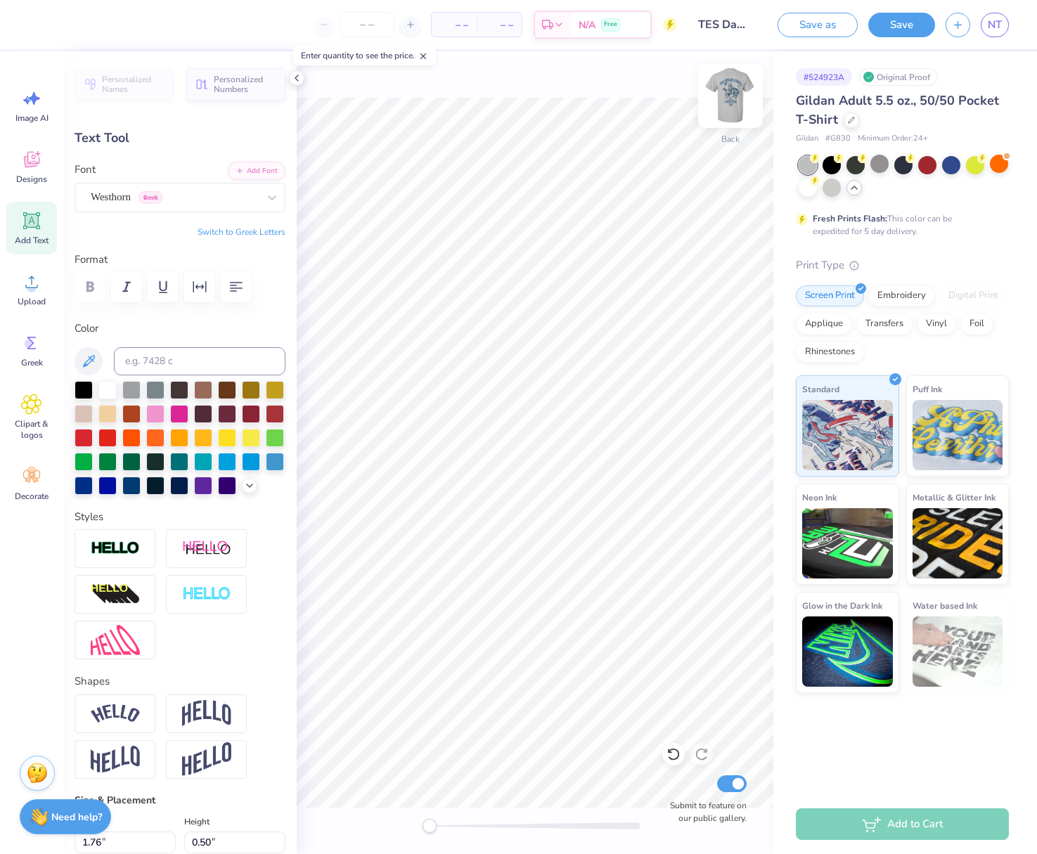
type input "1.73"
type input "1.76"
type input "0.50"
type input "1.32"
type input "0.38"
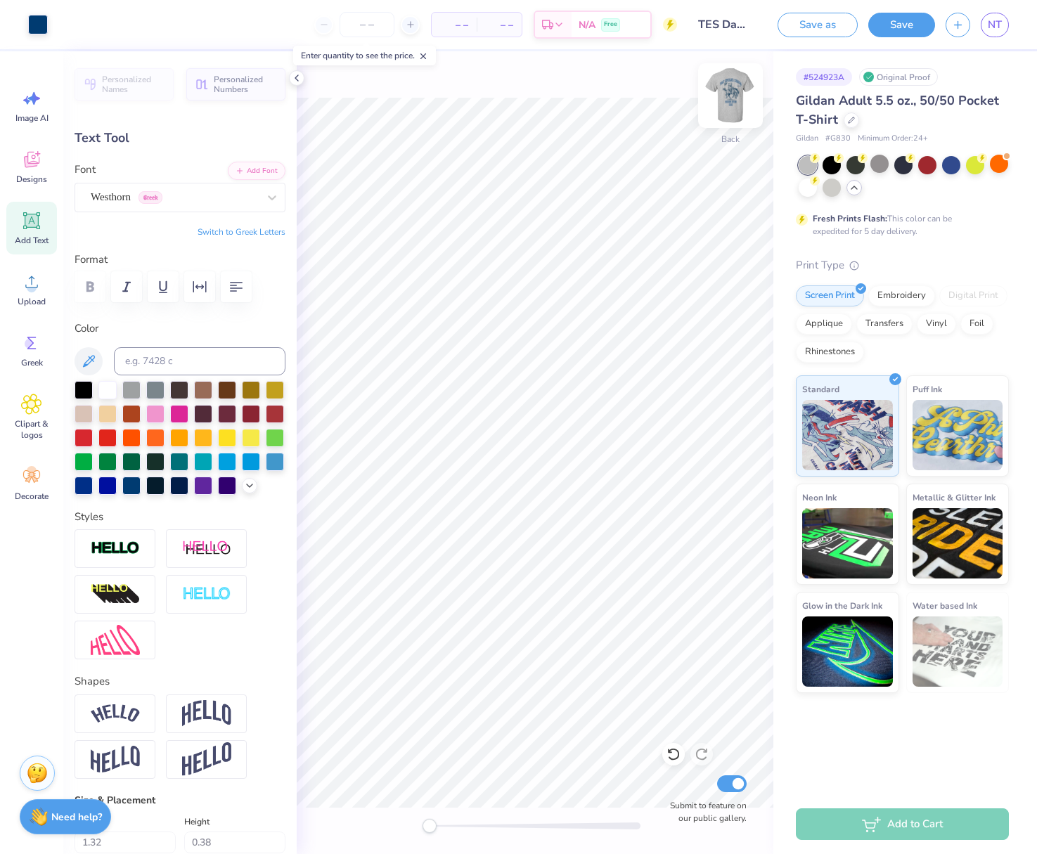
click at [731, 94] on img at bounding box center [730, 95] width 56 height 56
